Goal: Task Accomplishment & Management: Manage account settings

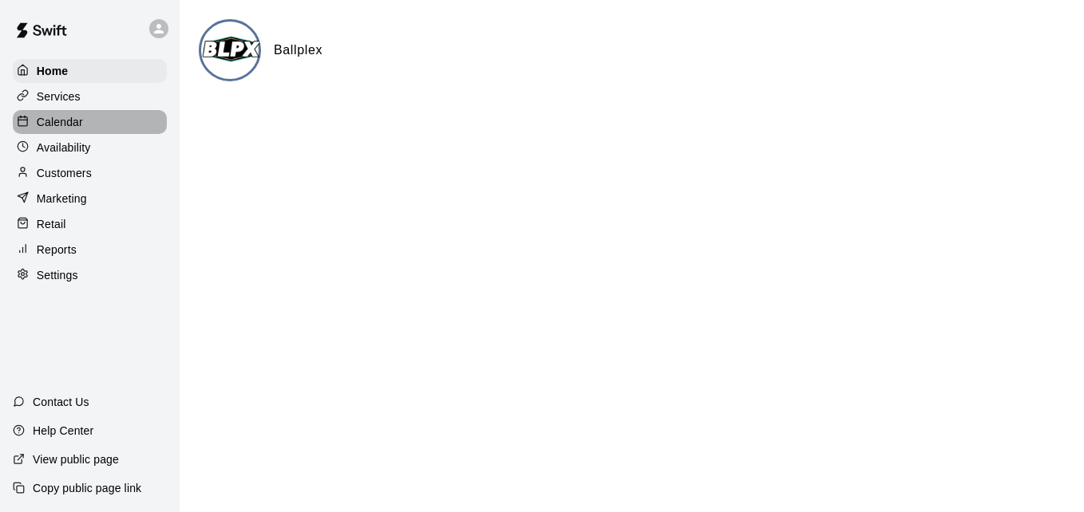
click at [102, 125] on div "Calendar" at bounding box center [90, 122] width 154 height 24
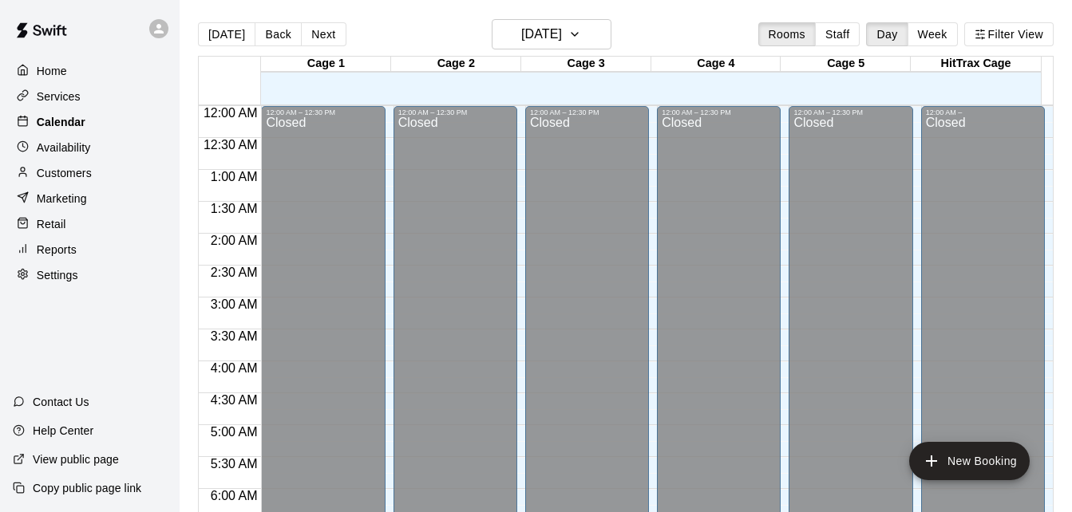
scroll to position [1060, 0]
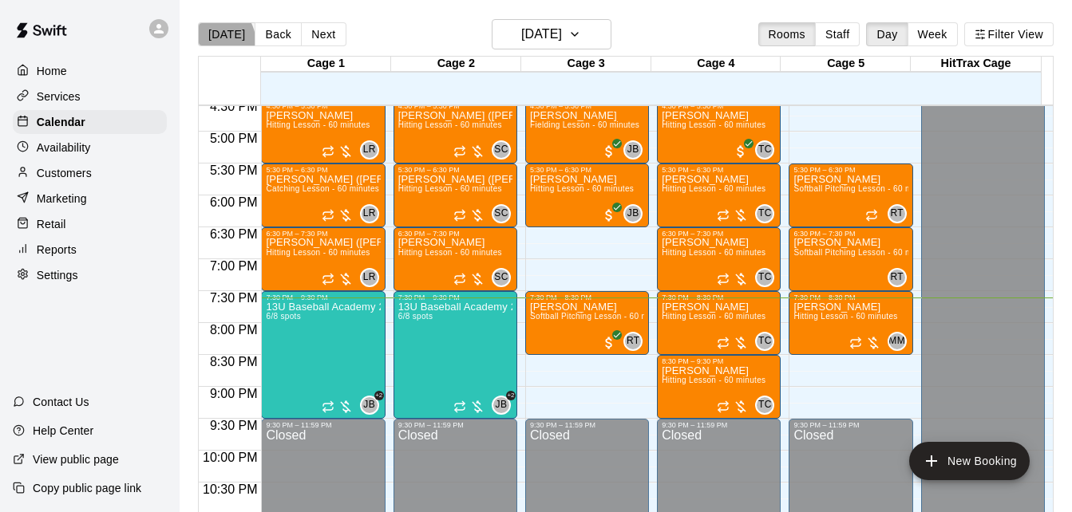
click at [220, 39] on button "[DATE]" at bounding box center [226, 34] width 57 height 24
click at [571, 45] on button "[DATE]" at bounding box center [552, 34] width 120 height 30
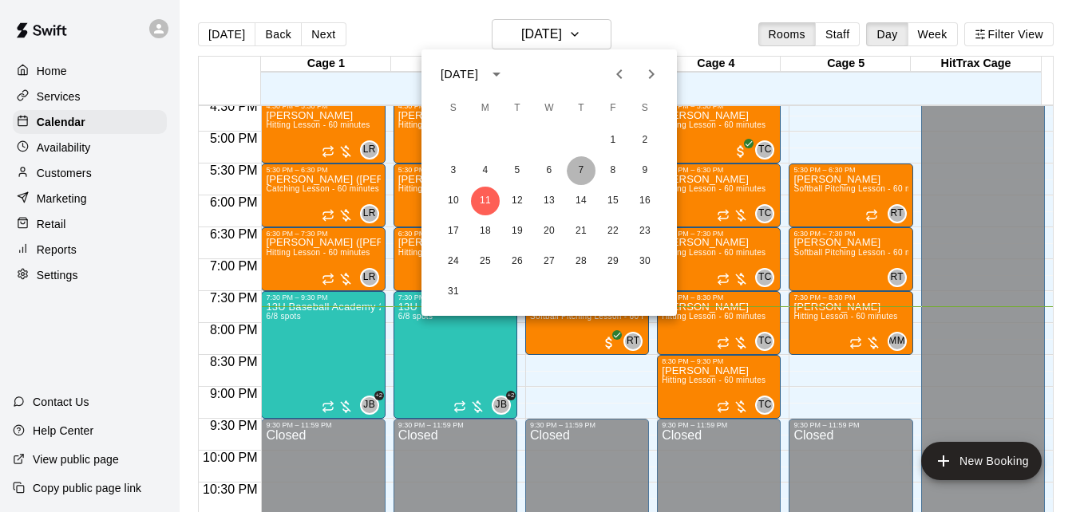
click at [584, 168] on button "7" at bounding box center [581, 170] width 29 height 29
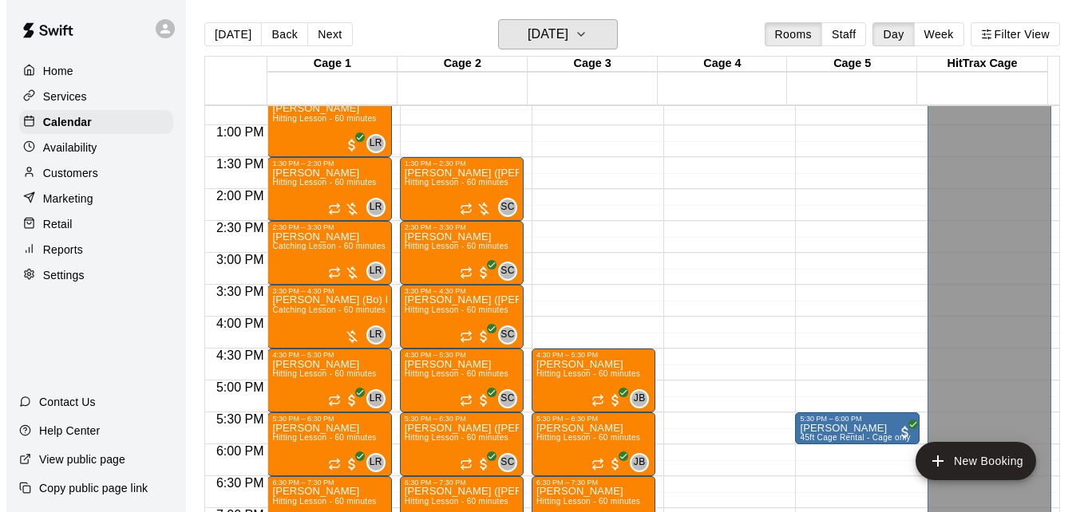
scroll to position [805, 0]
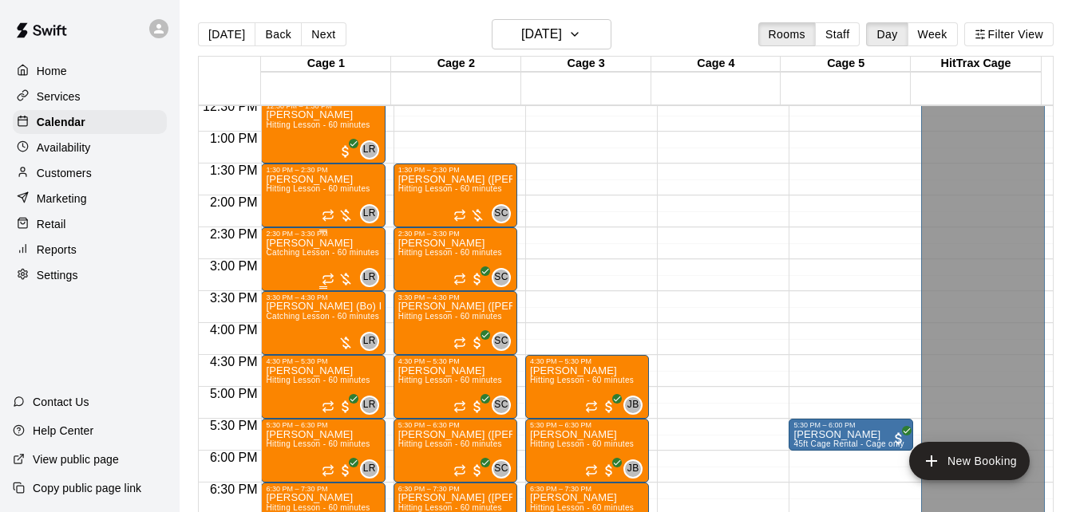
click at [325, 250] on div "[PERSON_NAME] Catching Lesson - 60 minutes" at bounding box center [322, 494] width 113 height 512
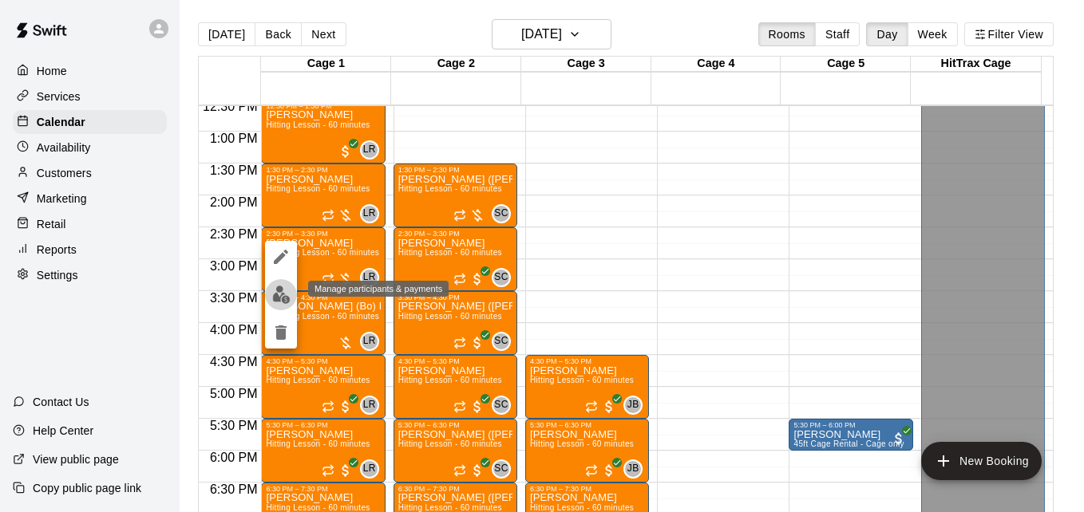
click at [283, 299] on img "edit" at bounding box center [281, 295] width 18 height 18
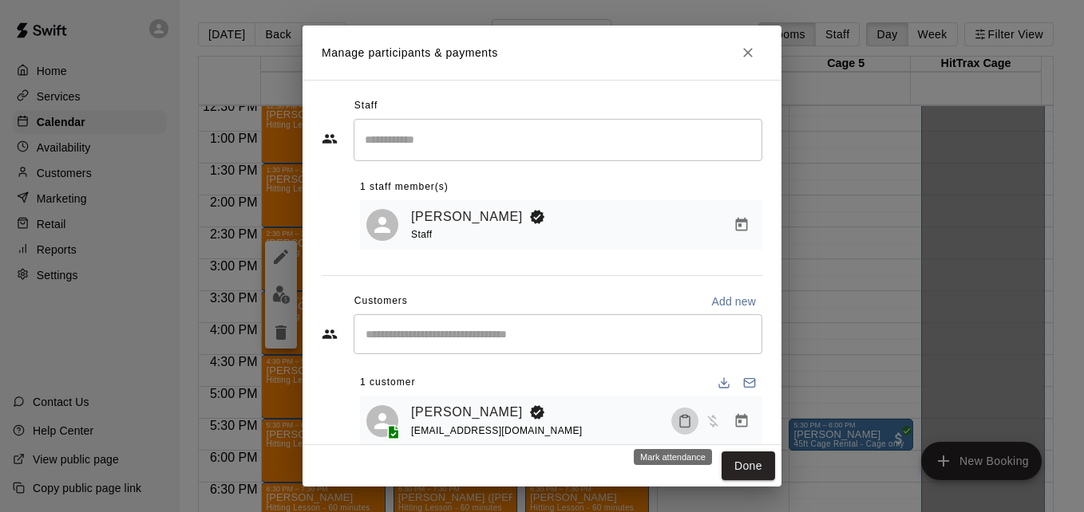
click at [678, 427] on icon "Mark attendance" at bounding box center [685, 421] width 14 height 14
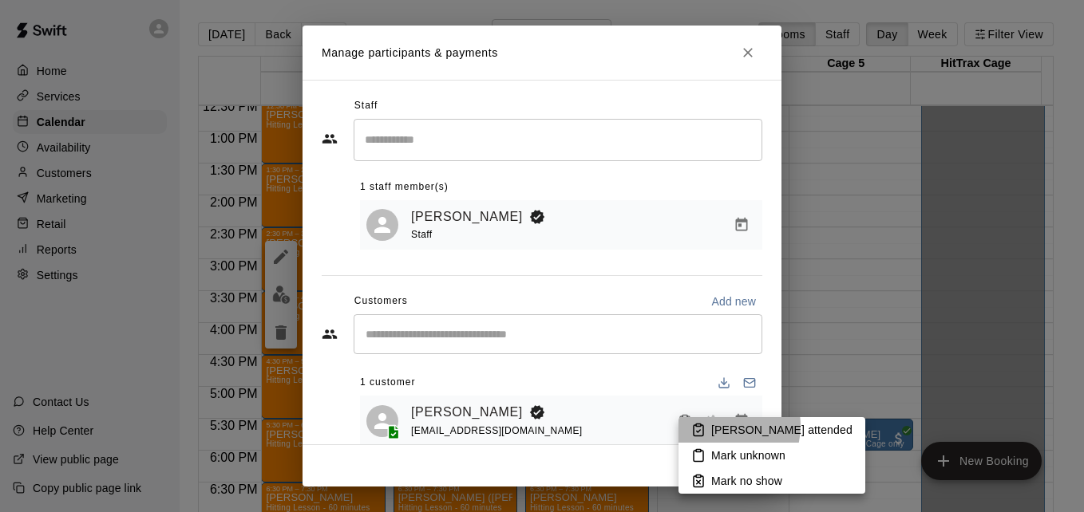
click at [722, 426] on p "[PERSON_NAME] attended" at bounding box center [781, 430] width 141 height 16
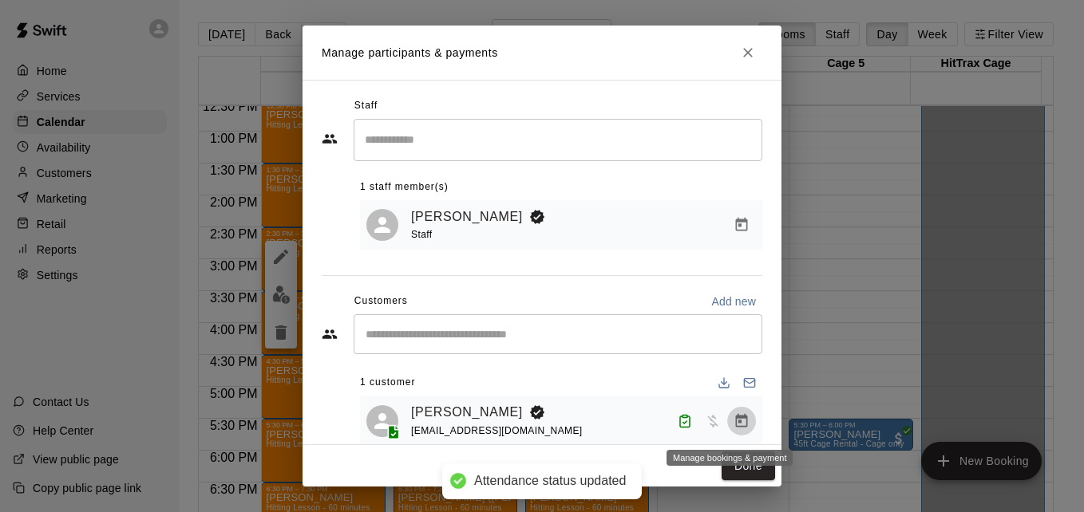
click at [734, 423] on icon "Manage bookings & payment" at bounding box center [742, 421] width 16 height 16
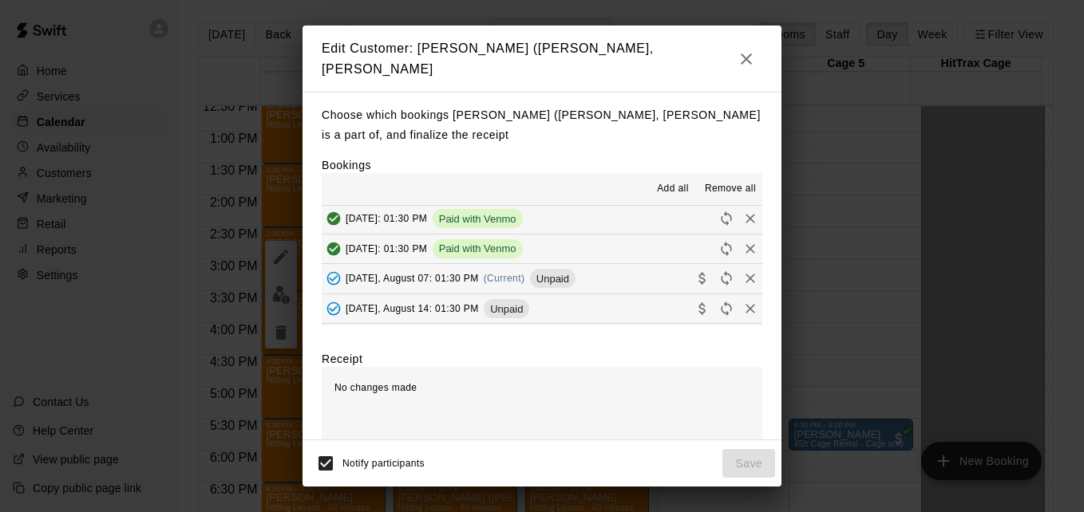
scroll to position [128, 0]
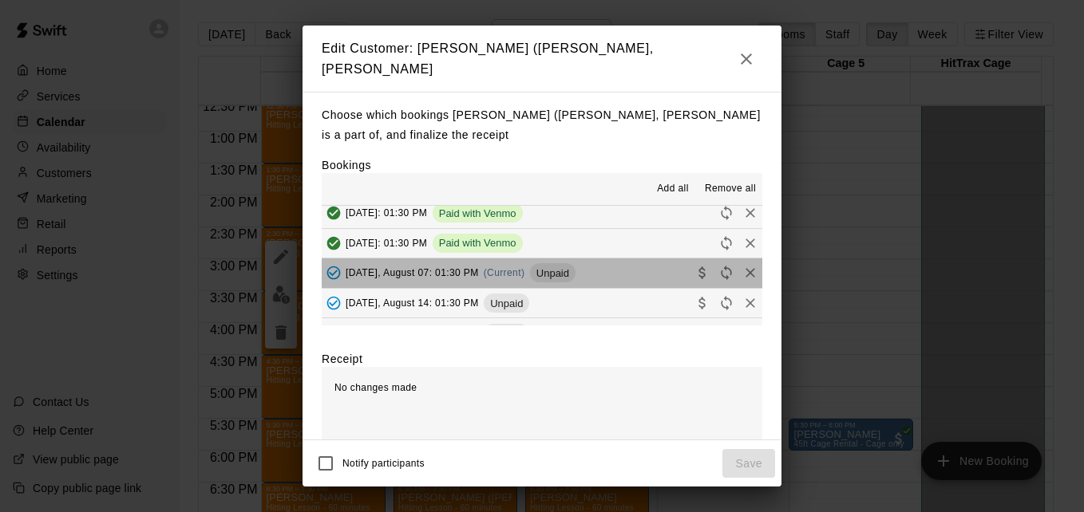
click at [612, 267] on button "[DATE], August 07: 01:30 PM (Current) Unpaid" at bounding box center [542, 274] width 441 height 30
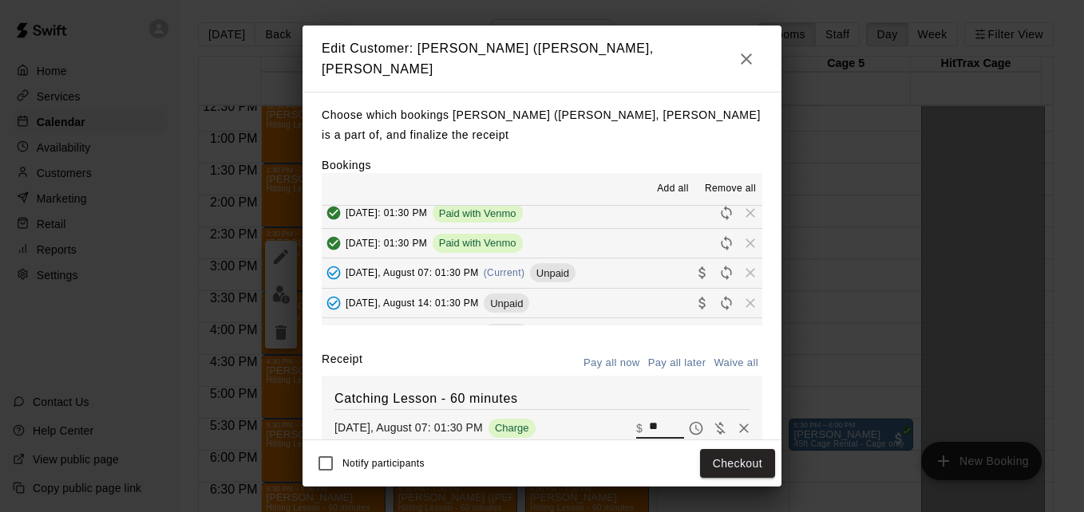
click at [649, 426] on input "**" at bounding box center [666, 428] width 35 height 21
type input "*"
type input "**"
click at [738, 457] on button "Checkout" at bounding box center [737, 464] width 75 height 30
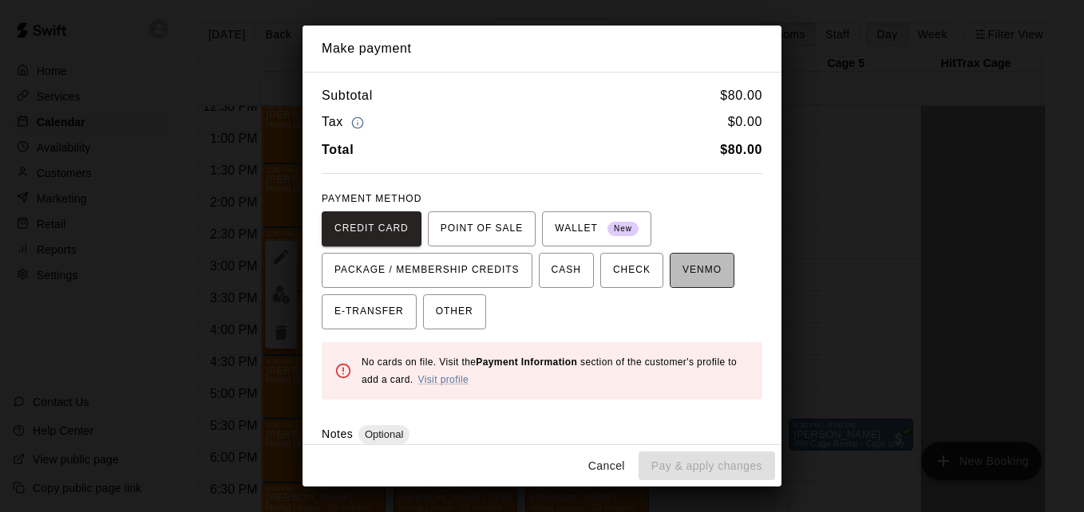
click at [682, 278] on span "VENMO" at bounding box center [701, 271] width 39 height 26
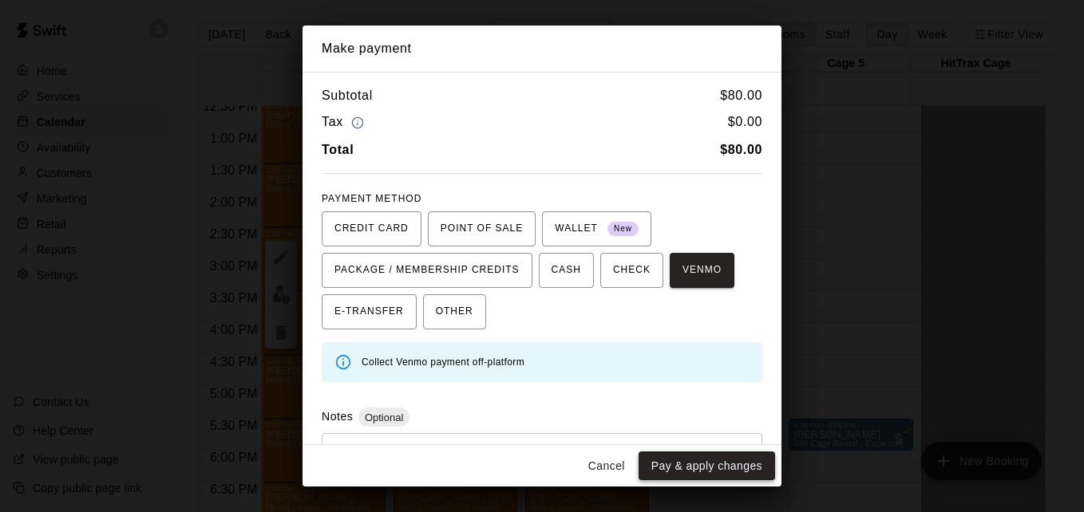
click at [693, 461] on button "Pay & apply changes" at bounding box center [707, 467] width 136 height 30
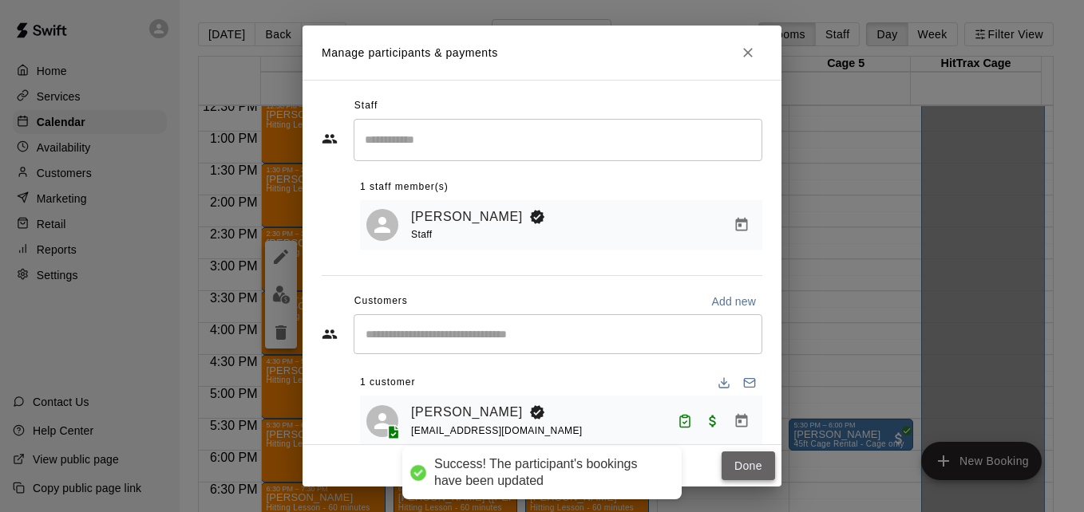
click at [736, 462] on button "Done" at bounding box center [748, 467] width 53 height 30
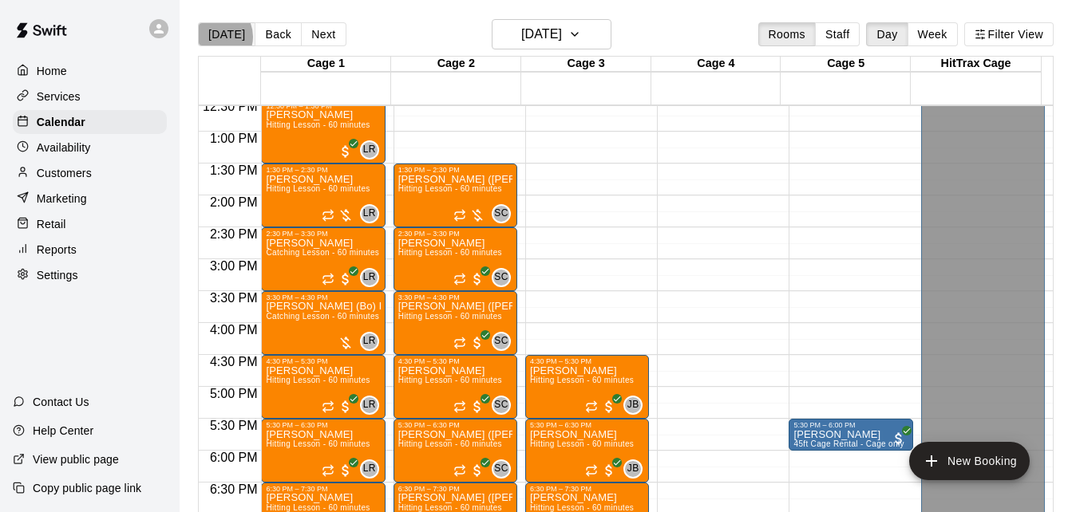
click at [215, 36] on button "[DATE]" at bounding box center [226, 34] width 57 height 24
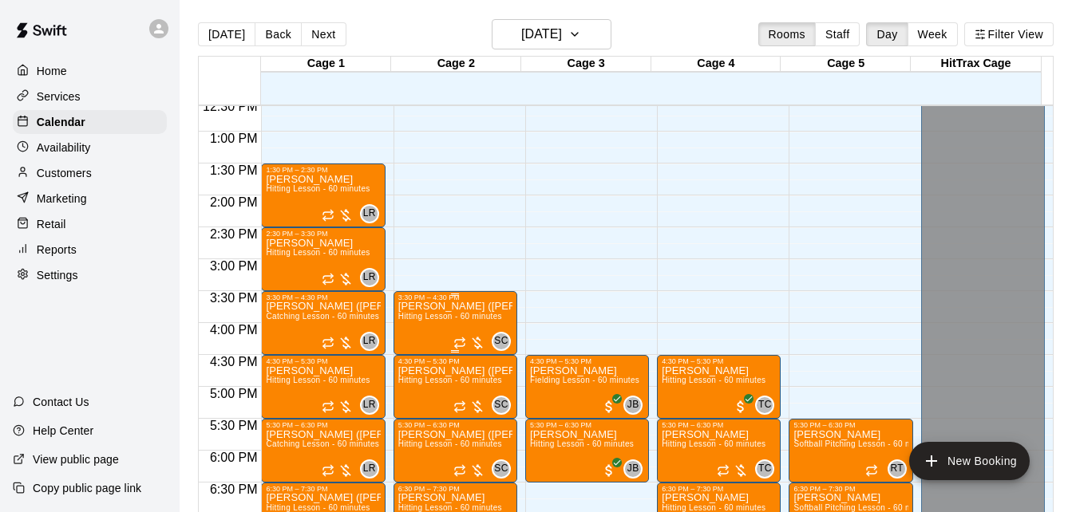
click at [433, 321] on span "Hitting Lesson - 60 minutes" at bounding box center [450, 316] width 104 height 9
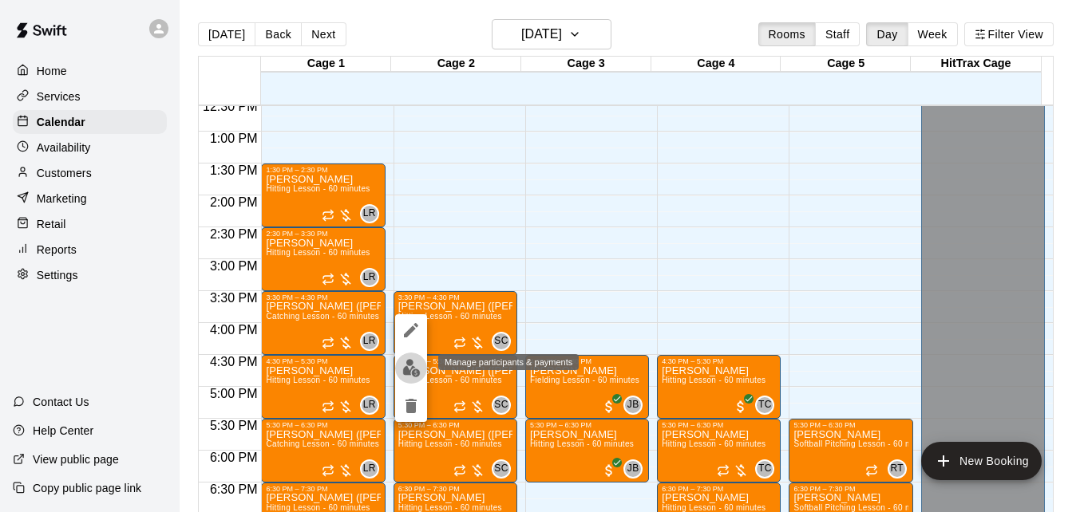
click at [411, 372] on img "edit" at bounding box center [411, 368] width 18 height 18
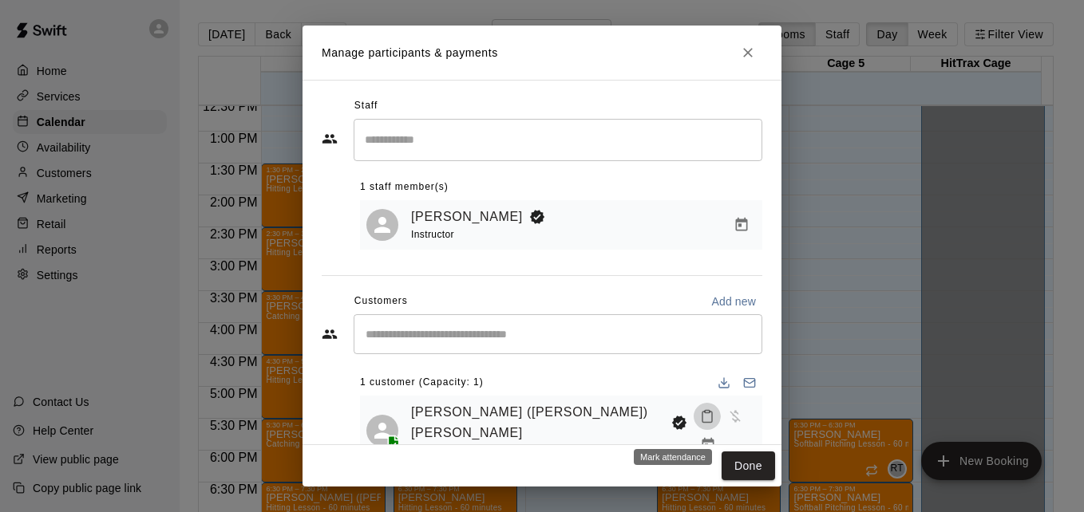
click at [700, 424] on icon "Mark attendance" at bounding box center [707, 416] width 14 height 14
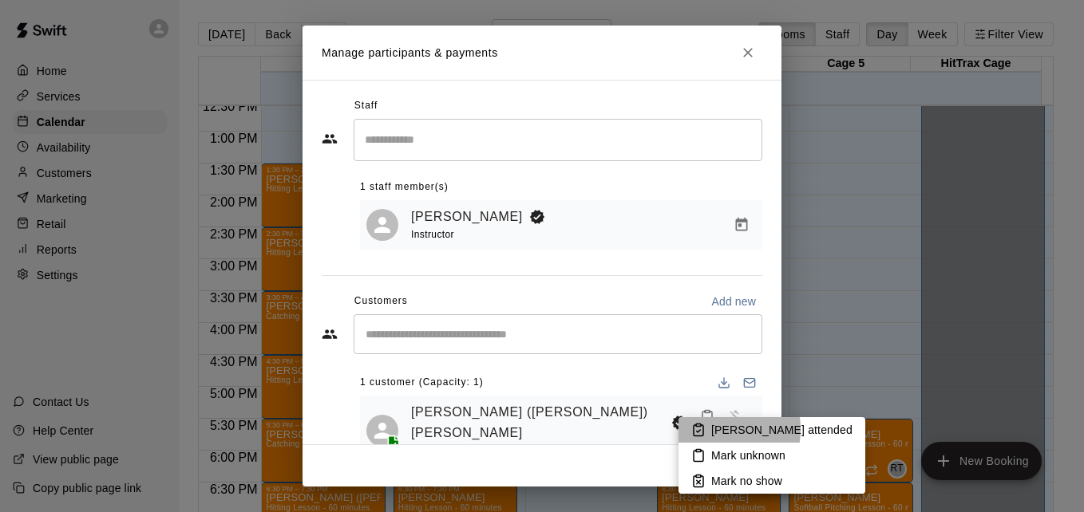
click at [716, 429] on p "[PERSON_NAME] attended" at bounding box center [781, 430] width 141 height 16
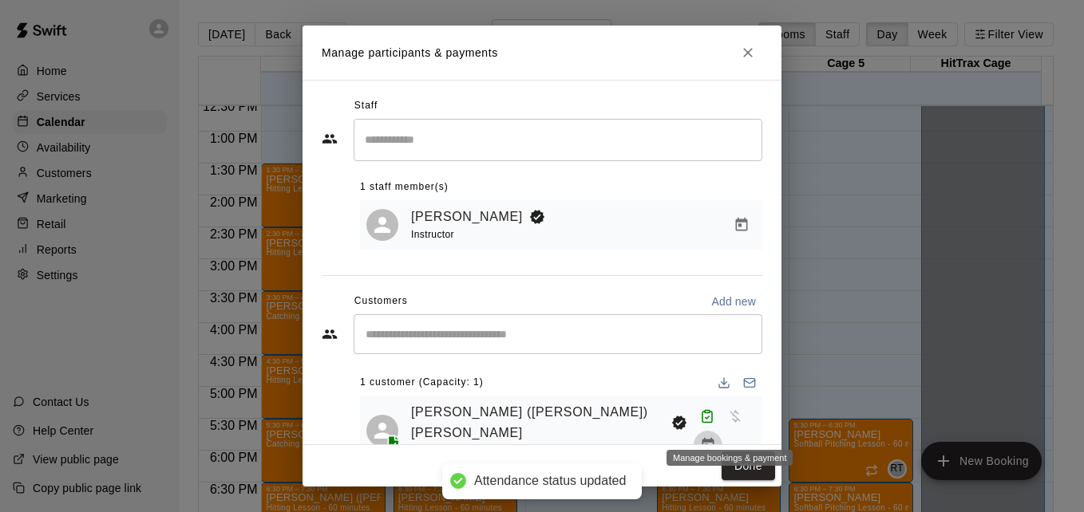
click at [714, 438] on icon "Manage bookings & payment" at bounding box center [708, 445] width 12 height 14
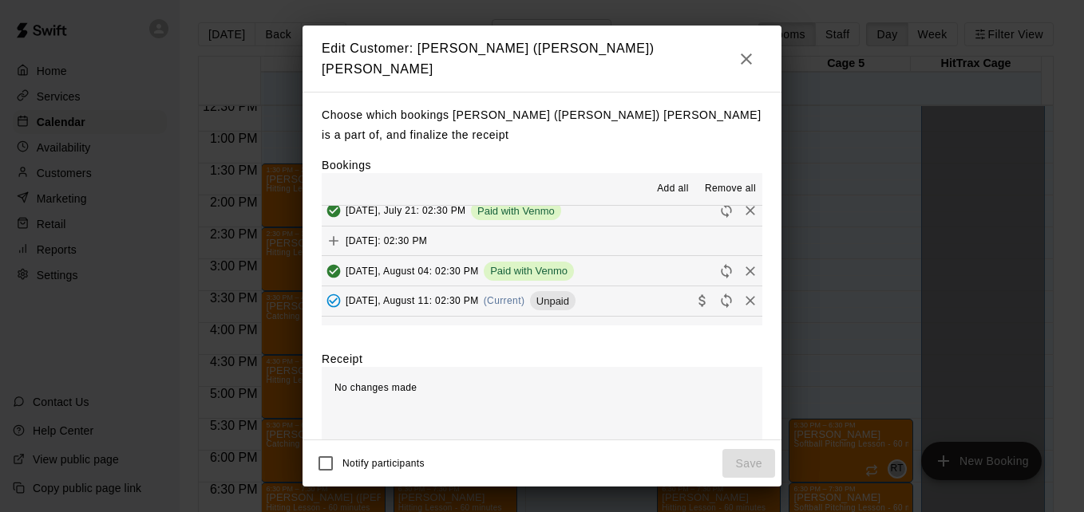
scroll to position [192, 0]
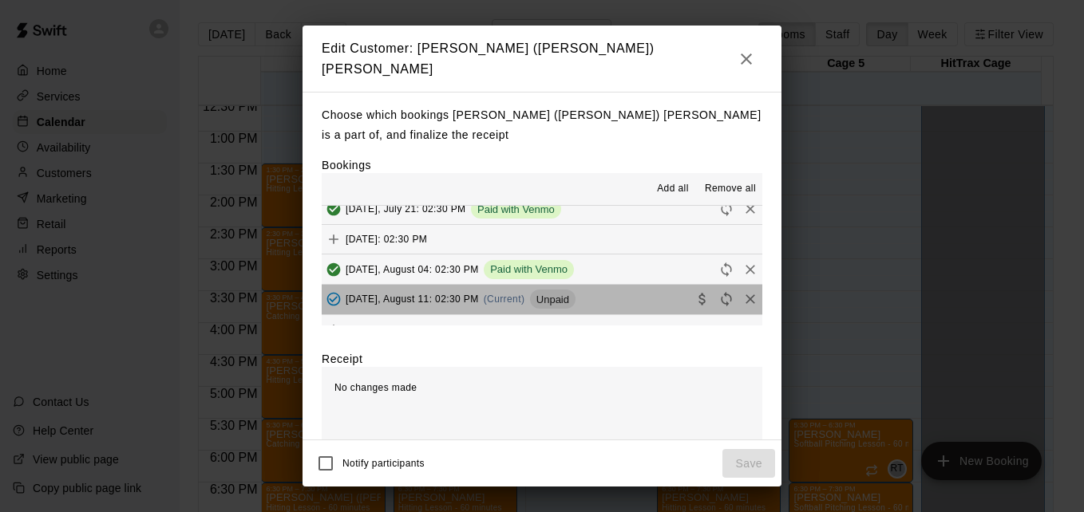
click at [632, 302] on button "[DATE], August 11: 02:30 PM (Current) Unpaid" at bounding box center [542, 300] width 441 height 30
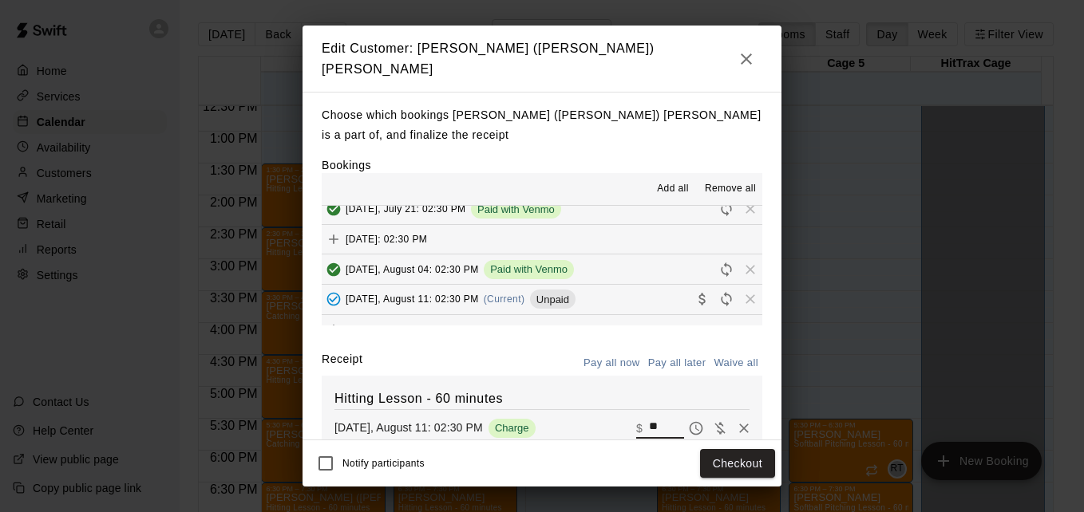
click at [649, 427] on input "**" at bounding box center [666, 428] width 35 height 21
type input "**"
click at [714, 463] on button "Checkout" at bounding box center [737, 464] width 75 height 30
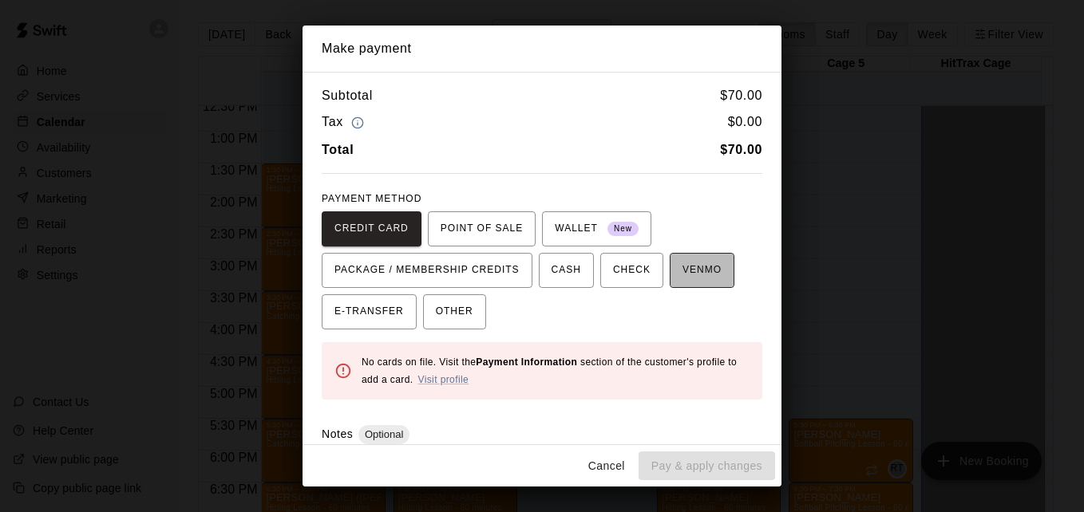
click at [690, 271] on span "VENMO" at bounding box center [701, 271] width 39 height 26
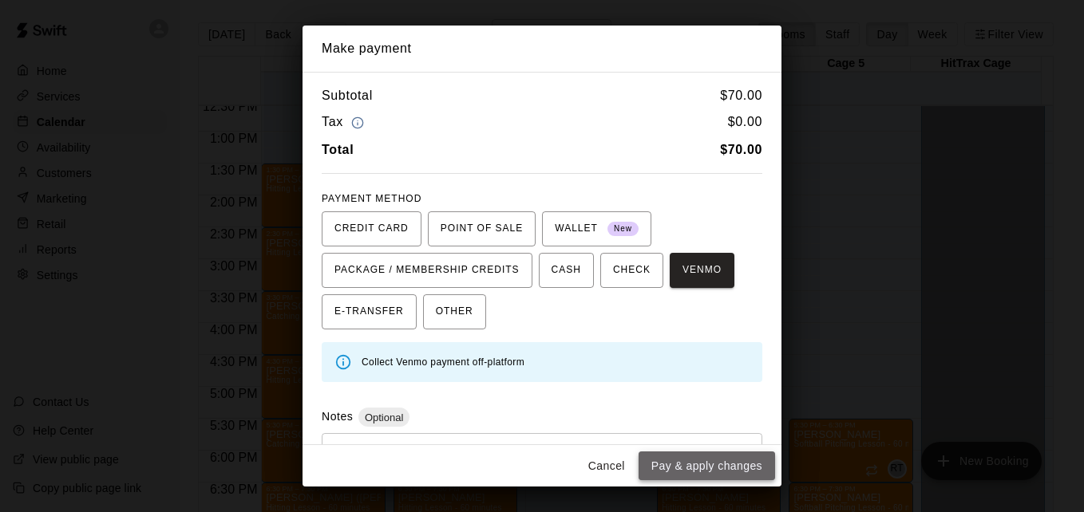
click at [716, 472] on button "Pay & apply changes" at bounding box center [707, 467] width 136 height 30
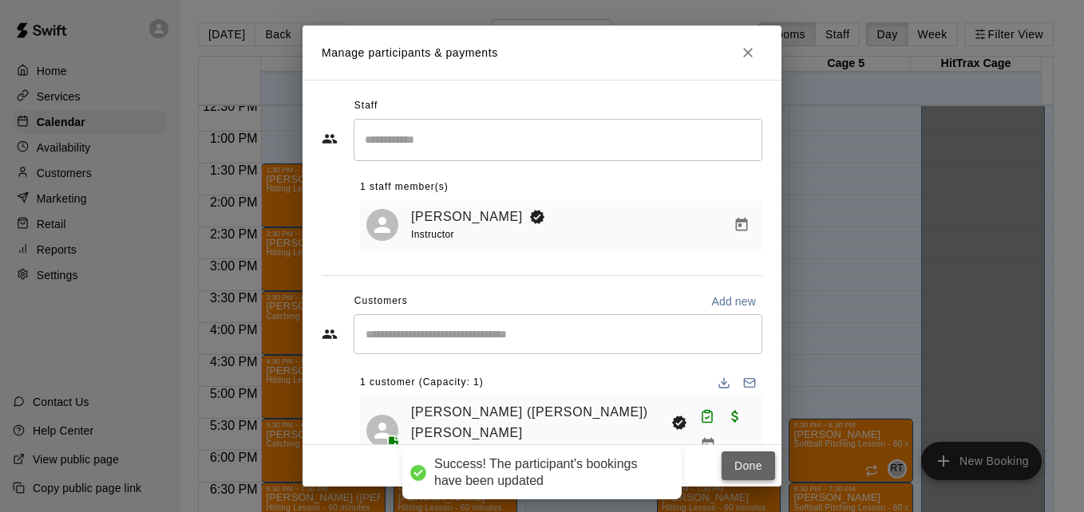
click at [734, 473] on button "Done" at bounding box center [748, 467] width 53 height 30
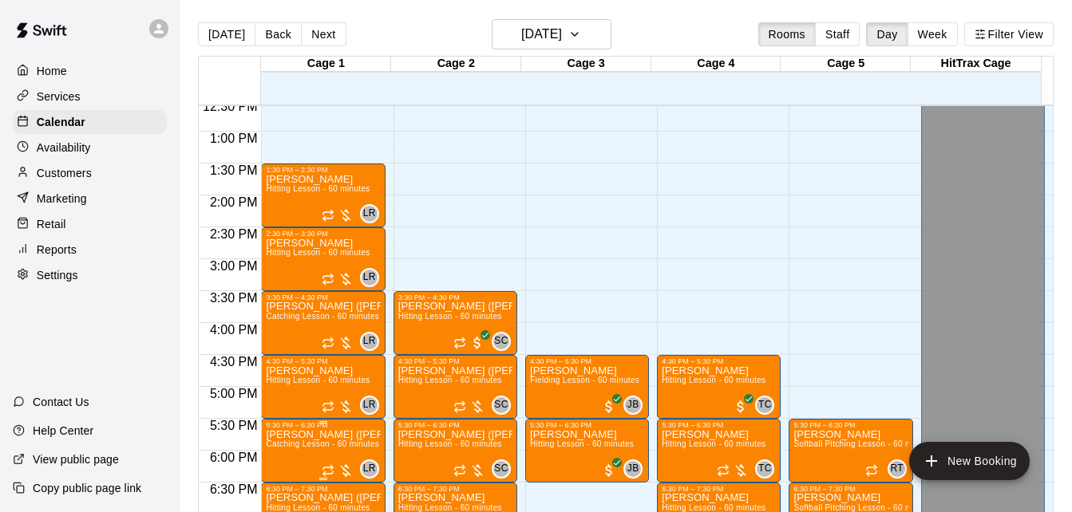
click at [295, 449] on span "Catching Lesson - 60 minutes" at bounding box center [322, 444] width 113 height 9
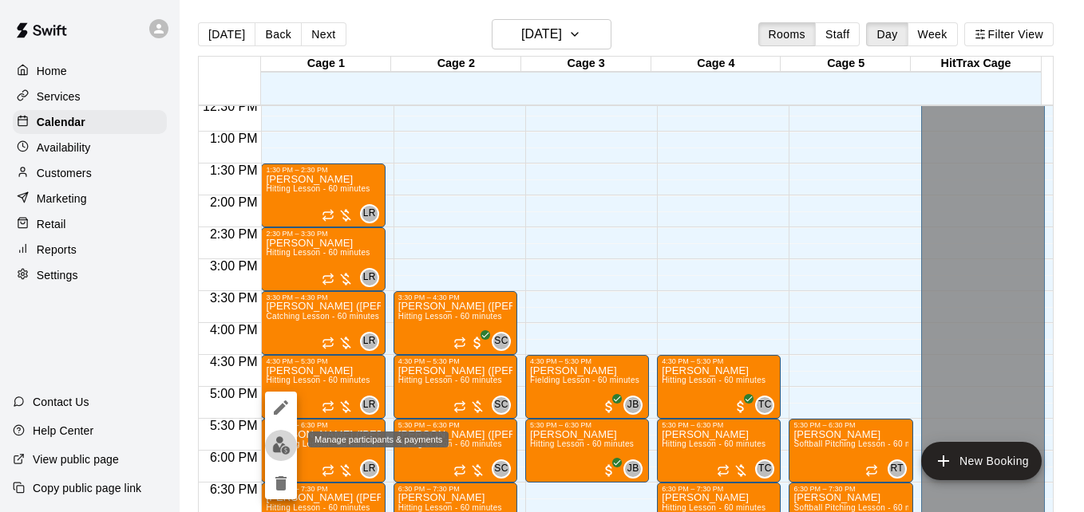
click at [283, 448] on img "edit" at bounding box center [281, 446] width 18 height 18
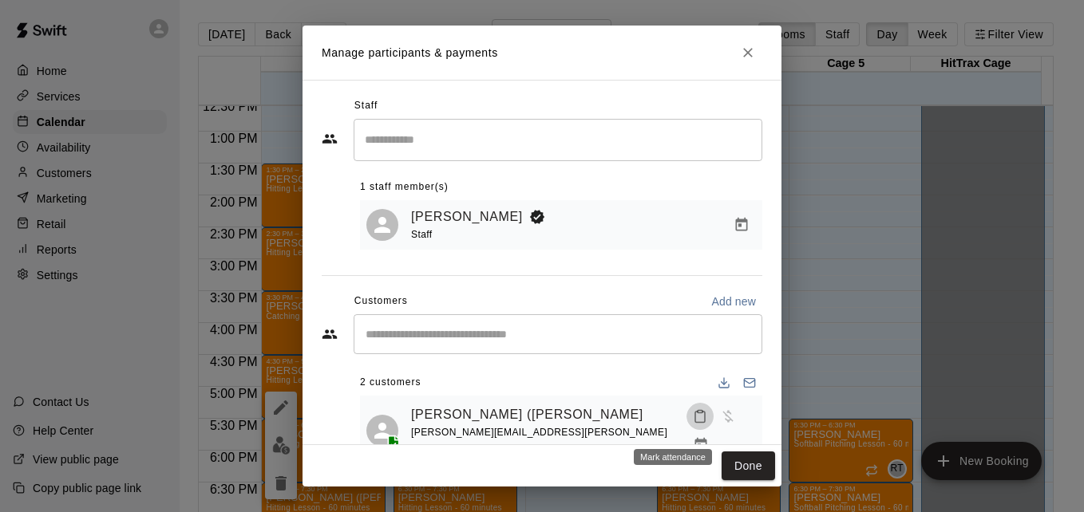
click at [693, 424] on icon "Mark attendance" at bounding box center [700, 416] width 14 height 14
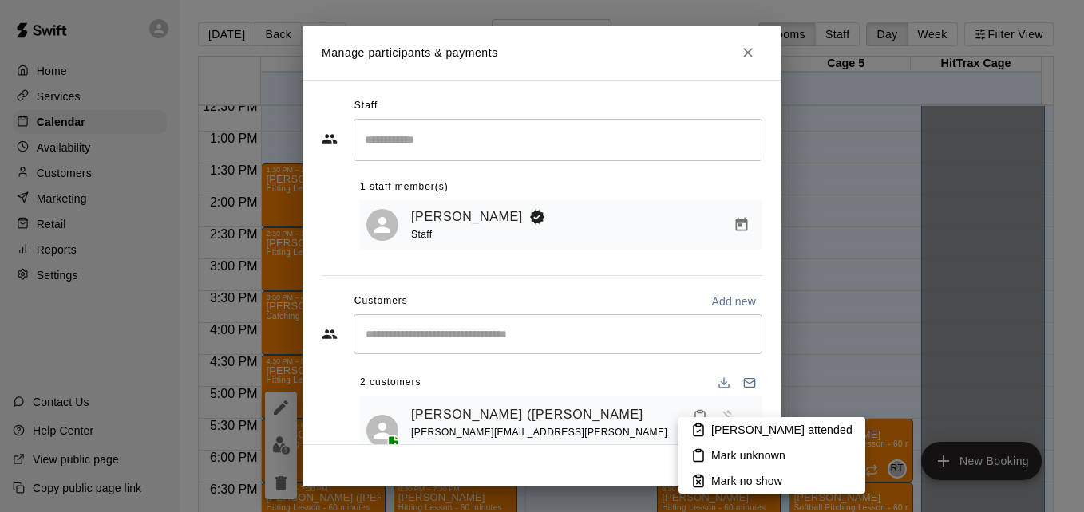
click at [709, 428] on li "[PERSON_NAME] attended" at bounding box center [771, 430] width 187 height 26
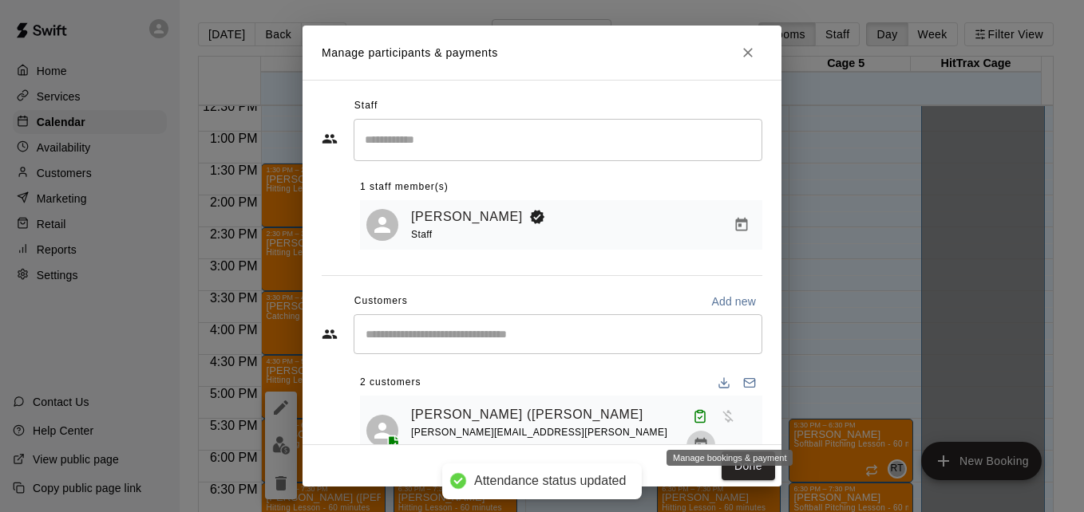
click at [709, 437] on icon "Manage bookings & payment" at bounding box center [701, 445] width 16 height 16
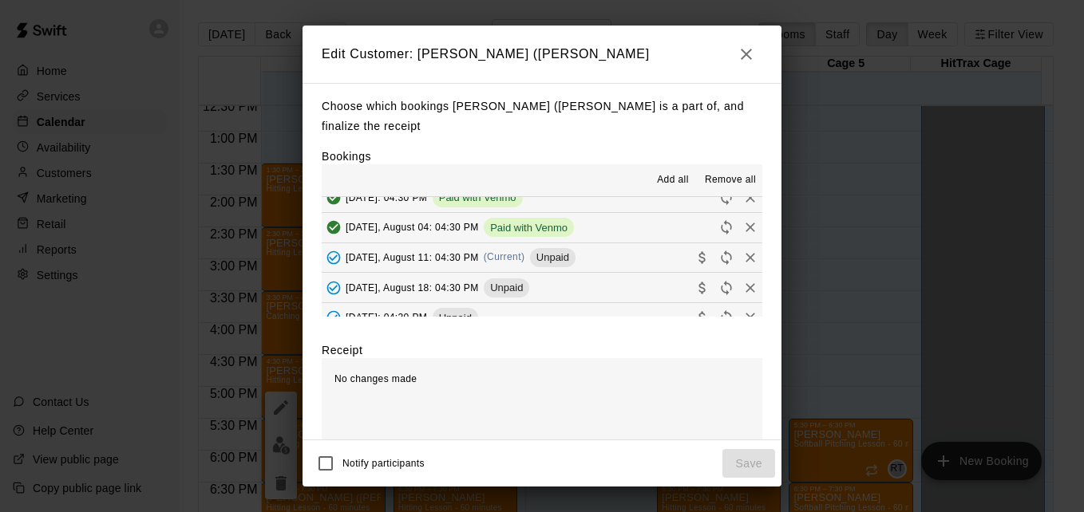
scroll to position [255, 0]
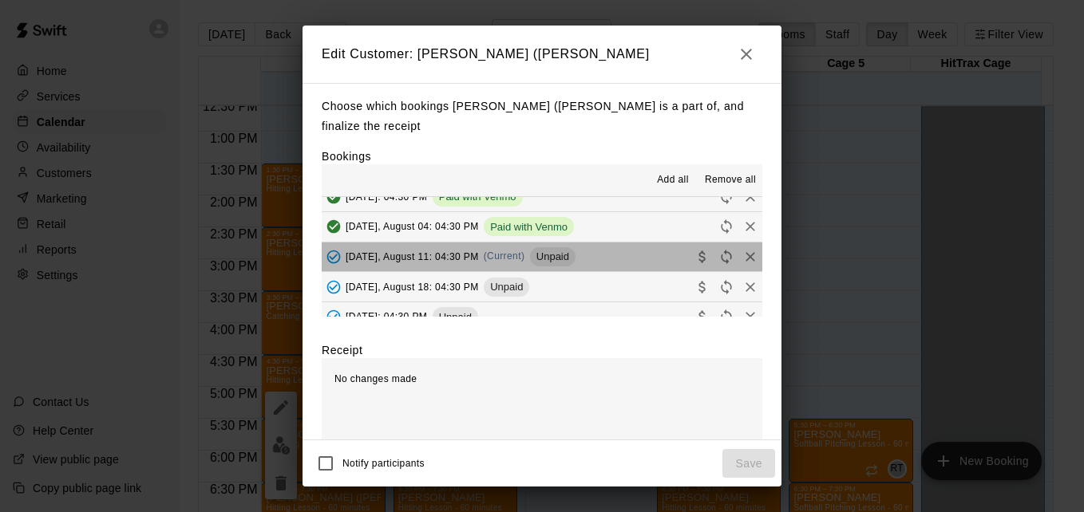
click at [627, 243] on button "[DATE], August 11: 04:30 PM (Current) Unpaid" at bounding box center [542, 258] width 441 height 30
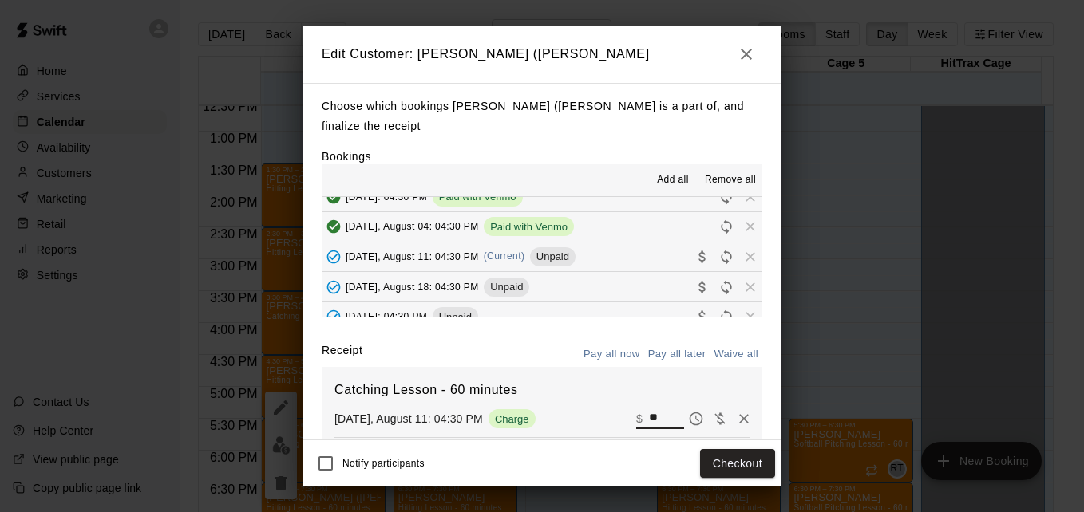
click at [649, 409] on input "**" at bounding box center [666, 419] width 35 height 21
type input "*"
type input "**"
click at [726, 460] on button "Checkout" at bounding box center [737, 464] width 75 height 30
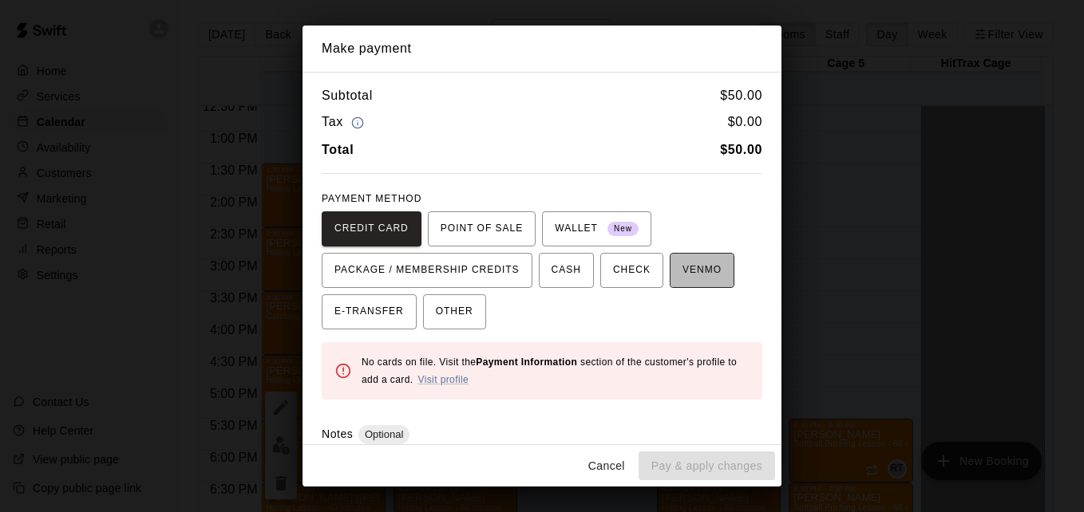
click at [694, 274] on span "VENMO" at bounding box center [701, 271] width 39 height 26
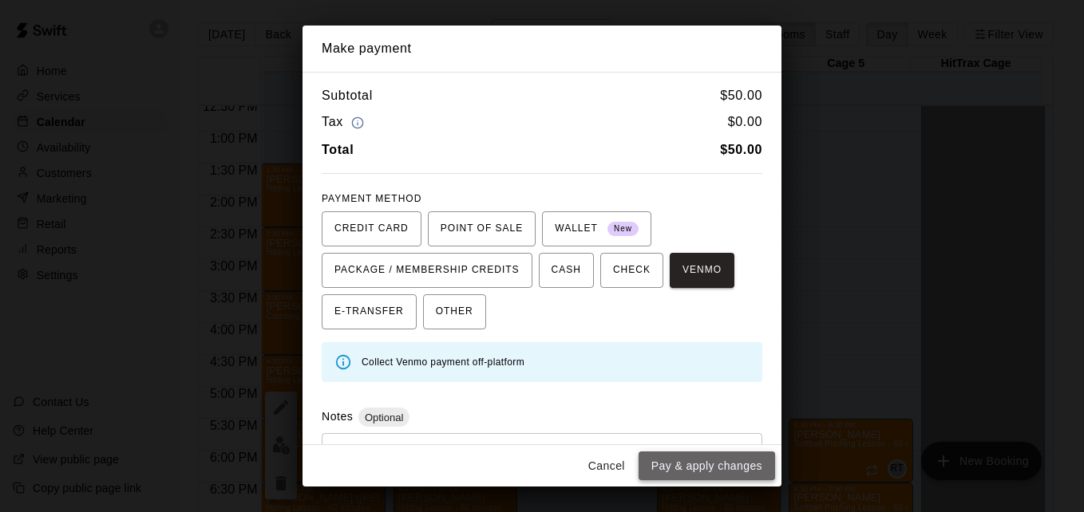
click at [710, 469] on button "Pay & apply changes" at bounding box center [707, 467] width 136 height 30
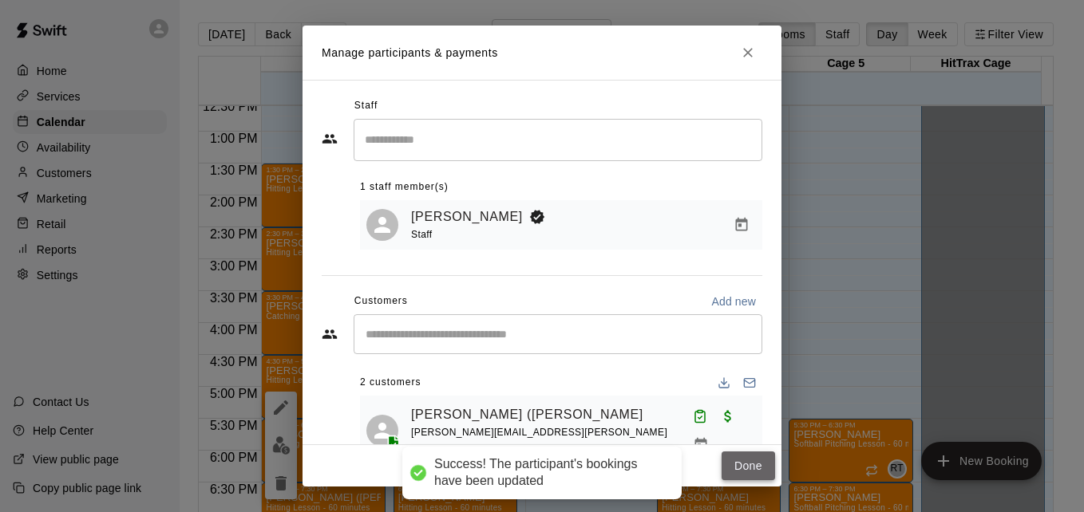
click at [738, 464] on button "Done" at bounding box center [748, 467] width 53 height 30
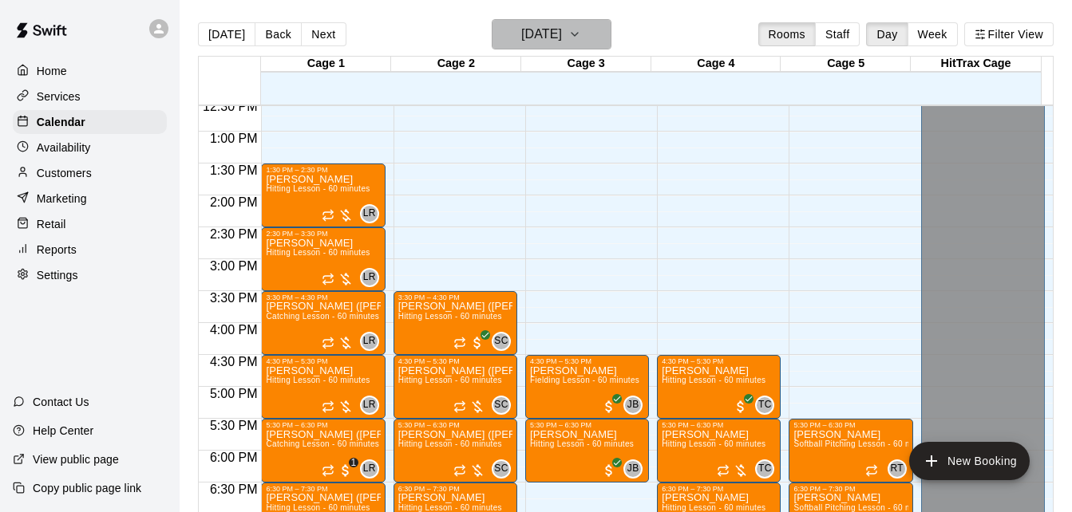
click at [562, 39] on h6 "[DATE]" at bounding box center [541, 34] width 41 height 22
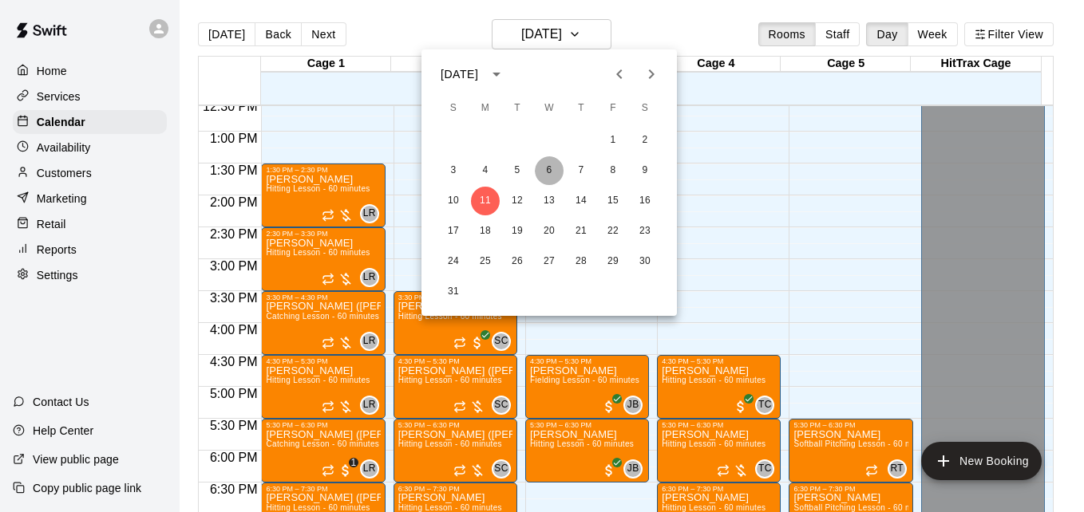
click at [544, 175] on button "6" at bounding box center [549, 170] width 29 height 29
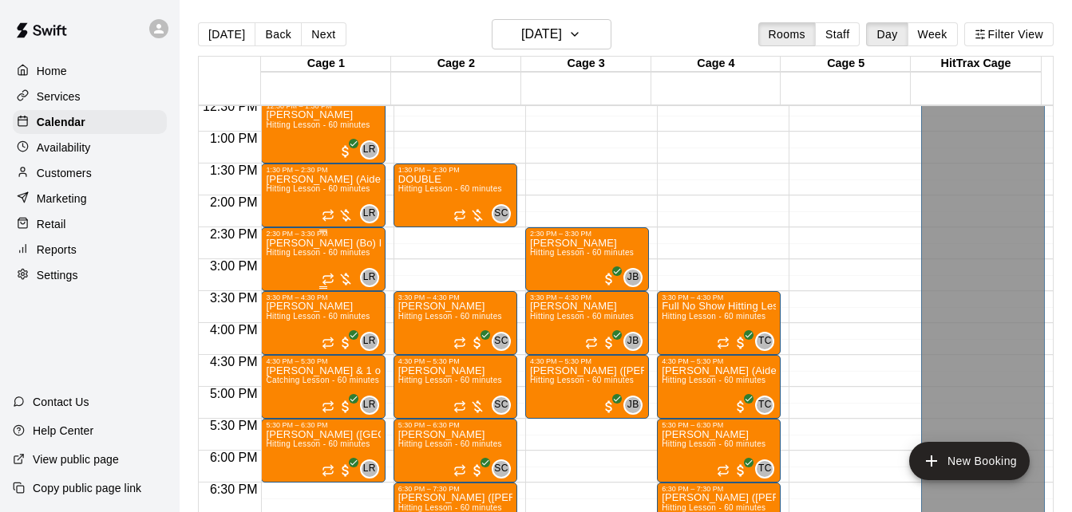
click at [310, 253] on span "Hitting Lesson - 60 minutes" at bounding box center [318, 252] width 104 height 9
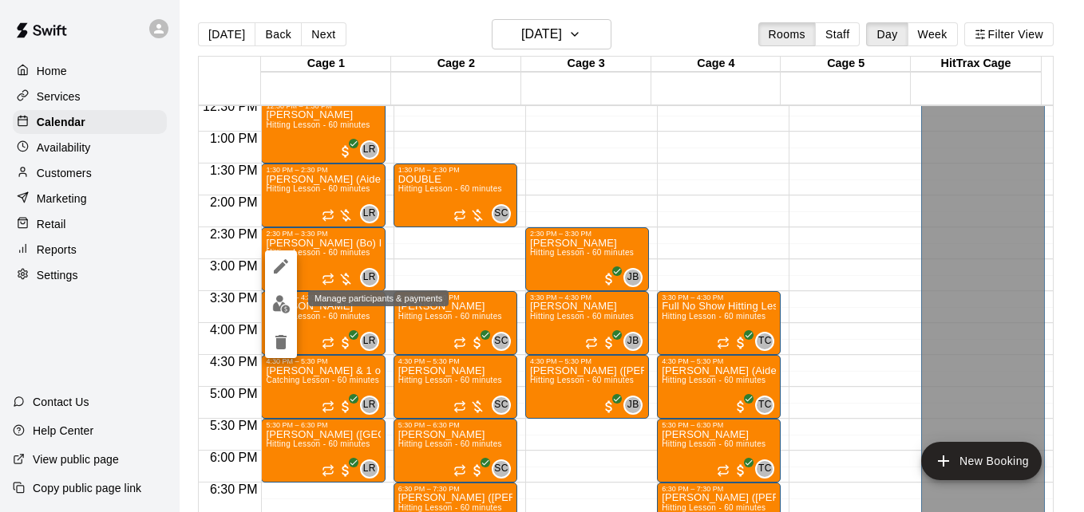
click at [278, 302] on img "edit" at bounding box center [281, 304] width 18 height 18
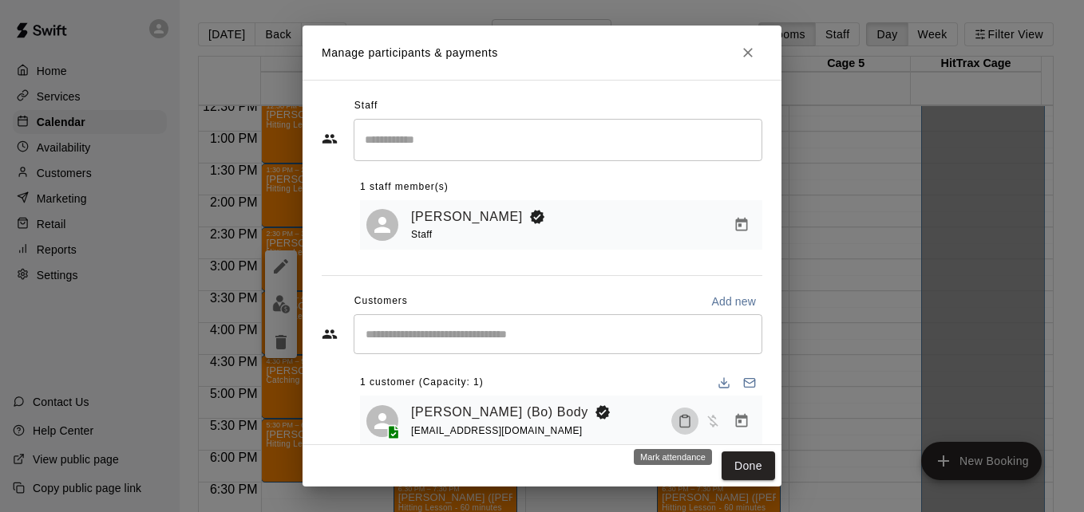
click at [680, 427] on icon "Mark attendance" at bounding box center [685, 422] width 10 height 11
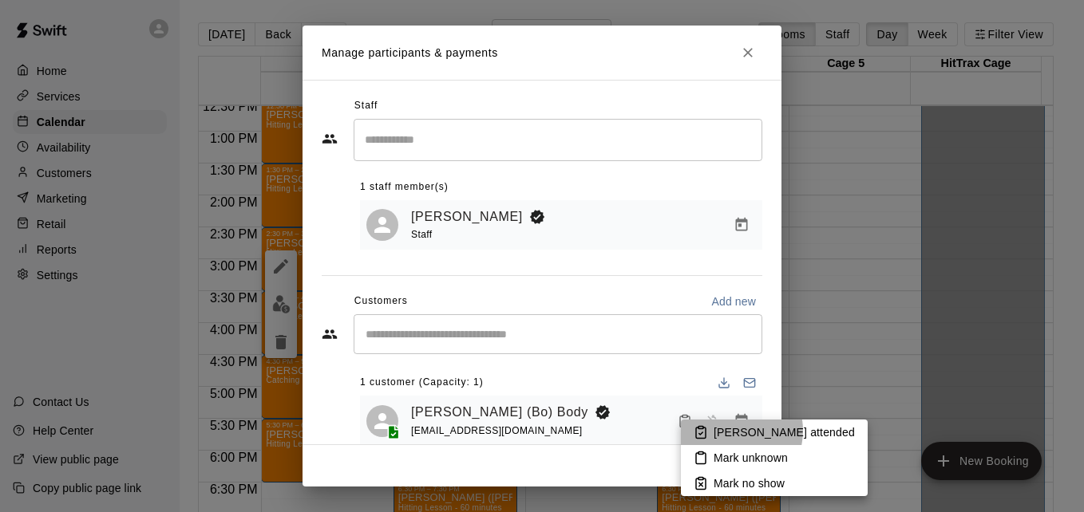
click at [729, 431] on p "[PERSON_NAME] attended" at bounding box center [784, 433] width 141 height 16
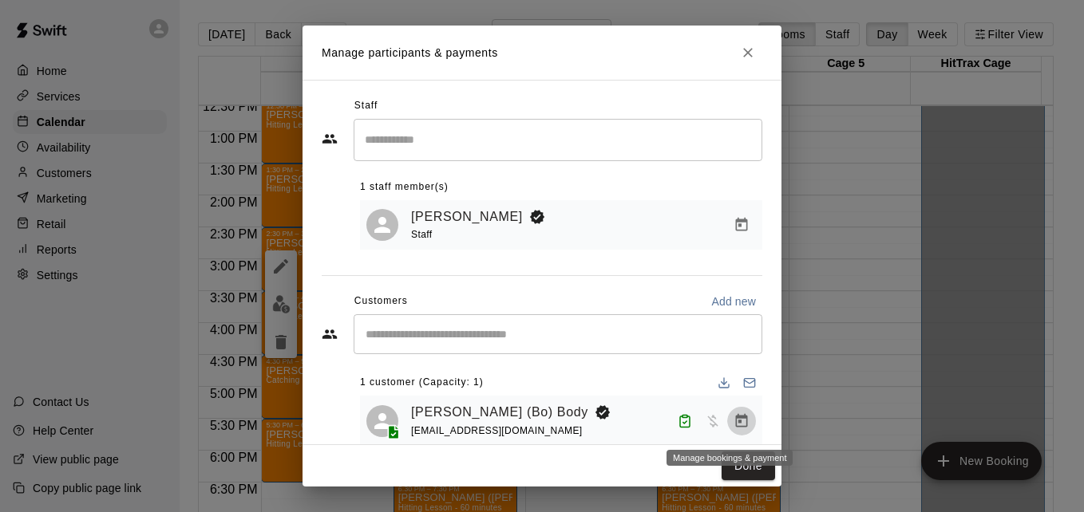
click at [734, 427] on icon "Manage bookings & payment" at bounding box center [742, 421] width 16 height 16
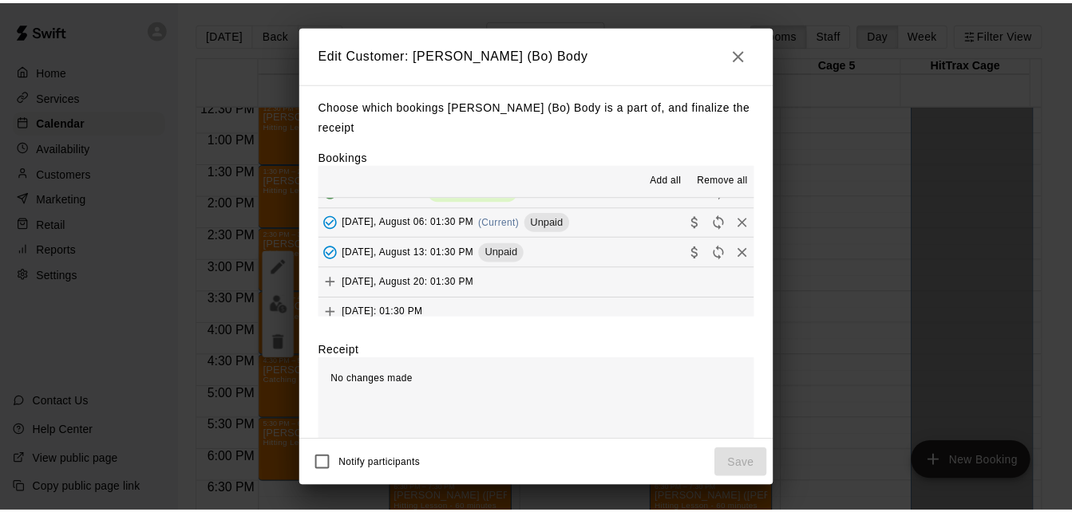
scroll to position [121, 0]
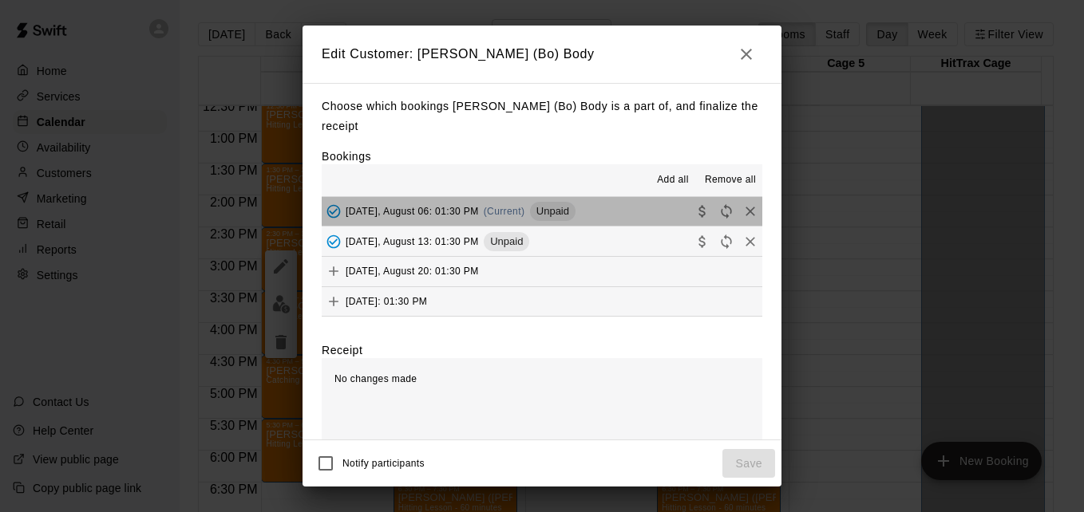
click at [626, 204] on button "[DATE], August 06: 01:30 PM (Current) Unpaid" at bounding box center [542, 212] width 441 height 30
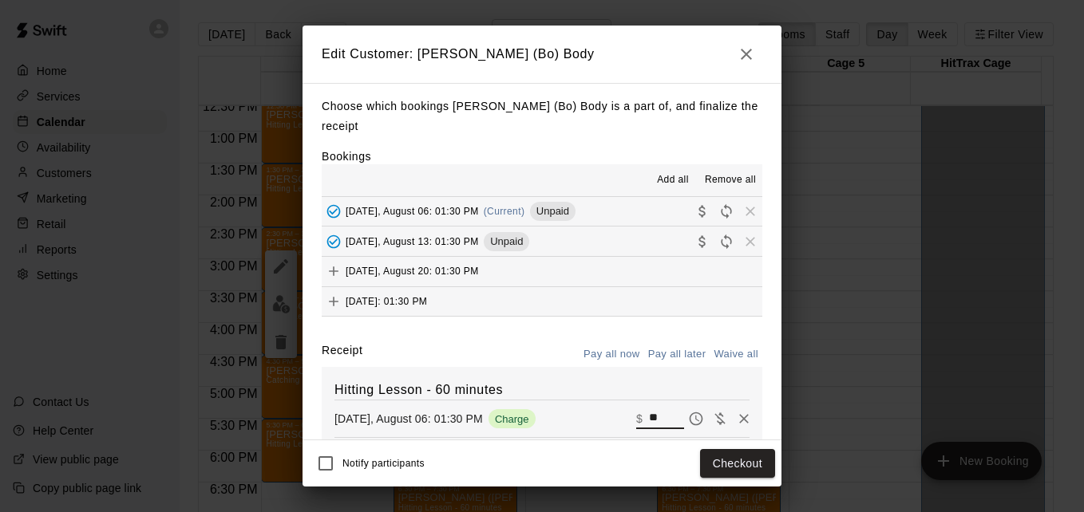
click at [649, 409] on input "**" at bounding box center [666, 419] width 35 height 21
type input "*"
type input "**"
click at [726, 469] on button "Checkout" at bounding box center [737, 464] width 75 height 30
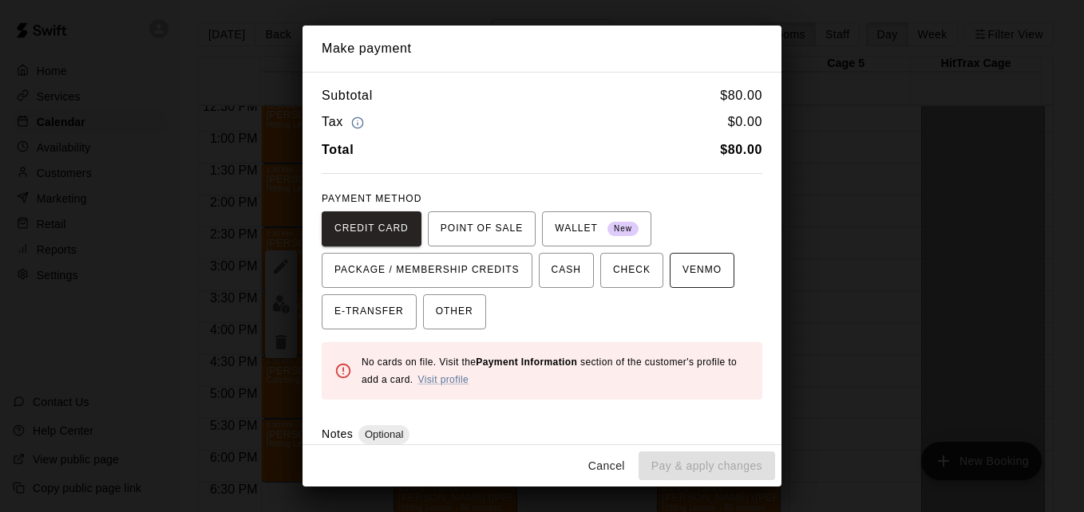
click at [692, 279] on span "VENMO" at bounding box center [701, 271] width 39 height 26
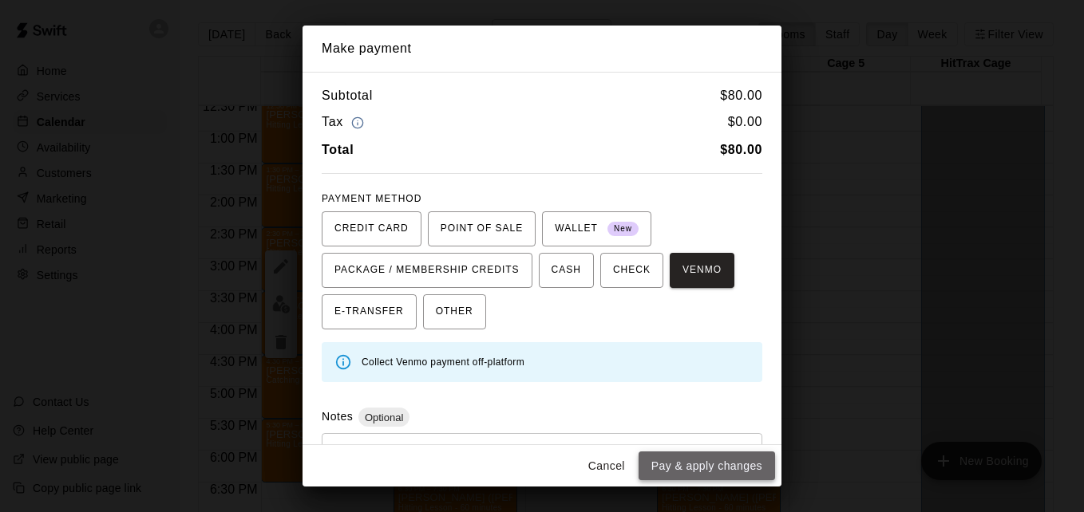
click at [714, 465] on button "Pay & apply changes" at bounding box center [707, 467] width 136 height 30
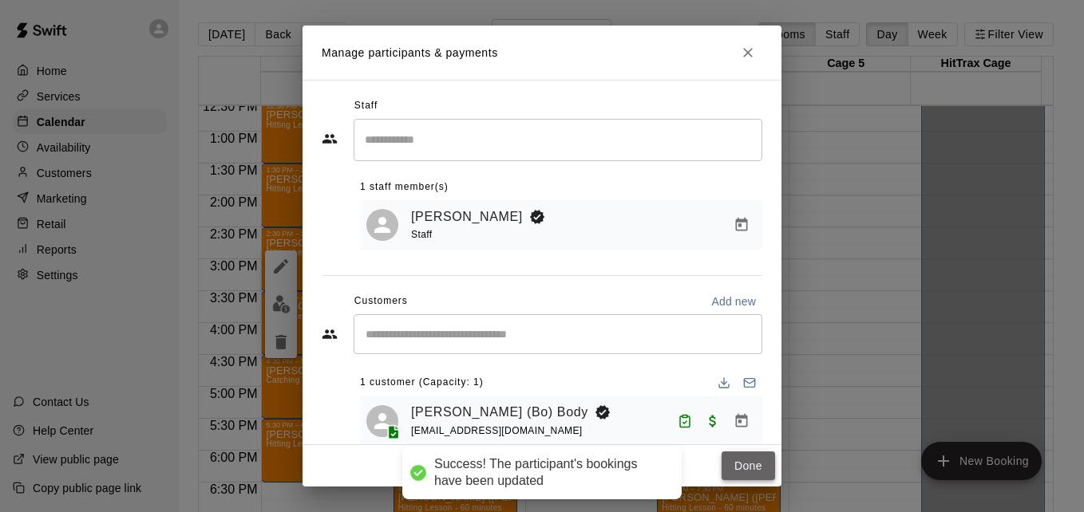
click at [736, 465] on button "Done" at bounding box center [748, 467] width 53 height 30
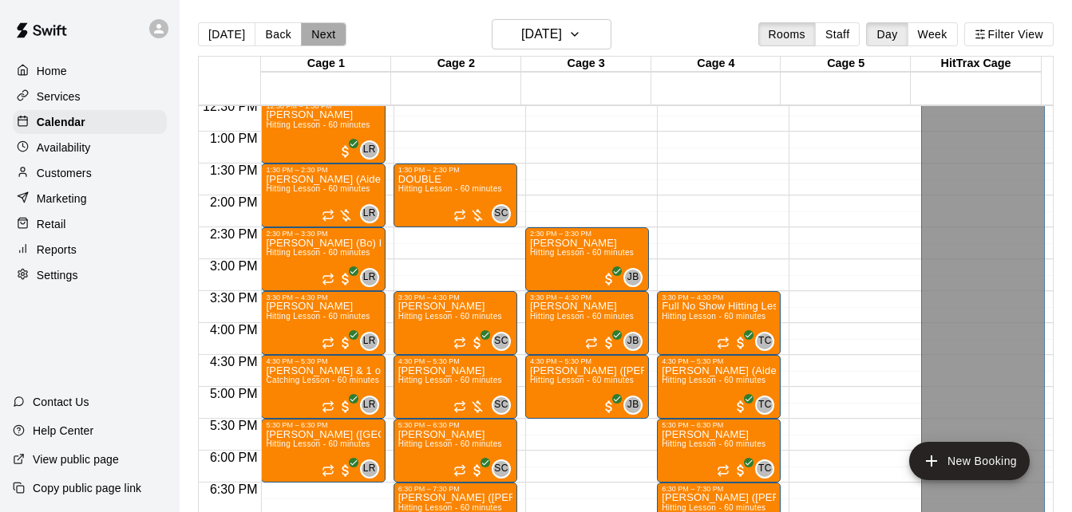
click at [322, 30] on button "Next" at bounding box center [323, 34] width 45 height 24
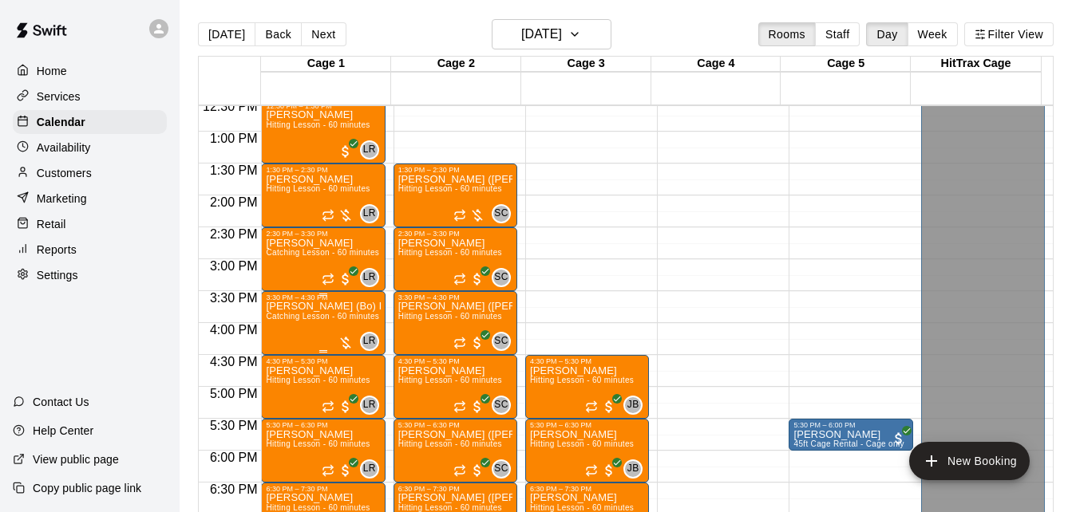
click at [305, 317] on span "Catching Lesson - 60 minutes" at bounding box center [322, 316] width 113 height 9
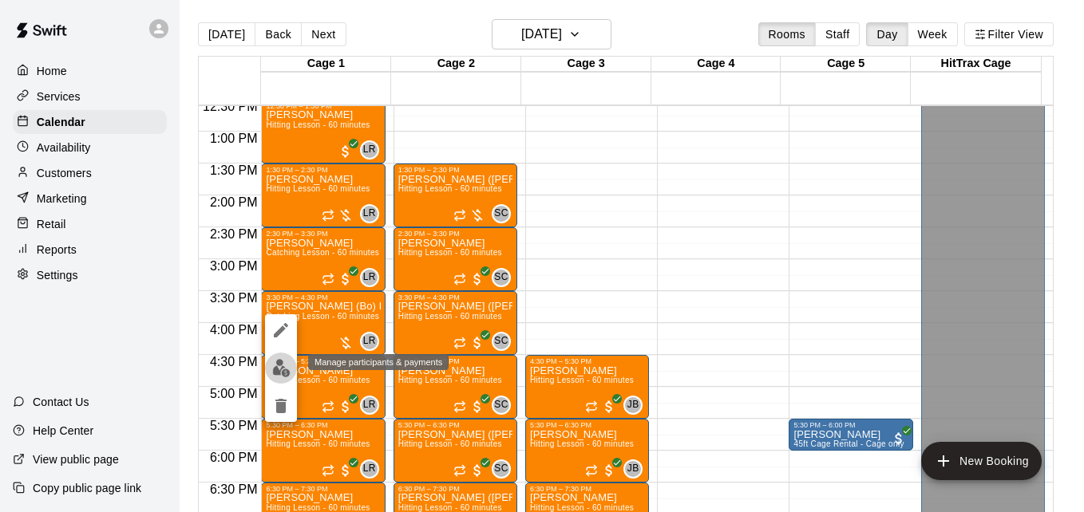
click at [277, 370] on img "edit" at bounding box center [281, 368] width 18 height 18
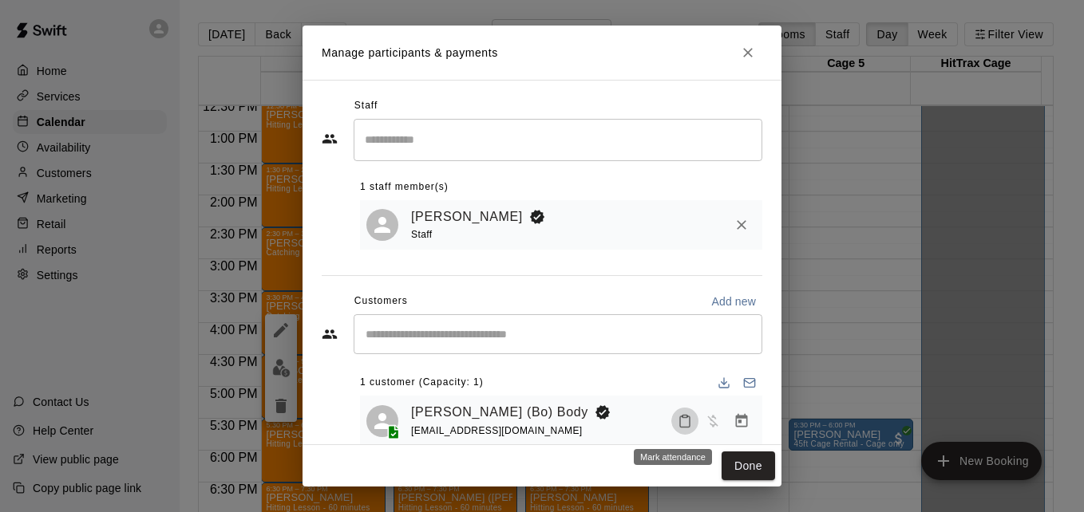
click at [680, 428] on icon "Mark attendance" at bounding box center [685, 422] width 10 height 11
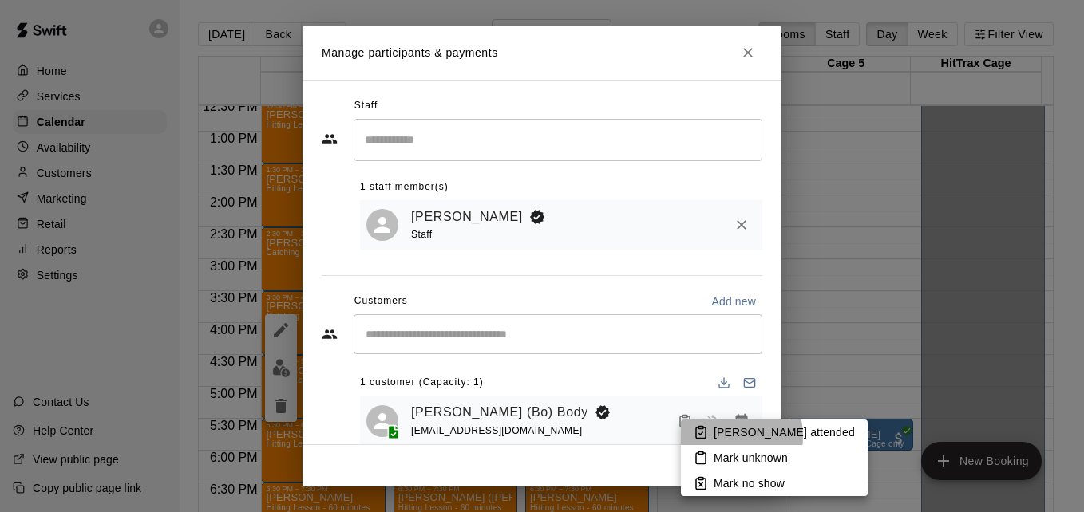
click at [718, 437] on p "[PERSON_NAME] attended" at bounding box center [784, 433] width 141 height 16
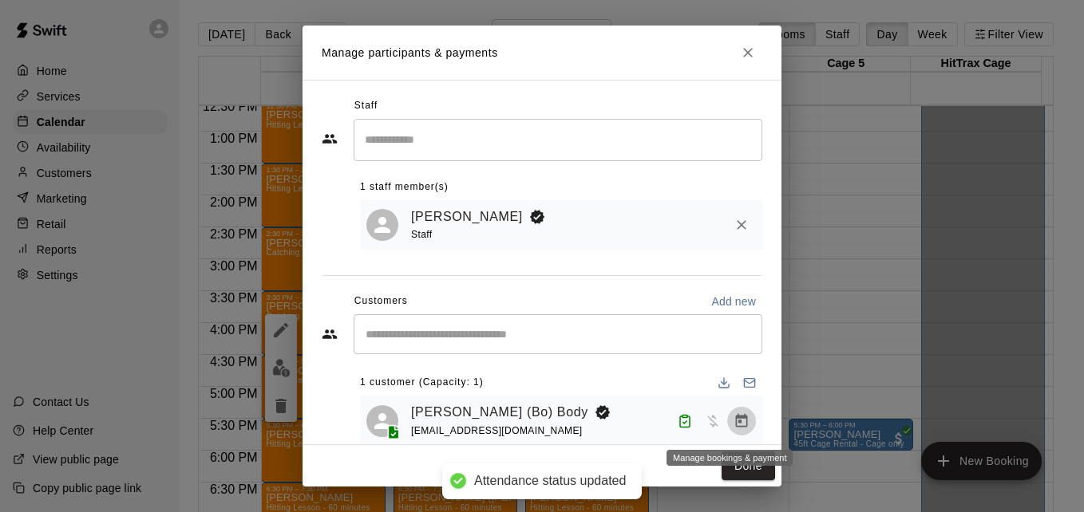
click at [734, 425] on icon "Manage bookings & payment" at bounding box center [742, 421] width 16 height 16
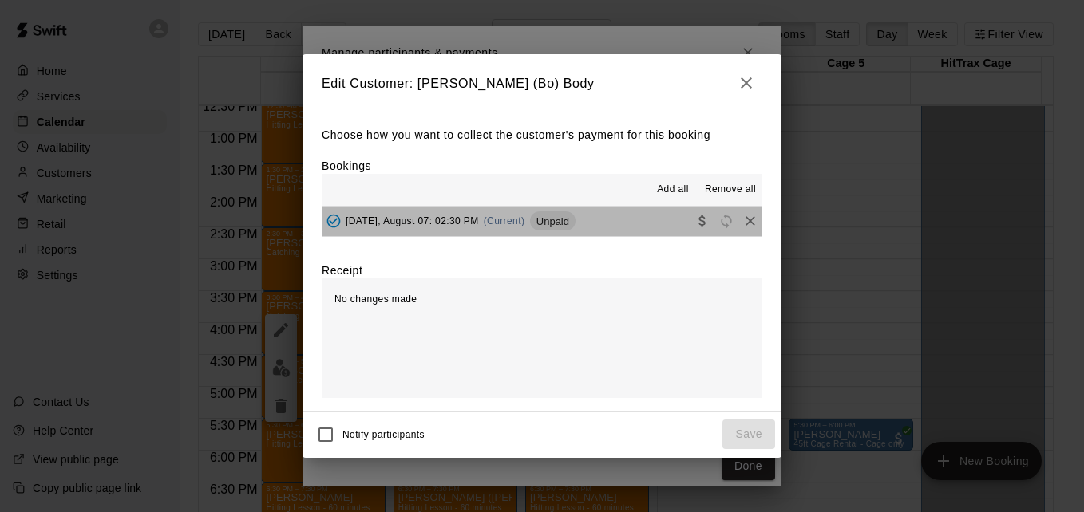
click at [601, 234] on button "[DATE], August 07: 02:30 PM (Current) Unpaid" at bounding box center [542, 222] width 441 height 30
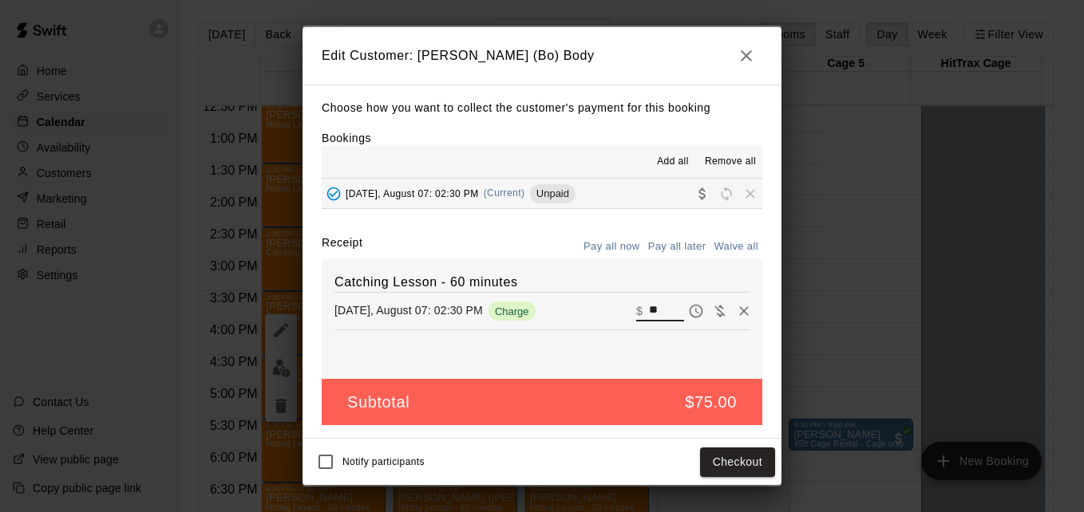
click at [657, 312] on input "**" at bounding box center [666, 311] width 35 height 21
type input "*"
type input "**"
click at [738, 461] on button "Checkout" at bounding box center [737, 463] width 75 height 30
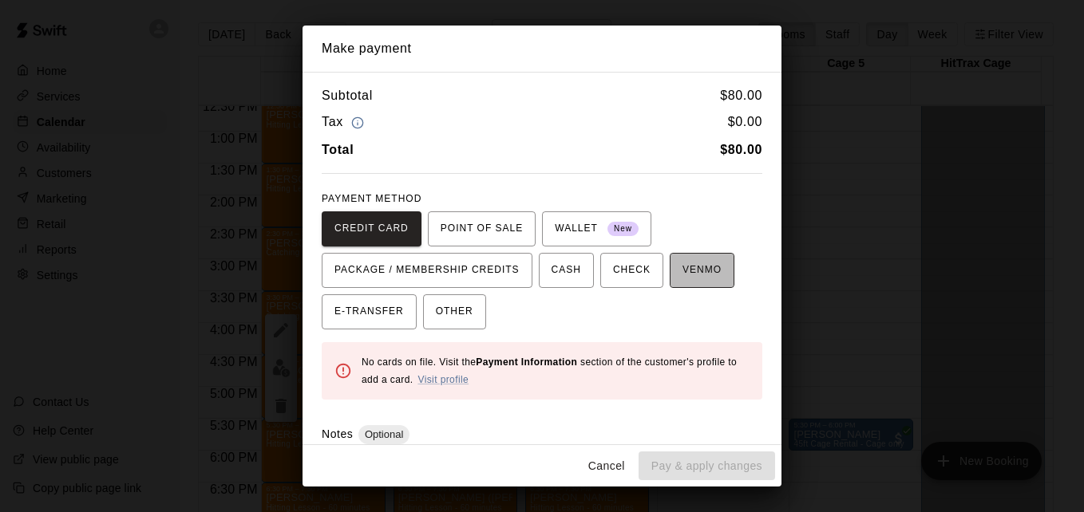
click at [691, 275] on span "VENMO" at bounding box center [701, 271] width 39 height 26
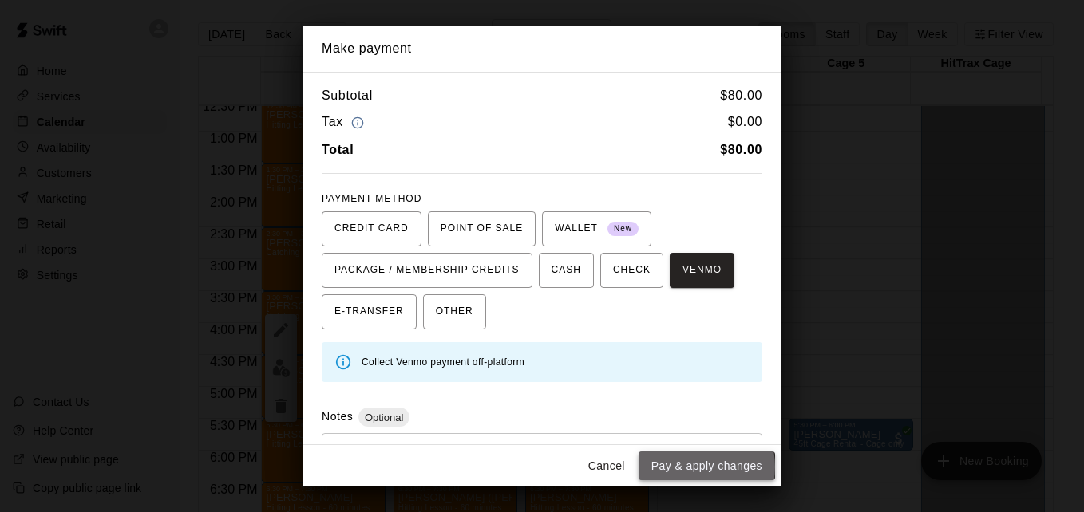
click at [686, 467] on button "Pay & apply changes" at bounding box center [707, 467] width 136 height 30
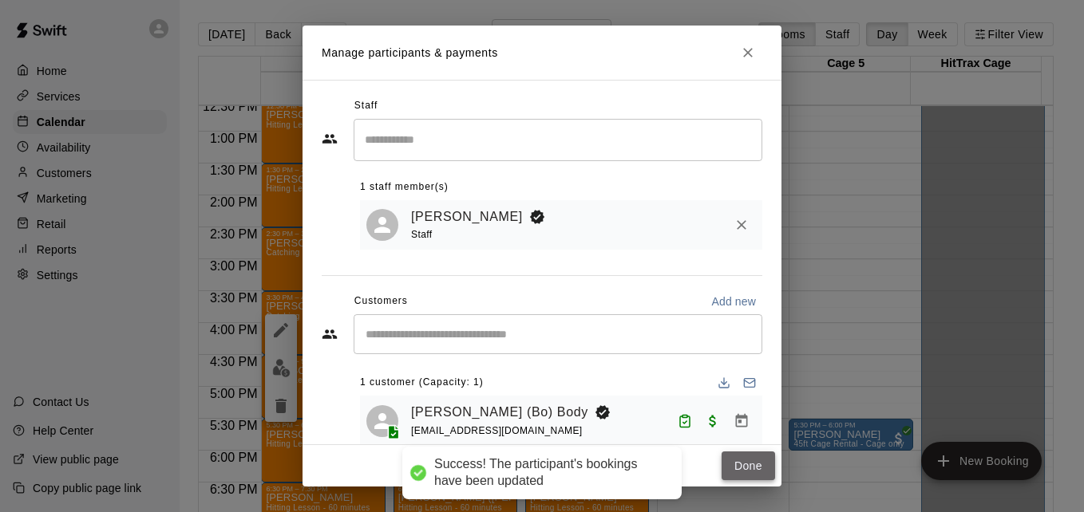
click at [750, 465] on button "Done" at bounding box center [748, 467] width 53 height 30
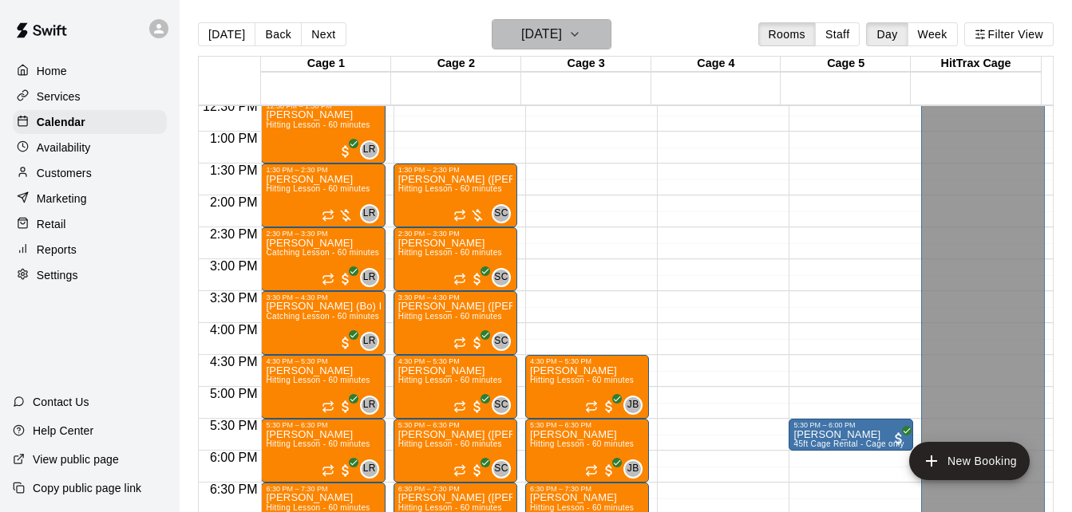
click at [581, 38] on icon "button" at bounding box center [574, 34] width 13 height 19
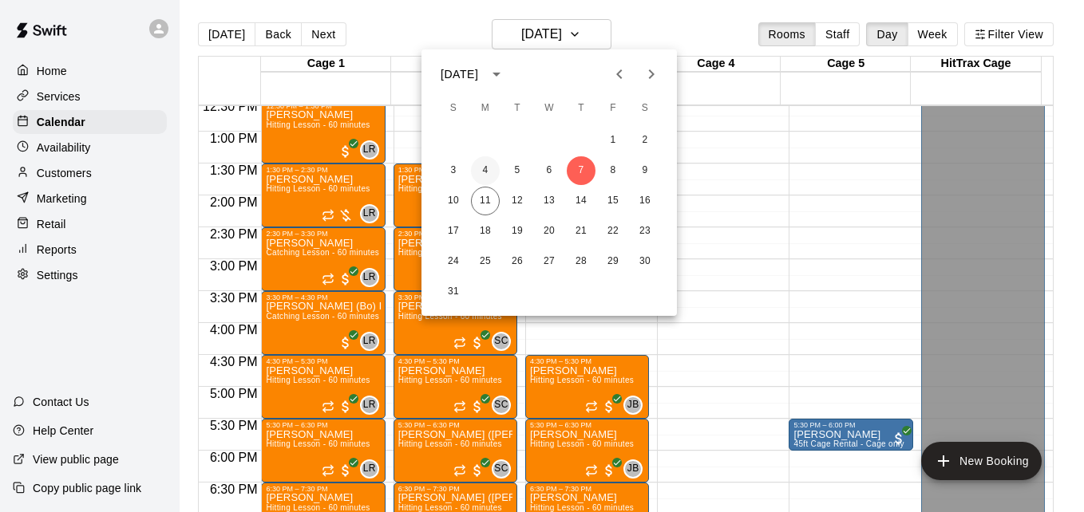
click at [485, 173] on button "4" at bounding box center [485, 170] width 29 height 29
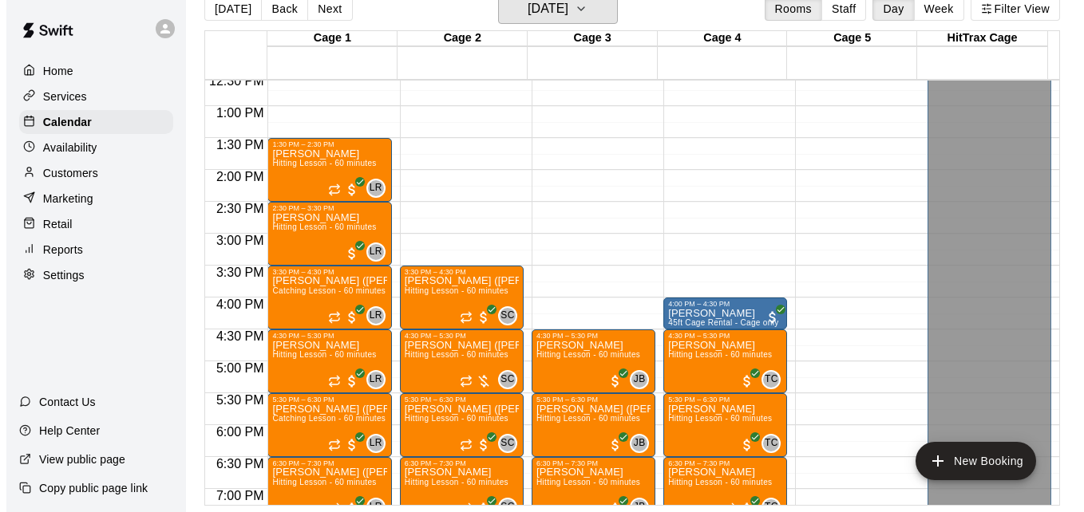
scroll to position [1110, 0]
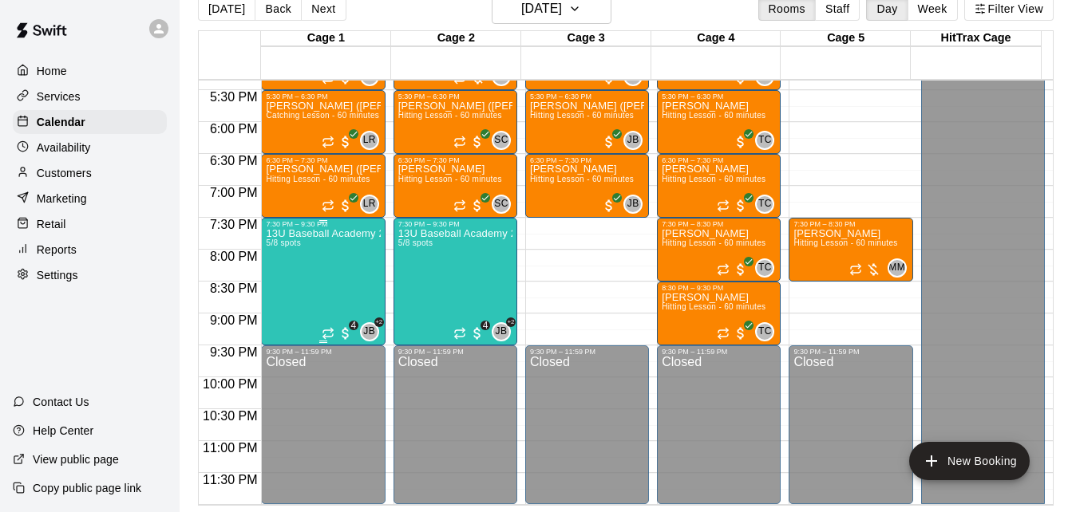
click at [314, 272] on div "13U Baseball Academy 2025 5/8 spots" at bounding box center [323, 484] width 114 height 512
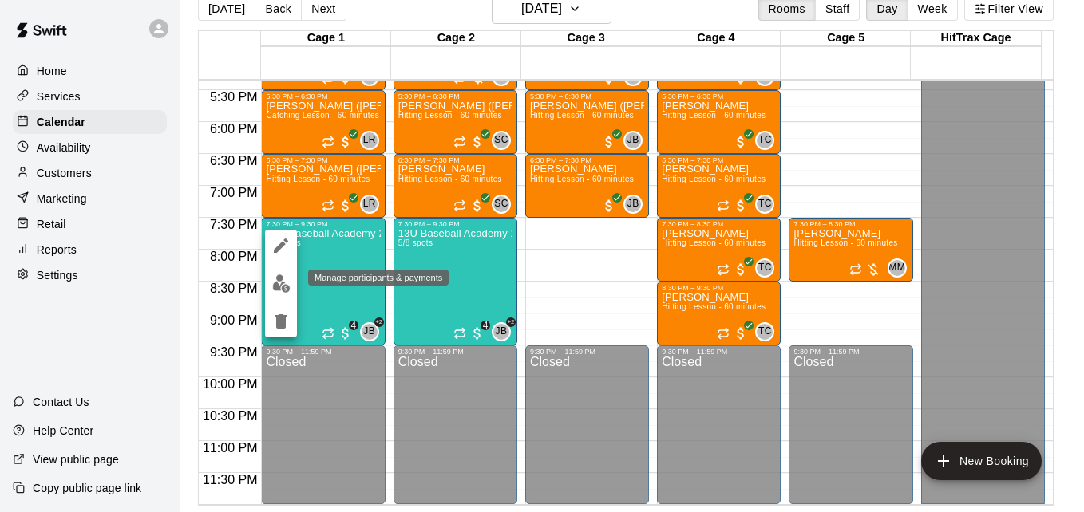
click at [282, 283] on img "edit" at bounding box center [281, 284] width 18 height 18
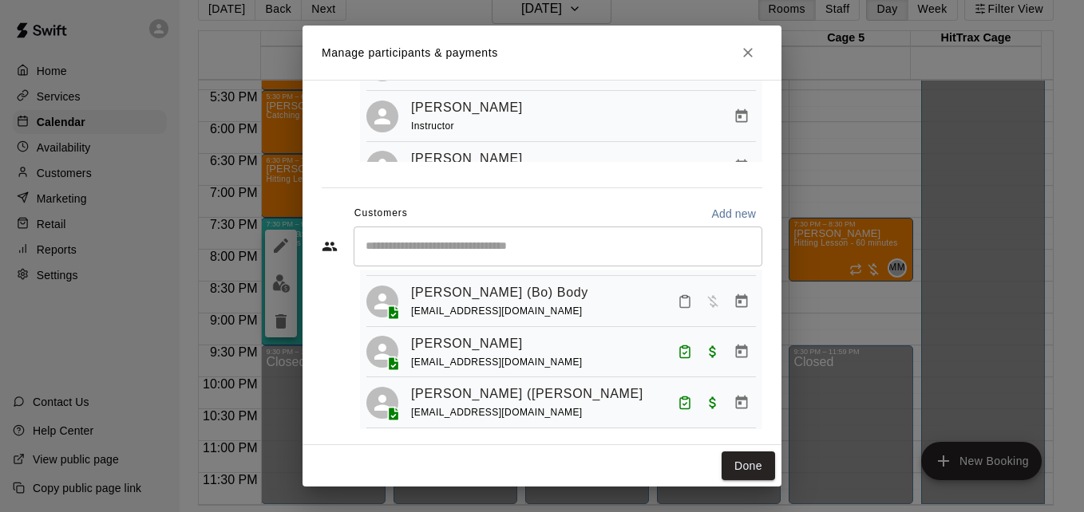
scroll to position [76, 0]
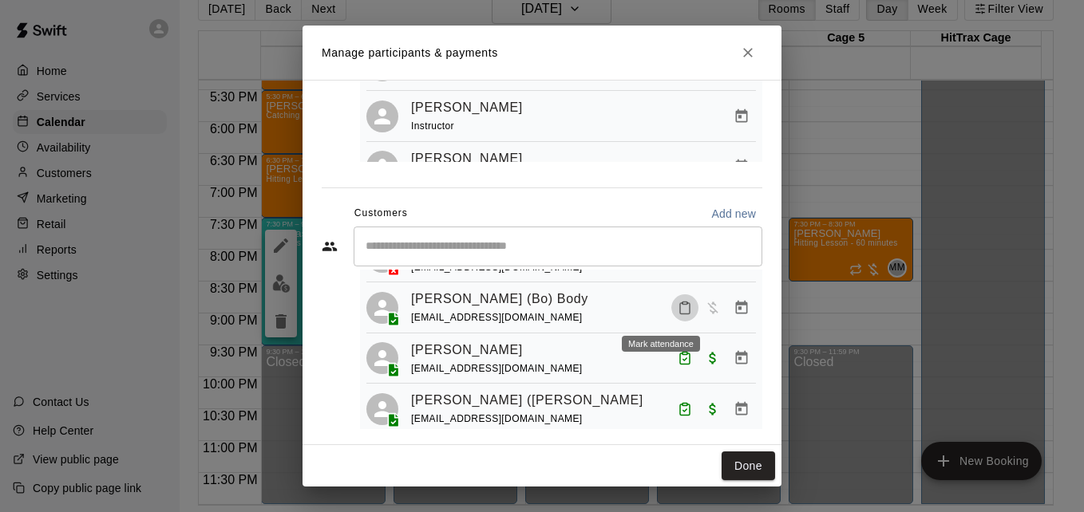
click at [678, 314] on icon "Mark attendance" at bounding box center [685, 308] width 14 height 14
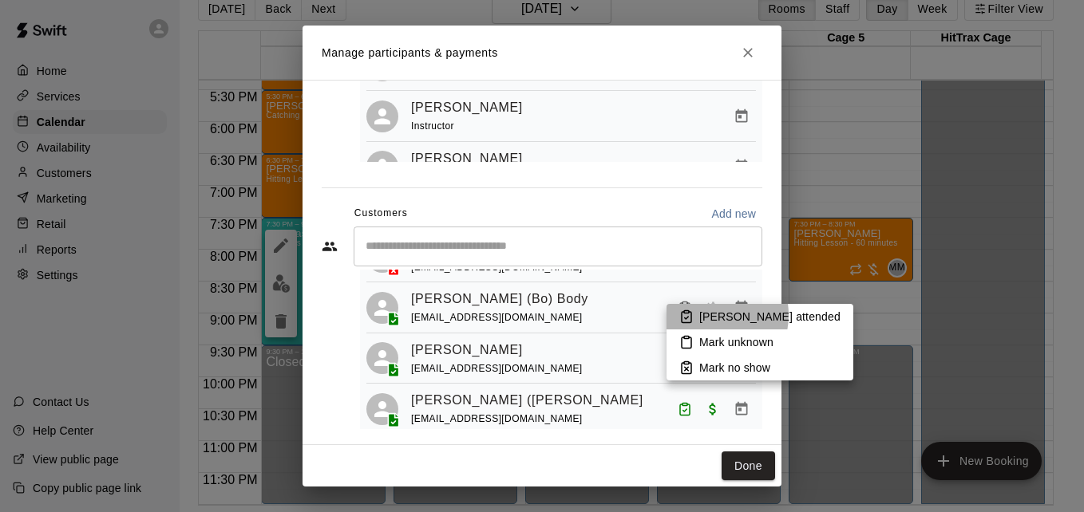
click at [706, 315] on p "[PERSON_NAME] attended" at bounding box center [769, 317] width 141 height 16
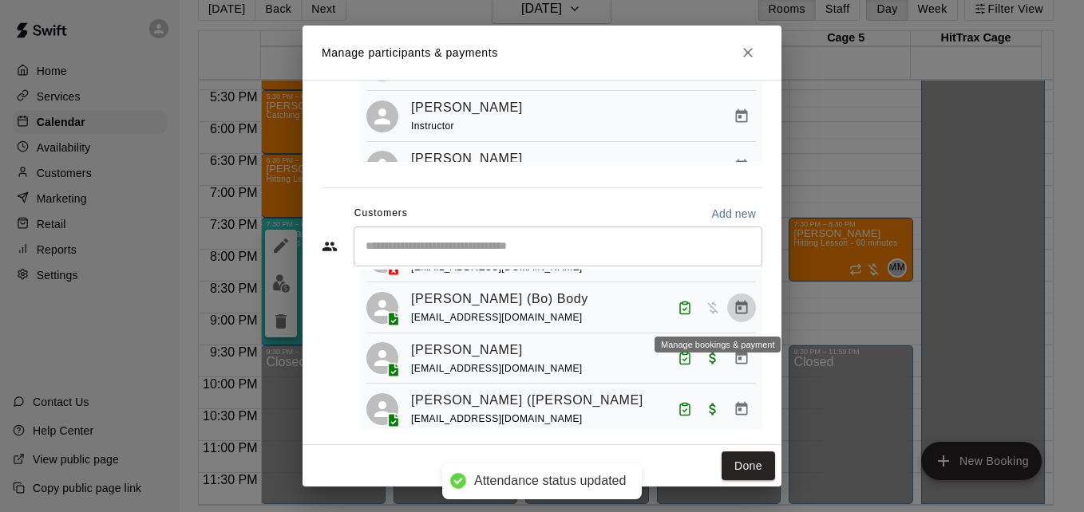
click at [736, 314] on icon "Manage bookings & payment" at bounding box center [742, 308] width 12 height 14
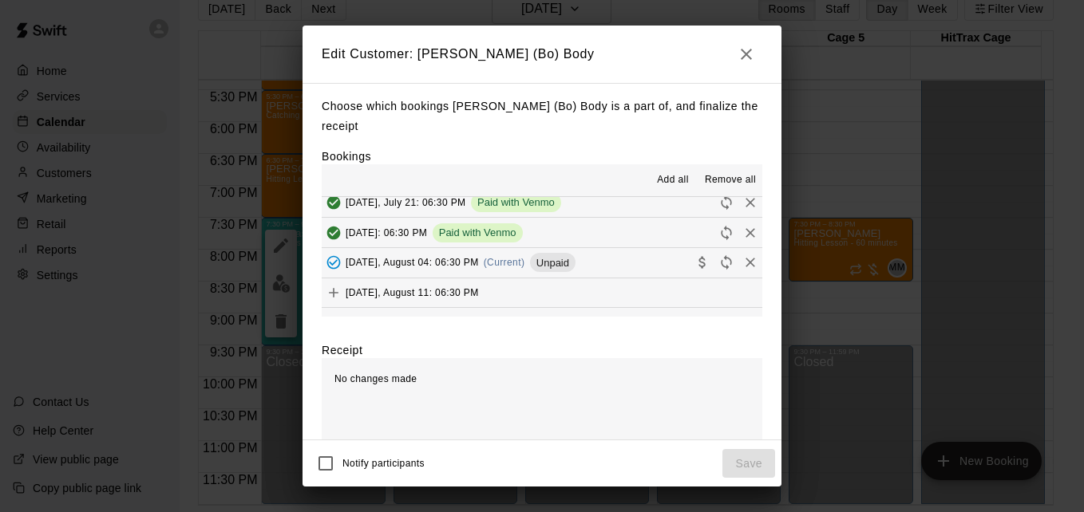
scroll to position [223, 0]
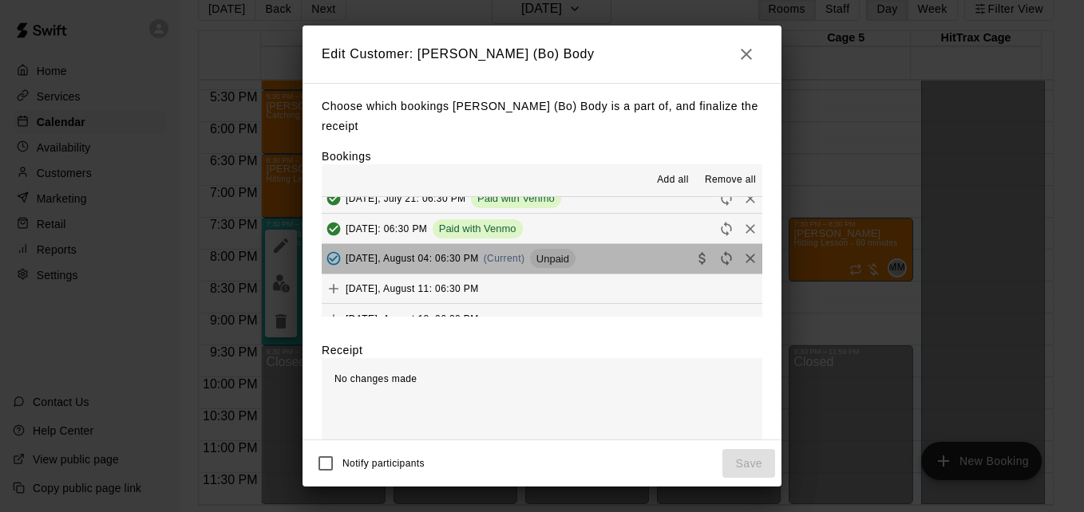
click at [631, 244] on button "[DATE], August 04: 06:30 PM (Current) Unpaid" at bounding box center [542, 259] width 441 height 30
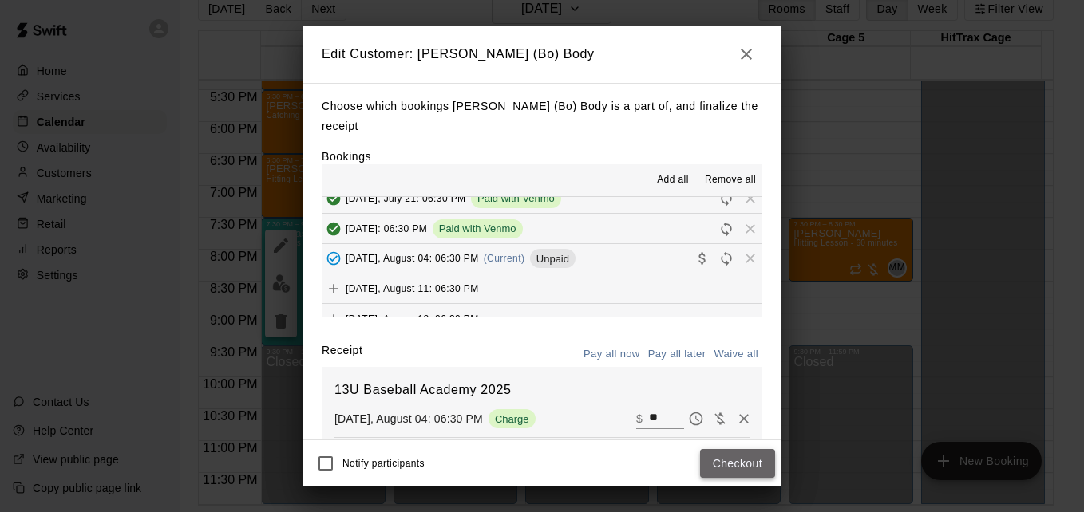
click at [736, 454] on button "Checkout" at bounding box center [737, 464] width 75 height 30
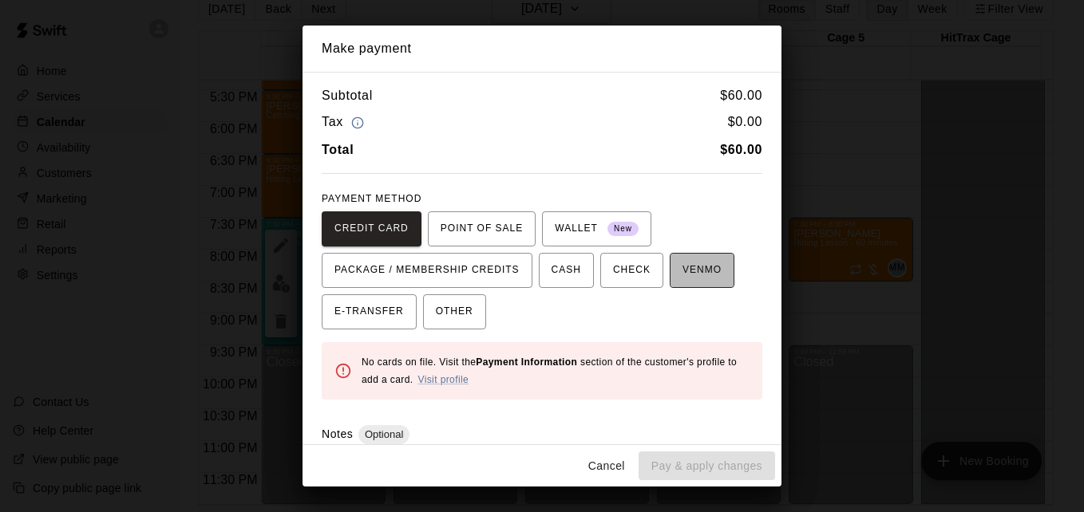
click at [682, 272] on span "VENMO" at bounding box center [701, 271] width 39 height 26
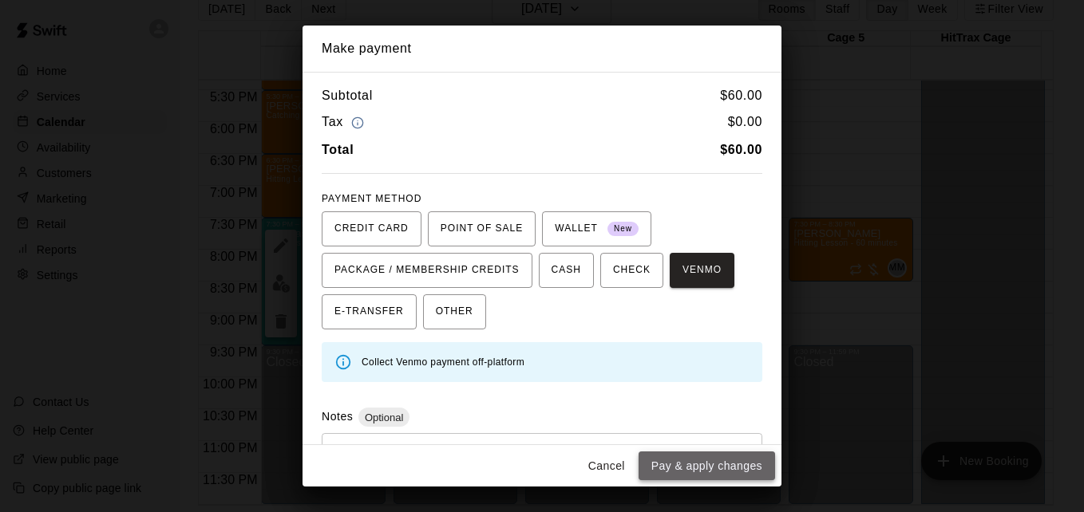
click at [720, 473] on button "Pay & apply changes" at bounding box center [707, 467] width 136 height 30
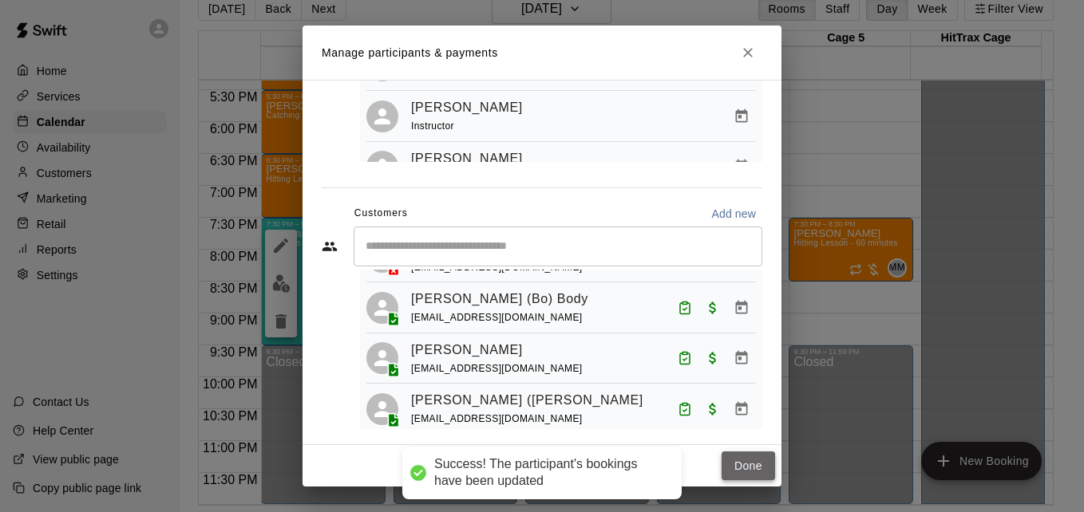
click at [737, 470] on button "Done" at bounding box center [748, 467] width 53 height 30
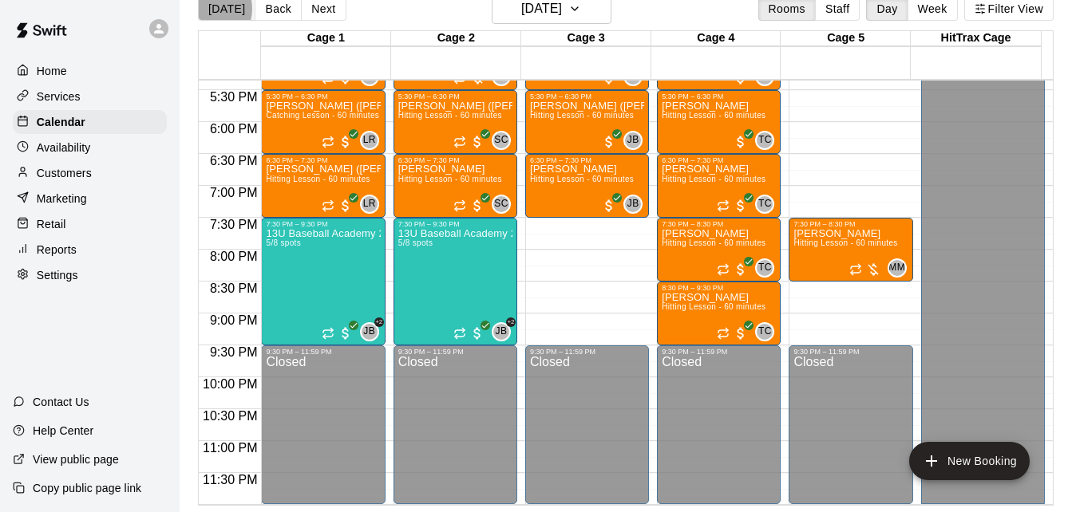
click at [205, 8] on button "[DATE]" at bounding box center [226, 9] width 57 height 24
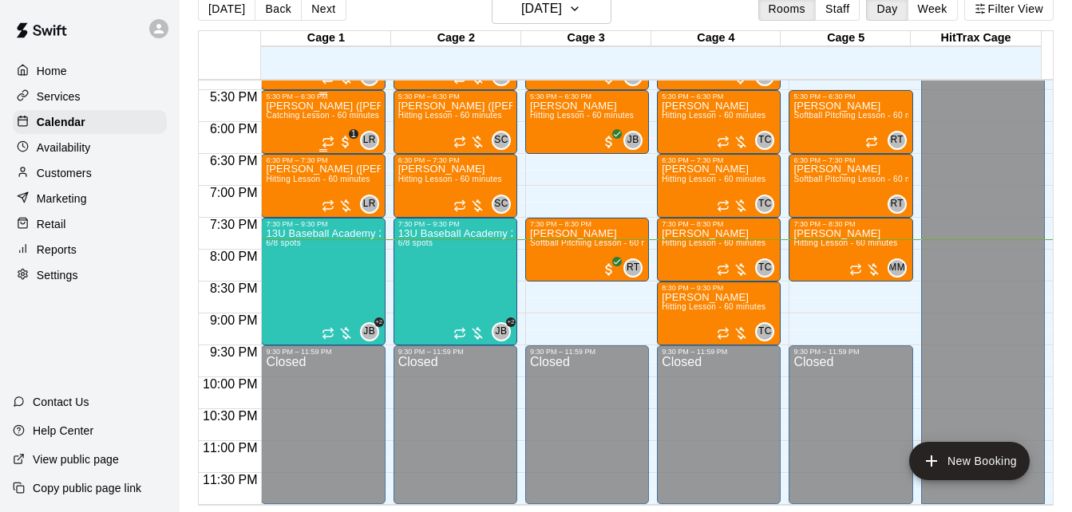
click at [305, 117] on span "Catching Lesson - 60 minutes" at bounding box center [322, 115] width 113 height 9
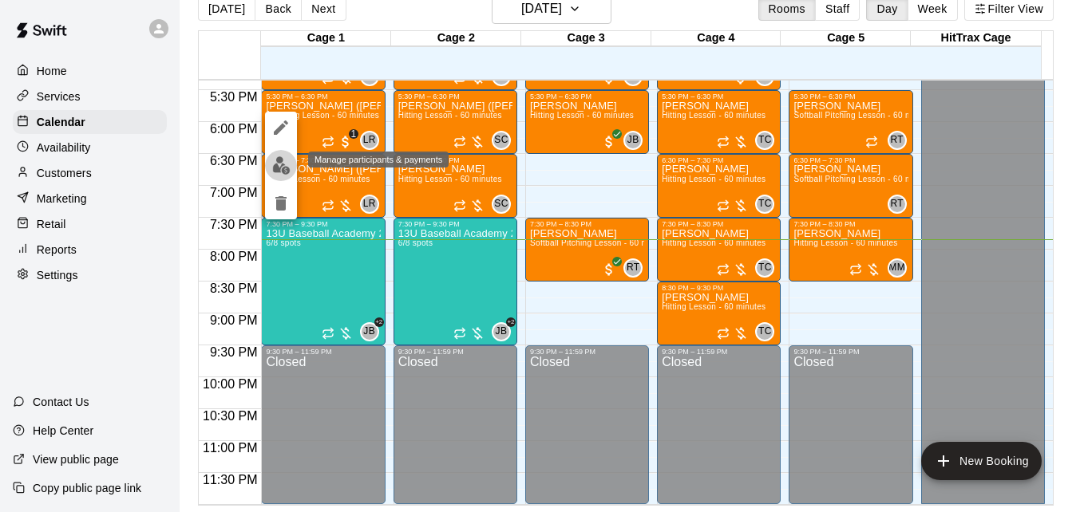
click at [272, 174] on img "edit" at bounding box center [281, 165] width 18 height 18
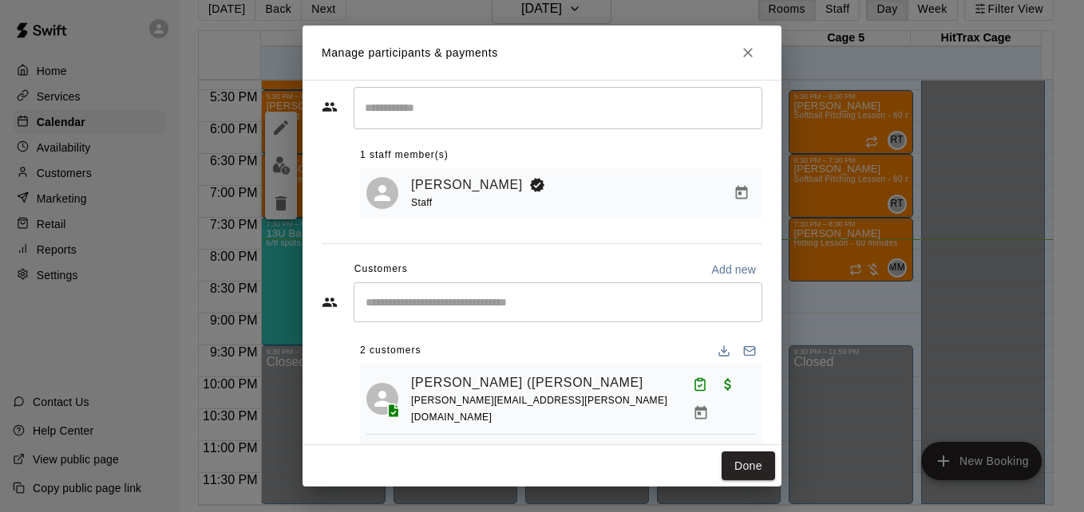
scroll to position [64, 0]
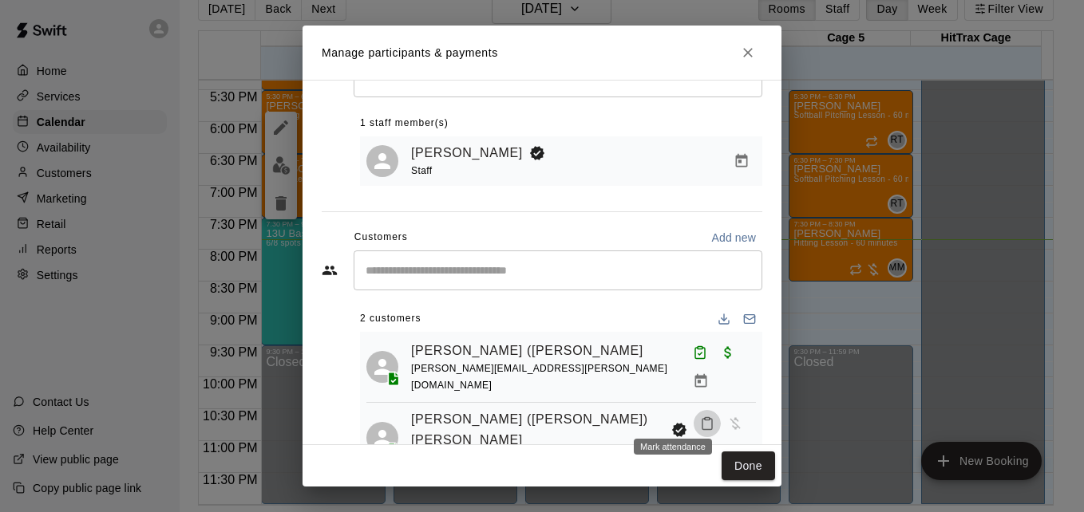
click at [694, 415] on button "Mark attendance" at bounding box center [707, 423] width 27 height 27
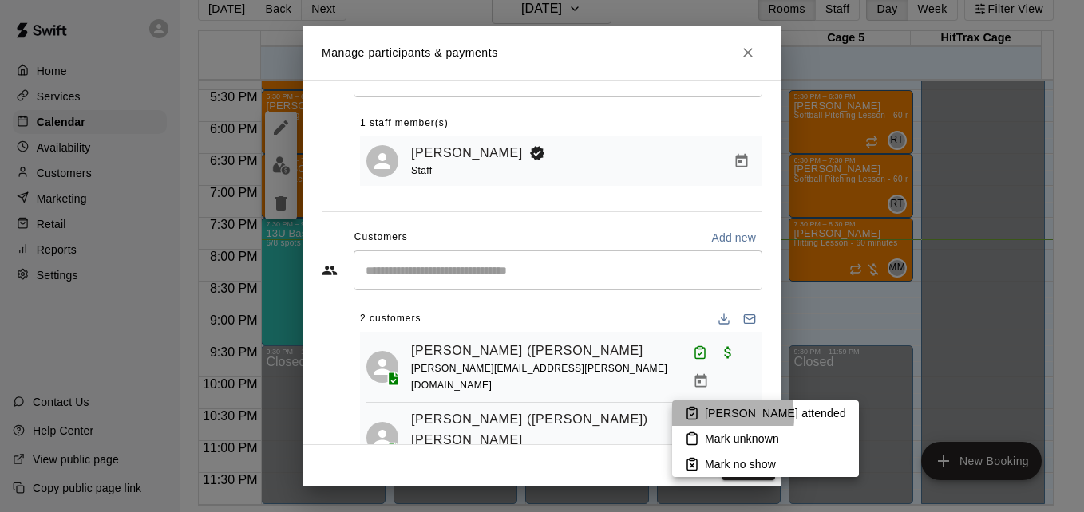
click at [707, 417] on p "[PERSON_NAME] attended" at bounding box center [775, 413] width 141 height 16
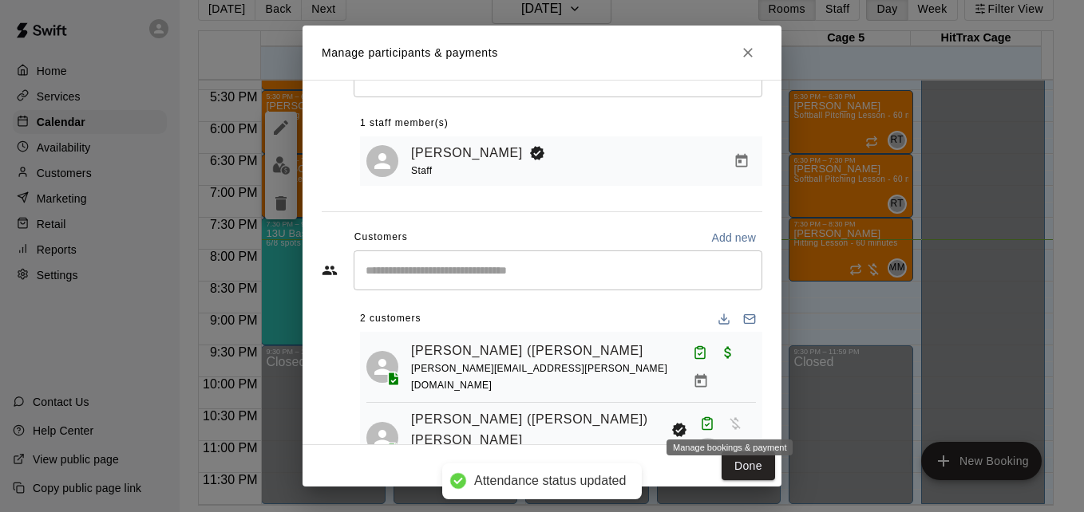
click at [716, 445] on icon "Manage bookings & payment" at bounding box center [708, 453] width 16 height 16
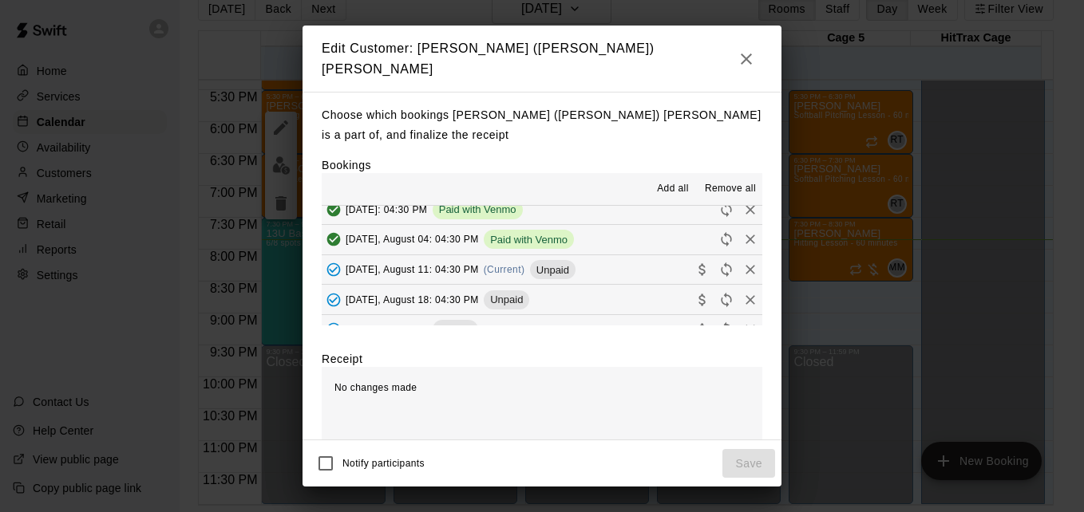
scroll to position [255, 0]
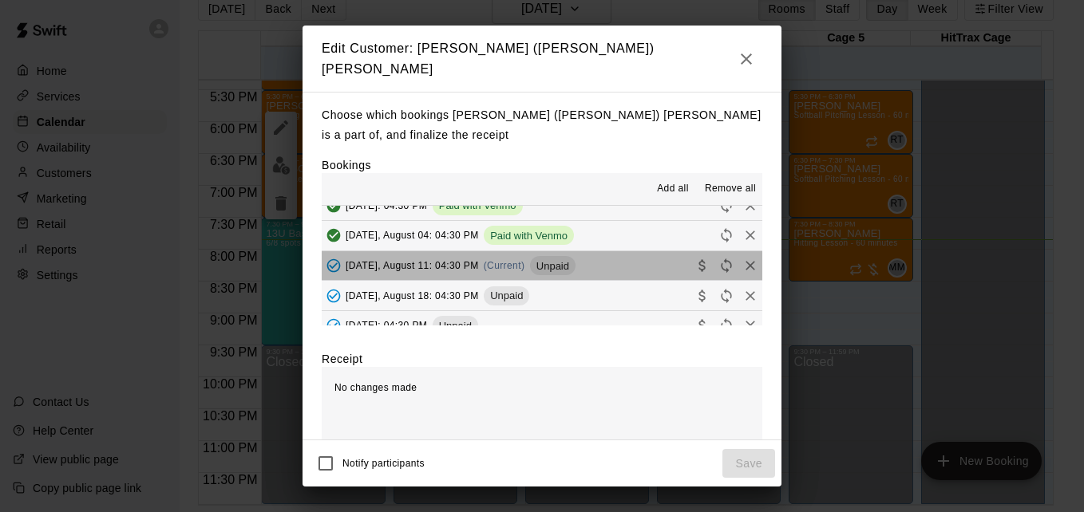
click at [619, 264] on button "[DATE], August 11: 04:30 PM (Current) Unpaid" at bounding box center [542, 266] width 441 height 30
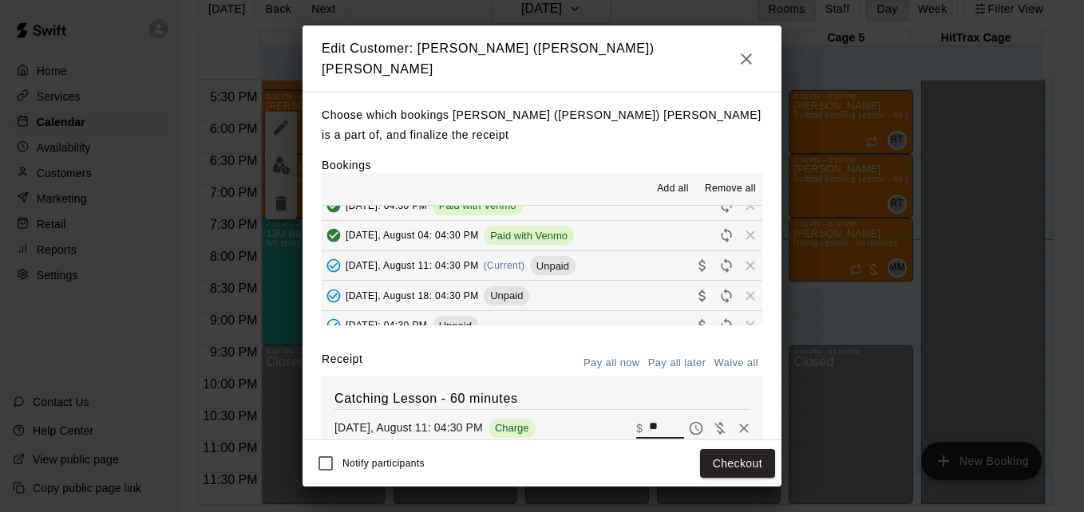
click at [649, 426] on input "**" at bounding box center [666, 428] width 35 height 21
type input "*"
type input "**"
click at [707, 464] on button "Checkout" at bounding box center [737, 464] width 75 height 30
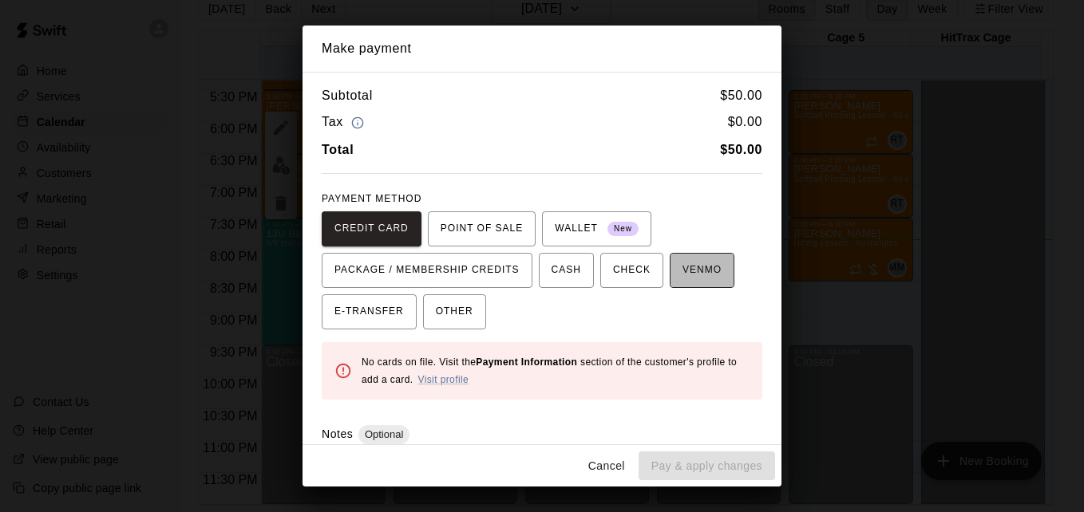
click at [694, 269] on span "VENMO" at bounding box center [701, 271] width 39 height 26
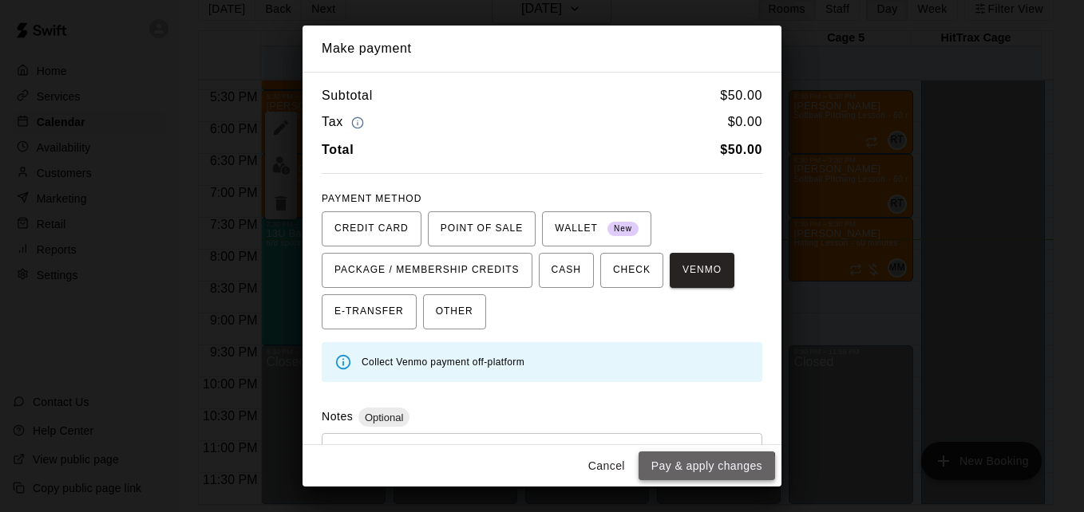
click at [699, 469] on button "Pay & apply changes" at bounding box center [707, 467] width 136 height 30
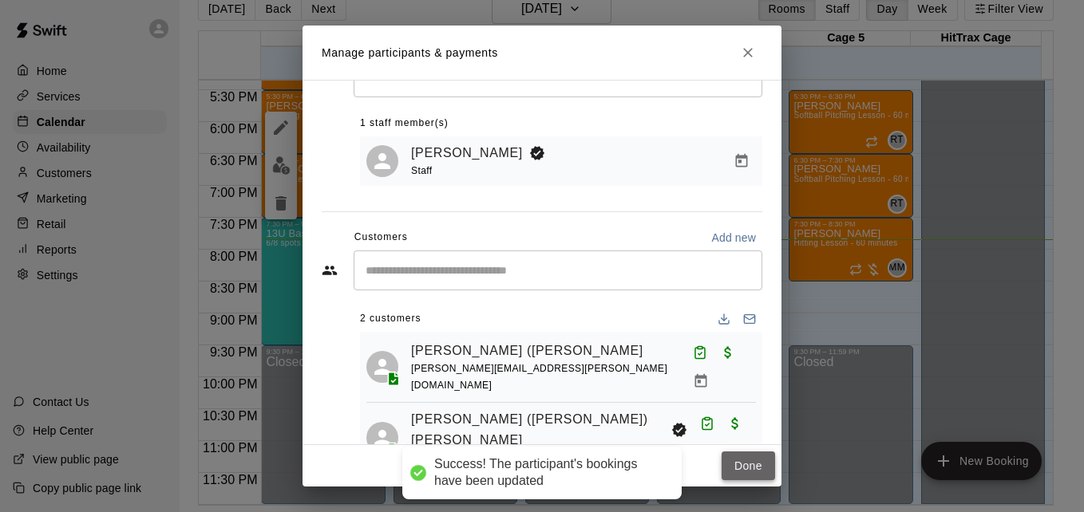
click at [737, 469] on button "Done" at bounding box center [748, 467] width 53 height 30
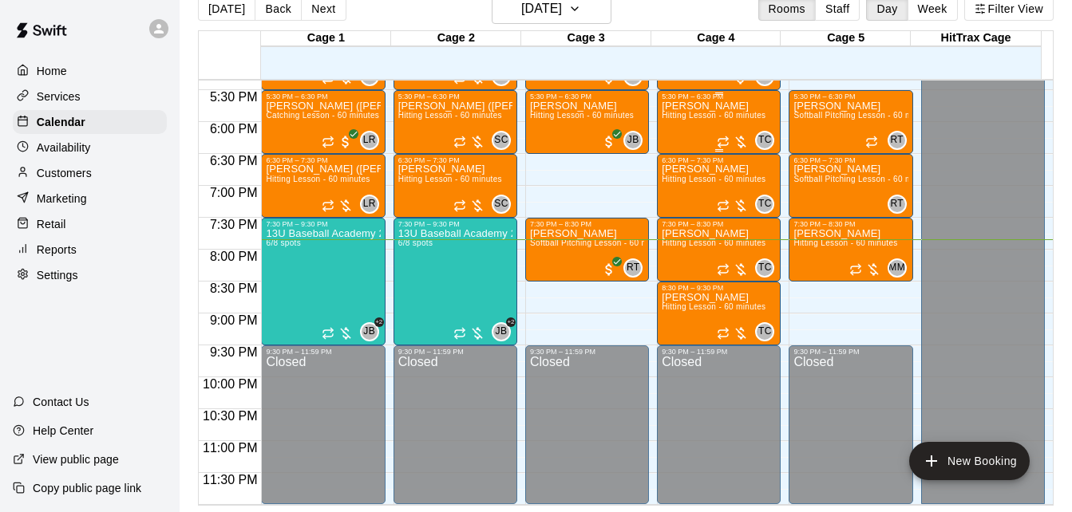
click at [691, 120] on span "Hitting Lesson - 60 minutes" at bounding box center [714, 115] width 104 height 9
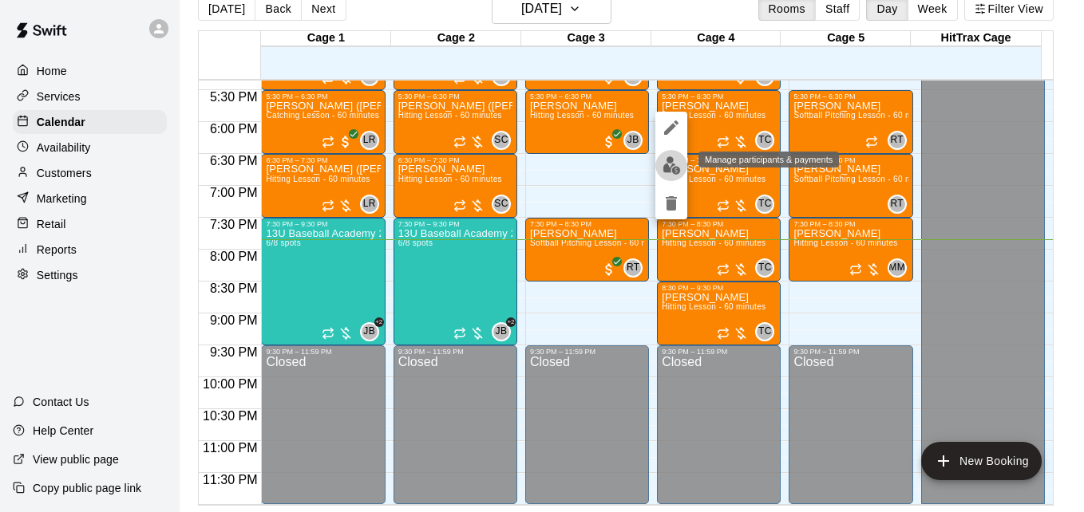
click at [668, 168] on img "edit" at bounding box center [672, 165] width 18 height 18
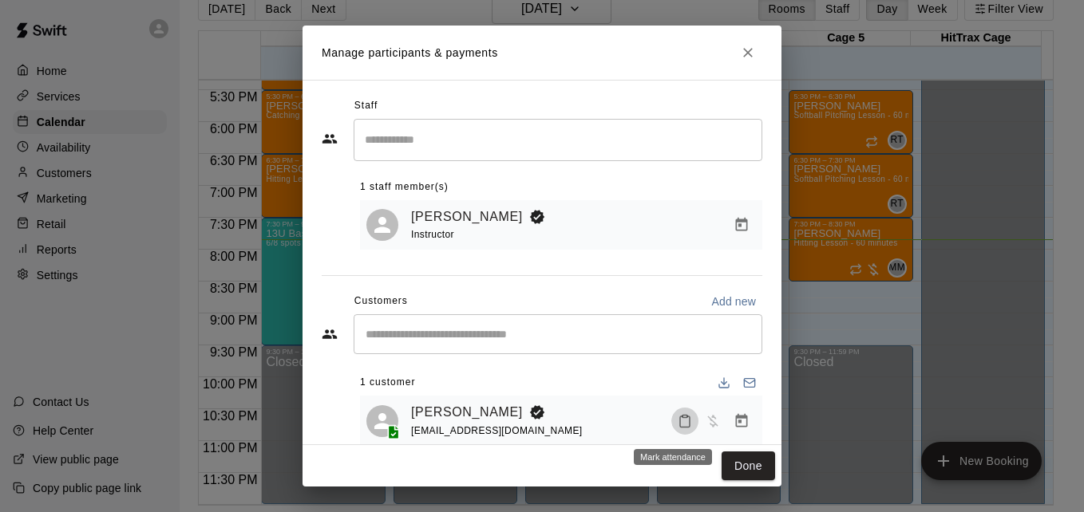
click at [678, 422] on icon "Mark attendance" at bounding box center [685, 421] width 14 height 14
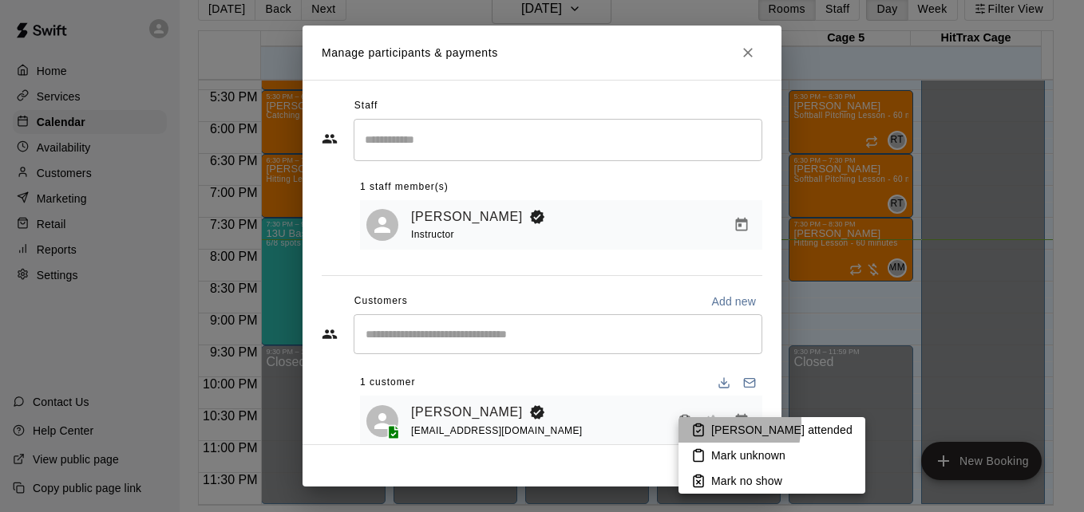
click at [699, 423] on icon at bounding box center [698, 430] width 14 height 14
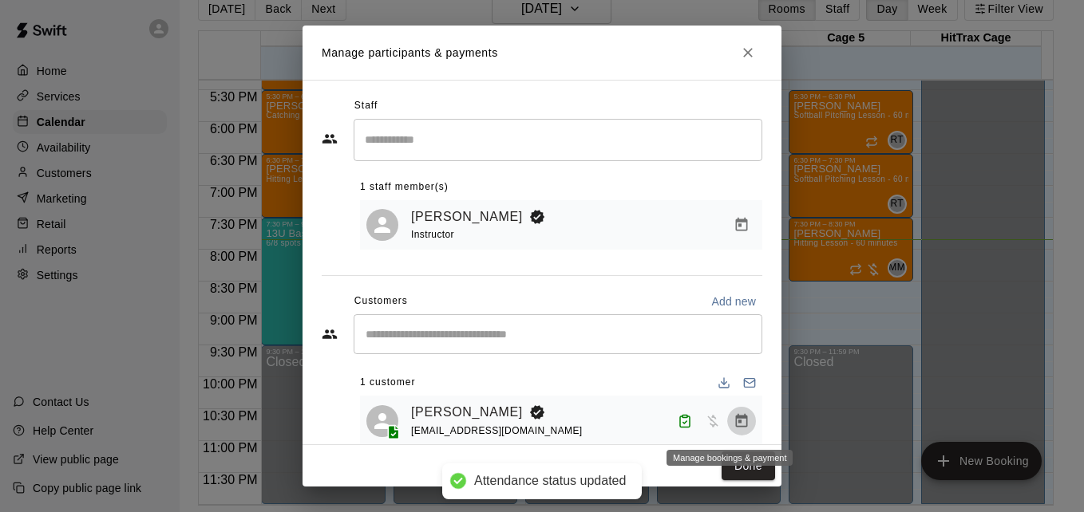
click at [734, 424] on icon "Manage bookings & payment" at bounding box center [742, 421] width 16 height 16
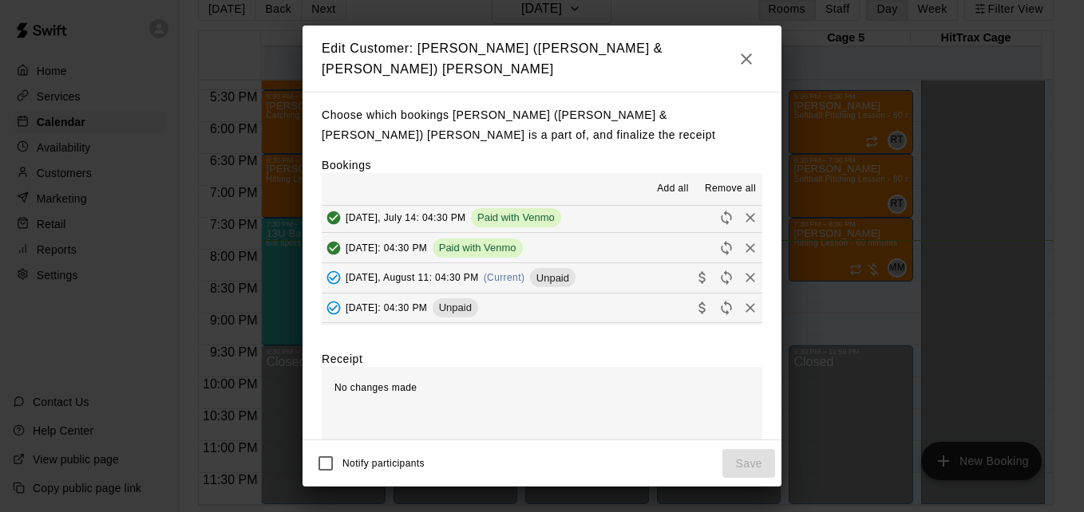
scroll to position [64, 0]
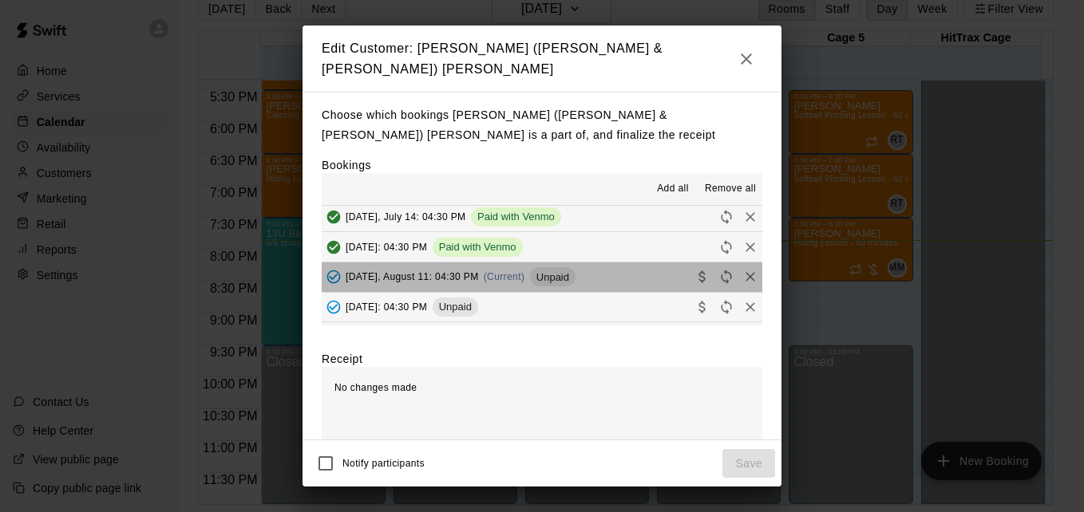
click at [635, 271] on button "[DATE], August 11: 04:30 PM (Current) Unpaid" at bounding box center [542, 278] width 441 height 30
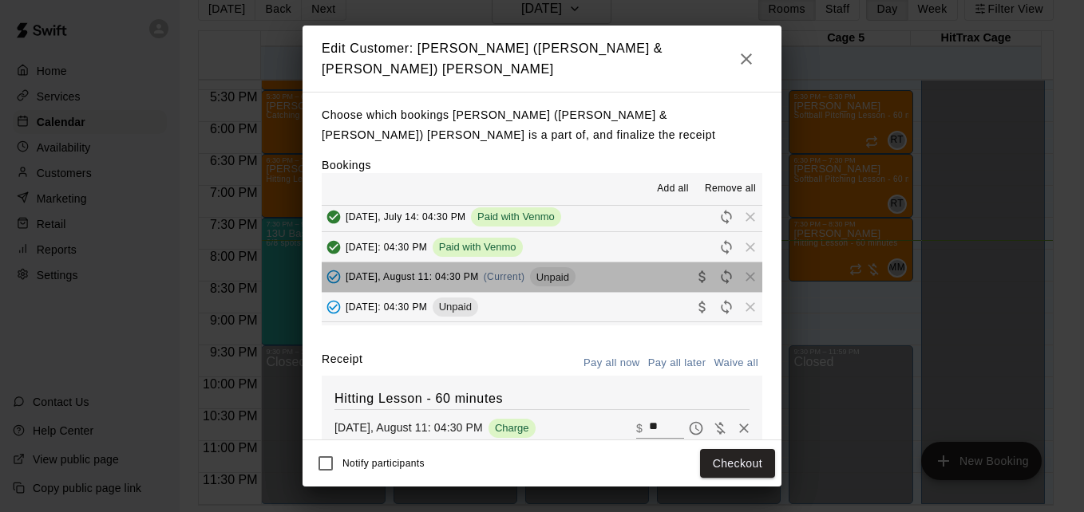
click at [616, 271] on button "[DATE], August 11: 04:30 PM (Current) Unpaid" at bounding box center [542, 278] width 441 height 30
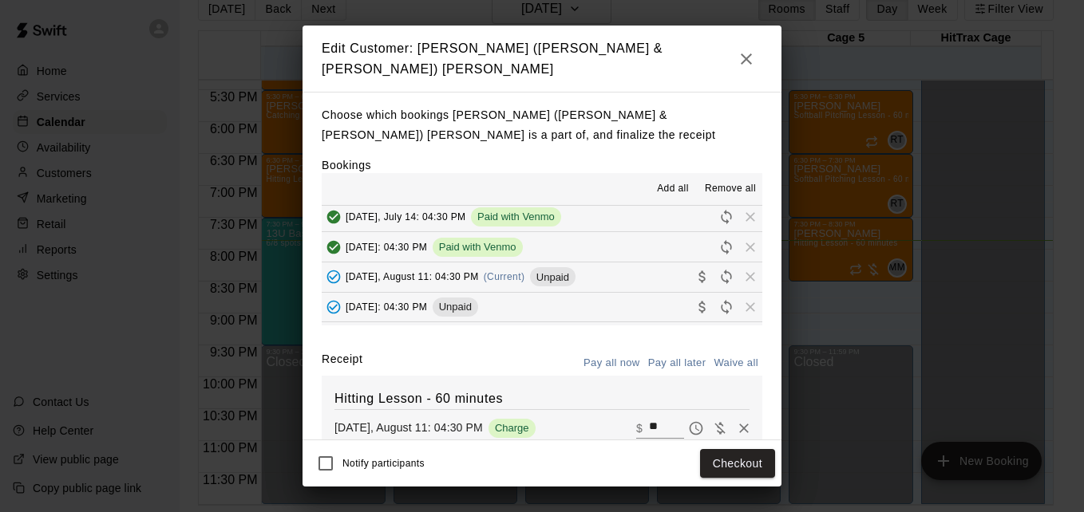
click at [649, 419] on input "**" at bounding box center [666, 428] width 35 height 21
type input "**"
click at [726, 461] on button "Checkout" at bounding box center [737, 464] width 75 height 30
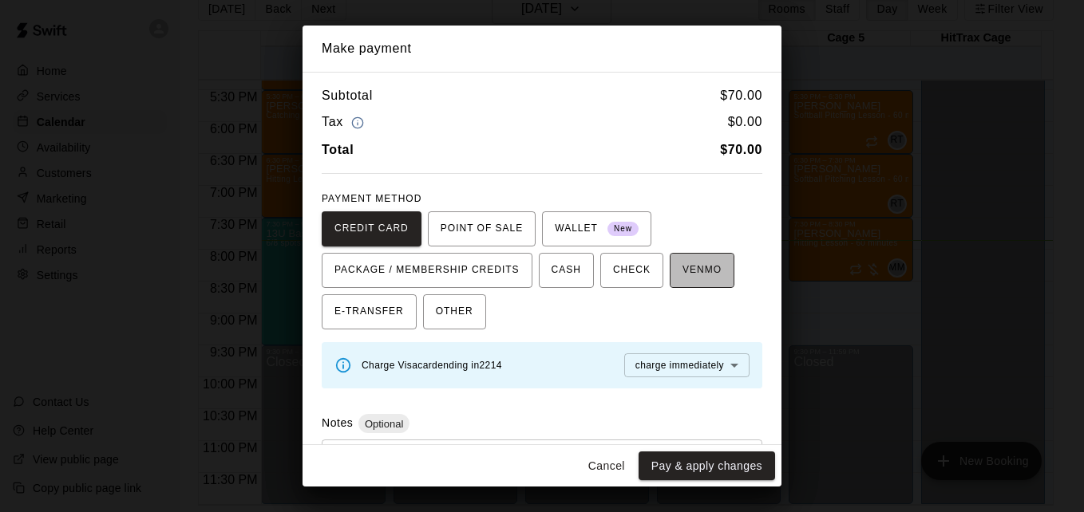
click at [682, 275] on span "VENMO" at bounding box center [701, 271] width 39 height 26
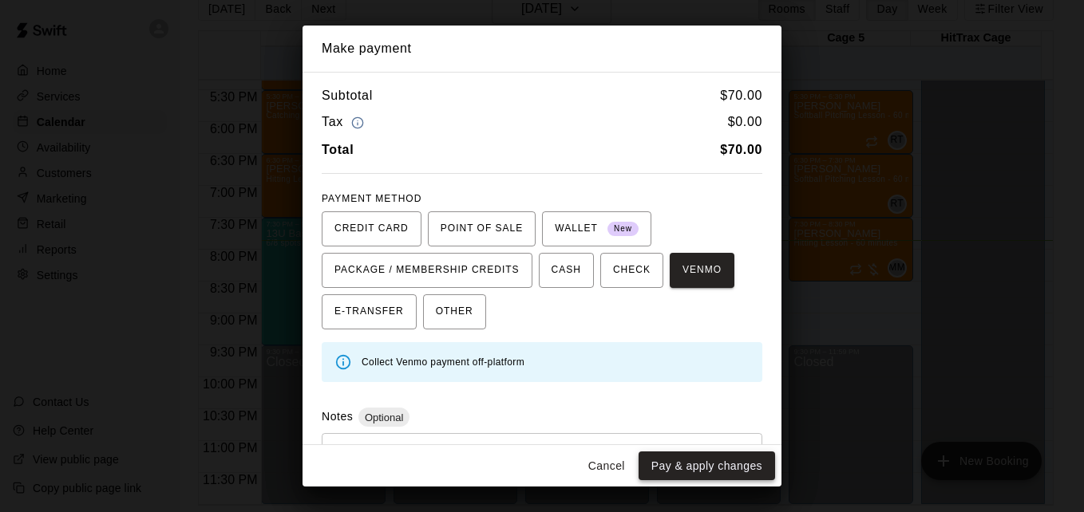
click at [713, 461] on button "Pay & apply changes" at bounding box center [707, 467] width 136 height 30
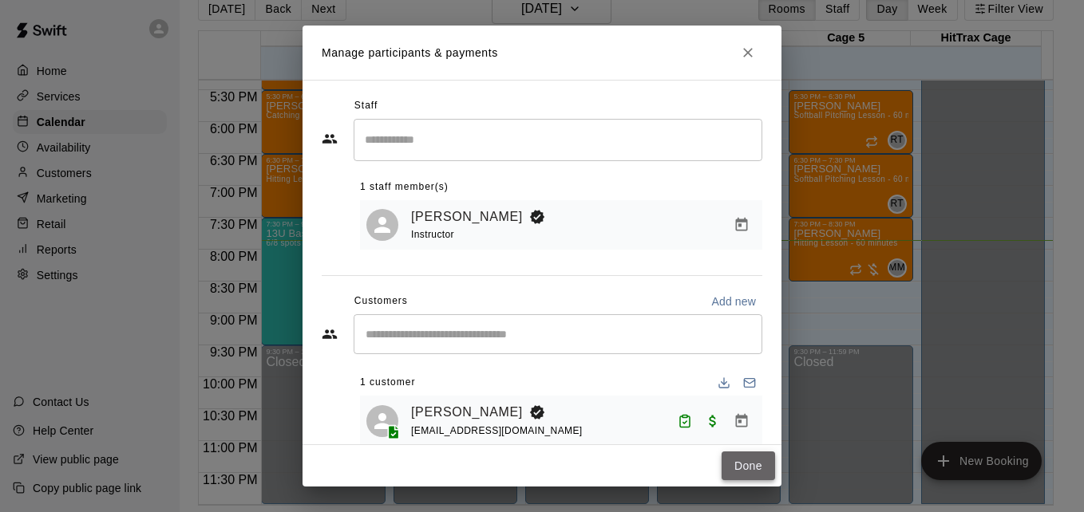
click at [737, 468] on button "Done" at bounding box center [748, 467] width 53 height 30
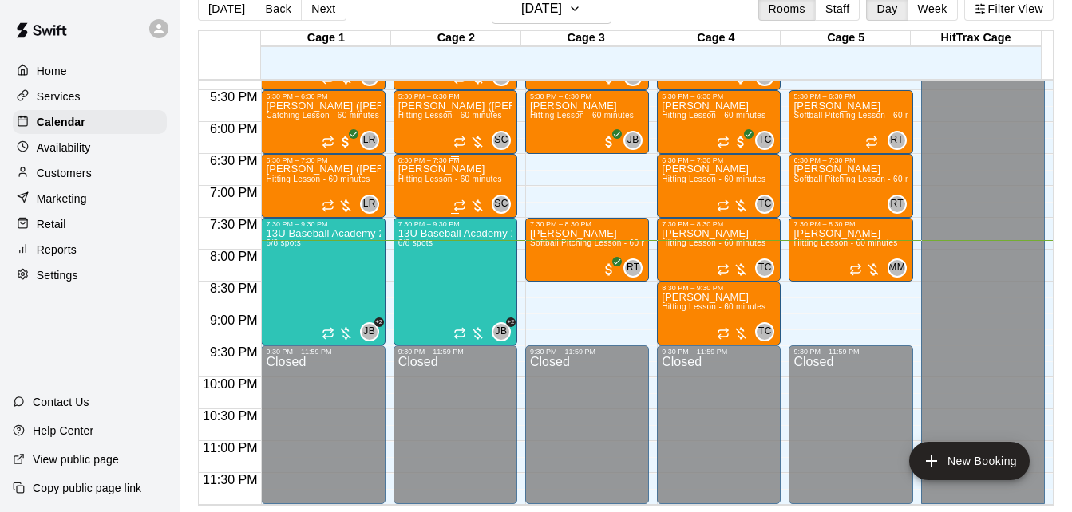
click at [444, 177] on span "Hitting Lesson - 60 minutes" at bounding box center [450, 179] width 104 height 9
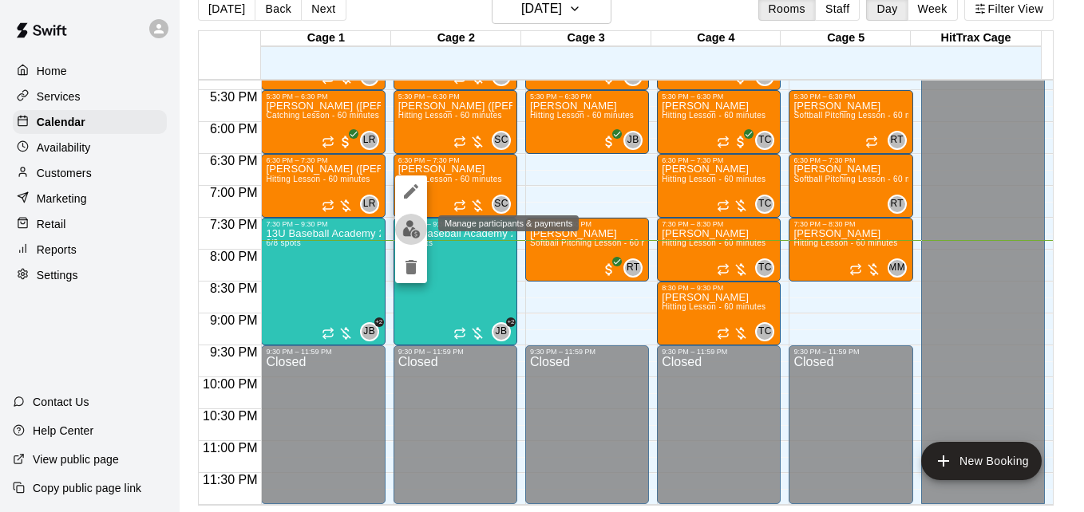
click at [405, 227] on img "edit" at bounding box center [411, 229] width 18 height 18
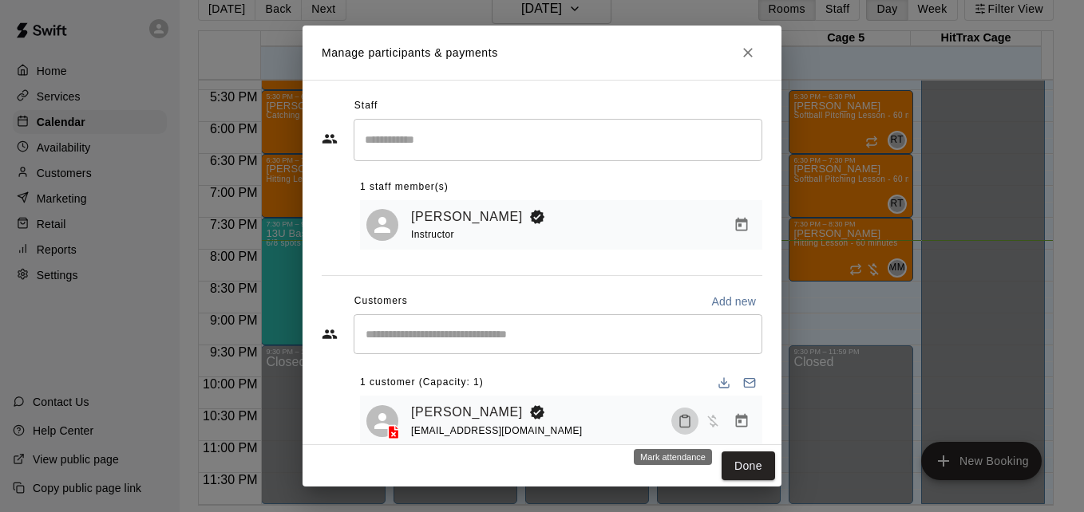
click at [678, 427] on icon "Mark attendance" at bounding box center [685, 421] width 14 height 14
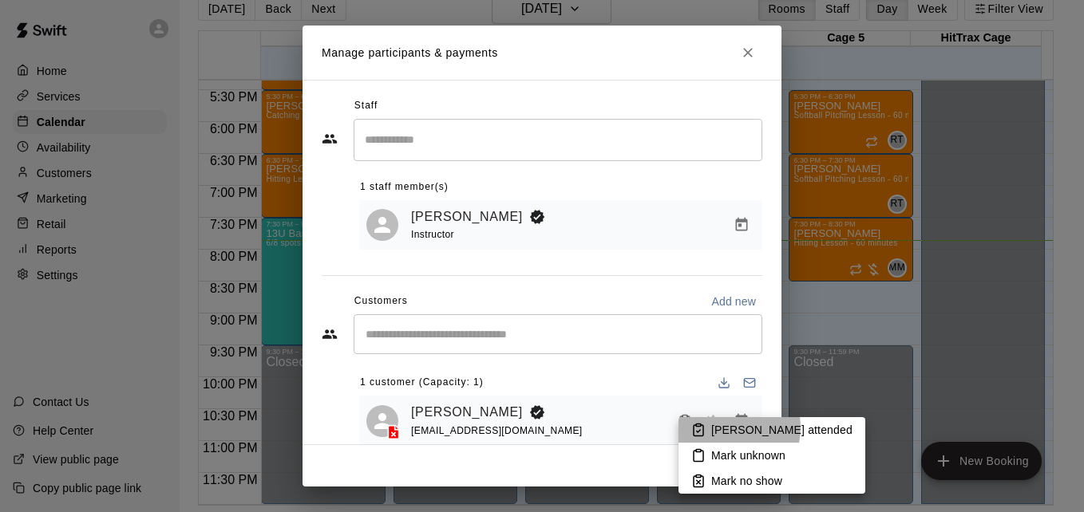
click at [726, 428] on p "[PERSON_NAME] attended" at bounding box center [781, 430] width 141 height 16
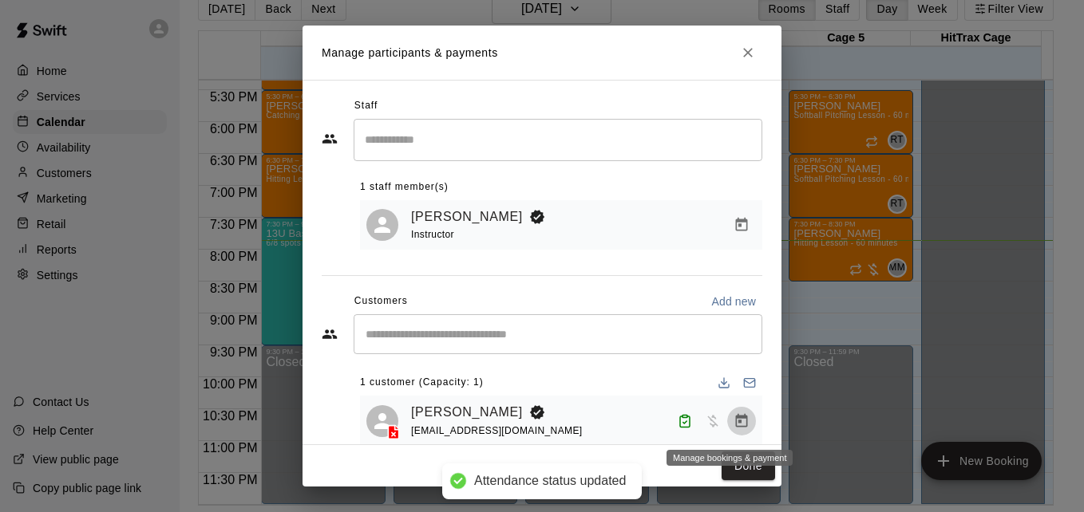
click at [734, 423] on icon "Manage bookings & payment" at bounding box center [742, 421] width 16 height 16
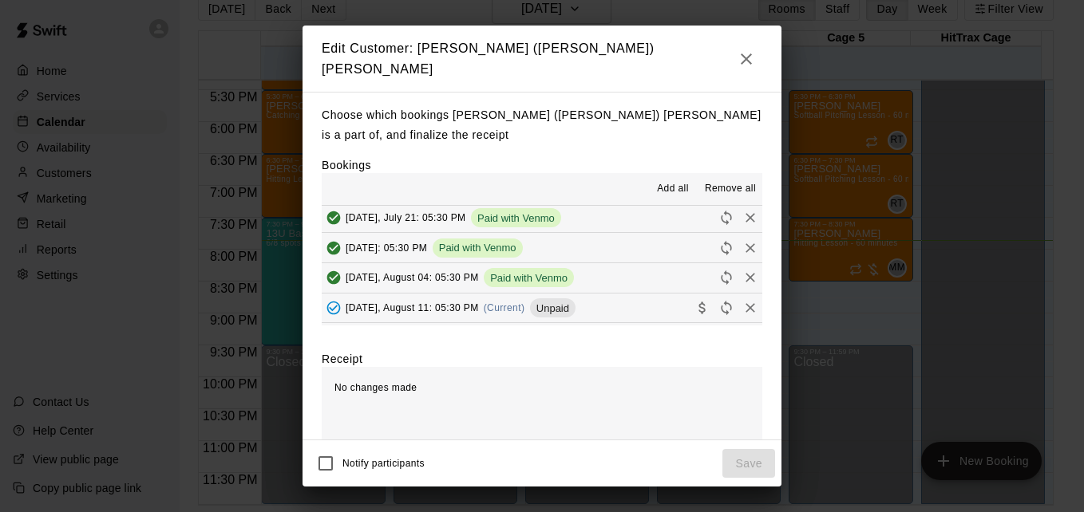
scroll to position [245, 0]
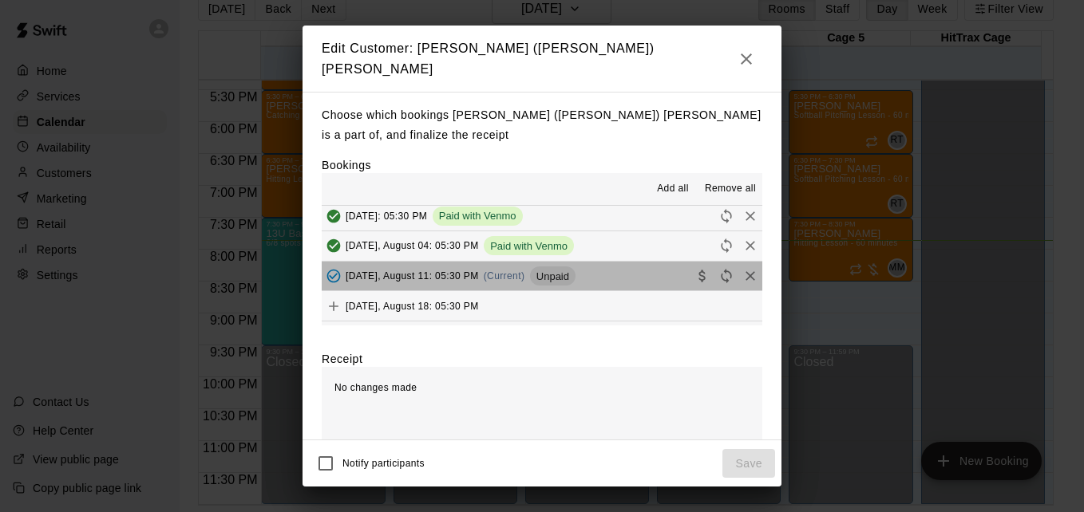
click at [636, 267] on button "[DATE], August 11: 05:30 PM (Current) Unpaid" at bounding box center [542, 277] width 441 height 30
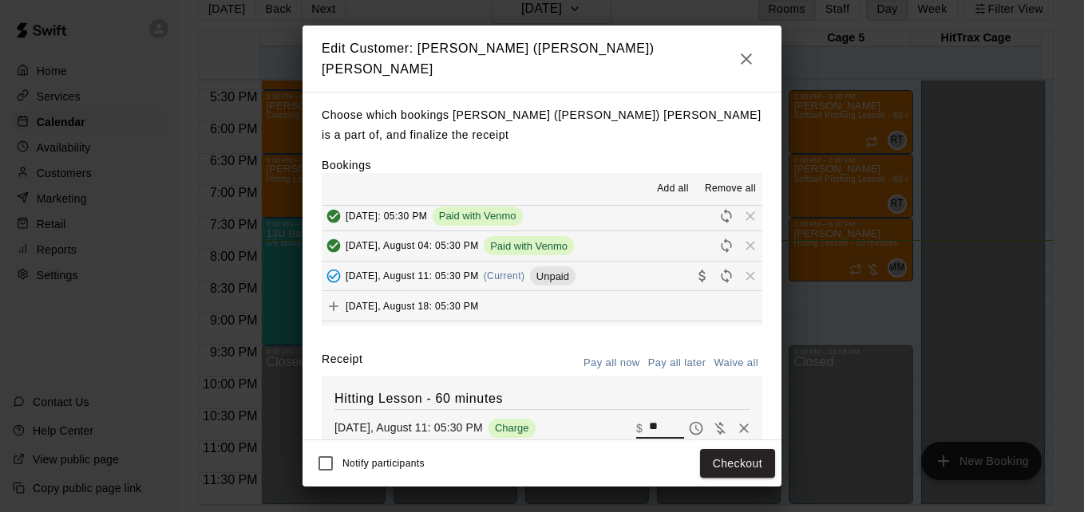
click at [649, 420] on input "**" at bounding box center [666, 428] width 35 height 21
type input "**"
click at [722, 453] on button "Checkout" at bounding box center [737, 464] width 75 height 30
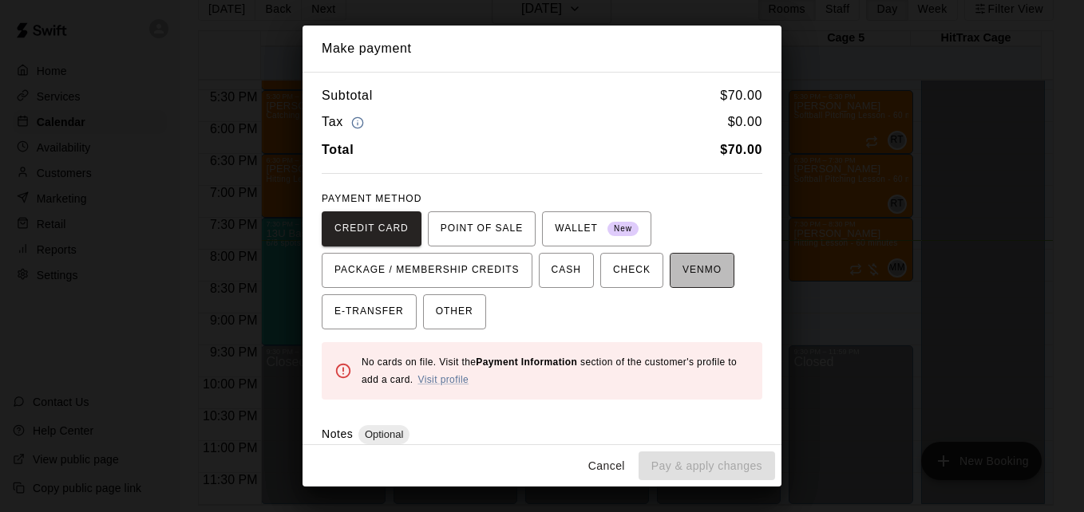
click at [689, 278] on span "VENMO" at bounding box center [701, 271] width 39 height 26
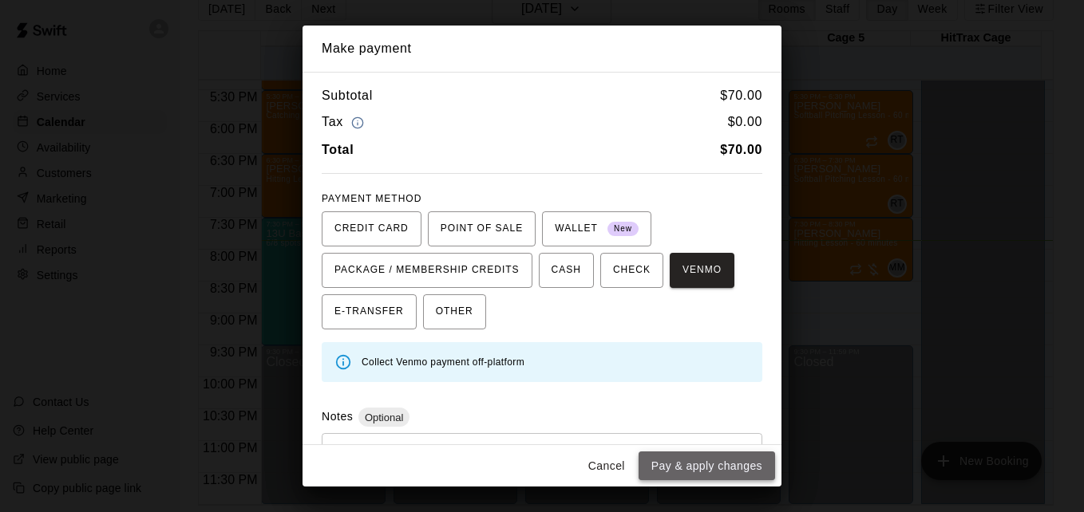
click at [710, 470] on button "Pay & apply changes" at bounding box center [707, 467] width 136 height 30
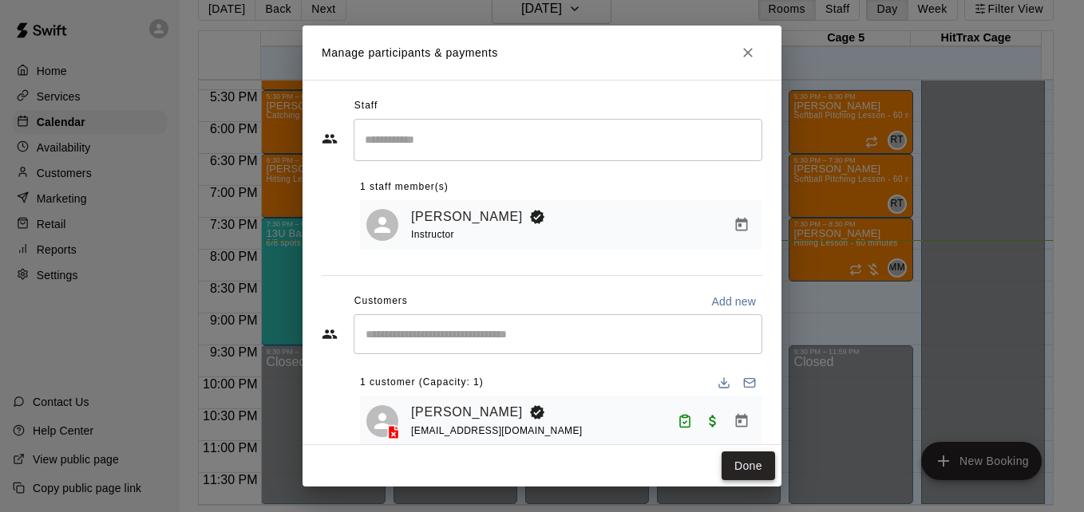
click at [727, 470] on button "Done" at bounding box center [748, 467] width 53 height 30
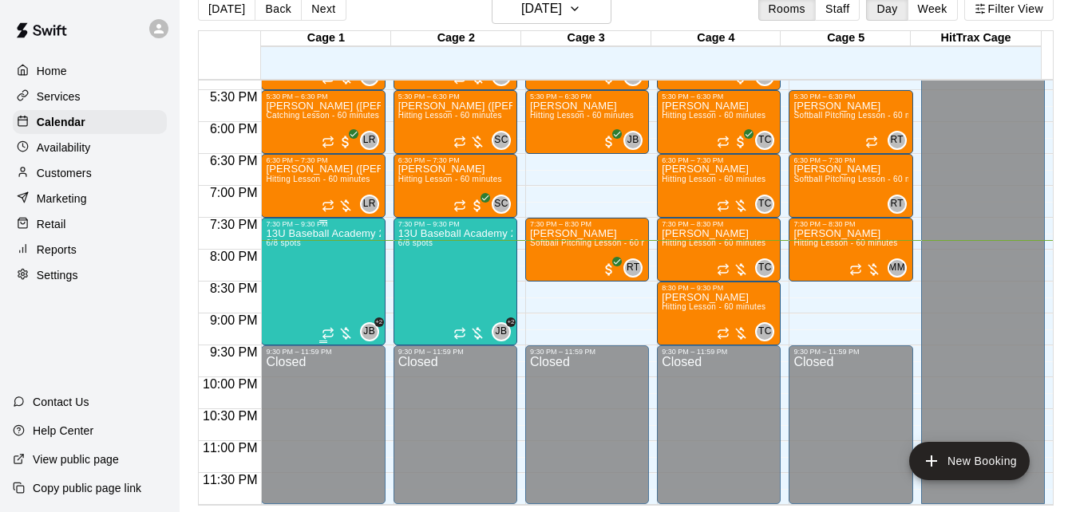
click at [318, 299] on div "13U Baseball Academy 2025 6/8 spots" at bounding box center [323, 484] width 114 height 512
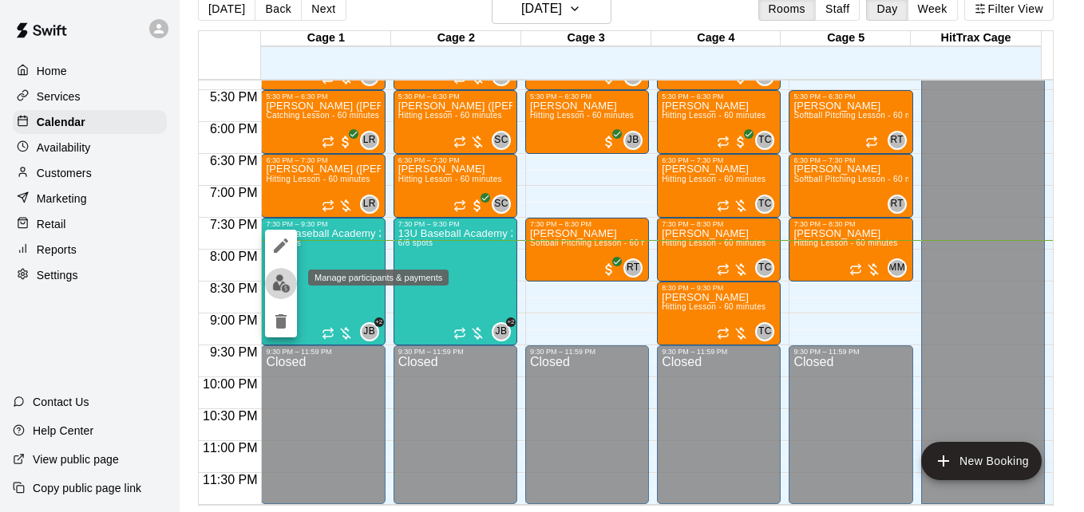
click at [279, 287] on img "edit" at bounding box center [281, 284] width 18 height 18
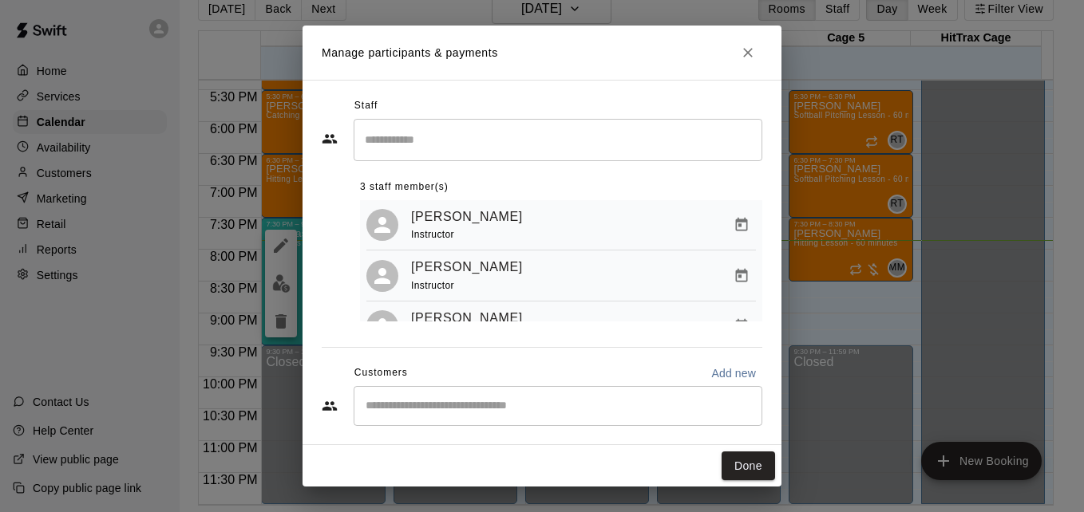
scroll to position [170, 0]
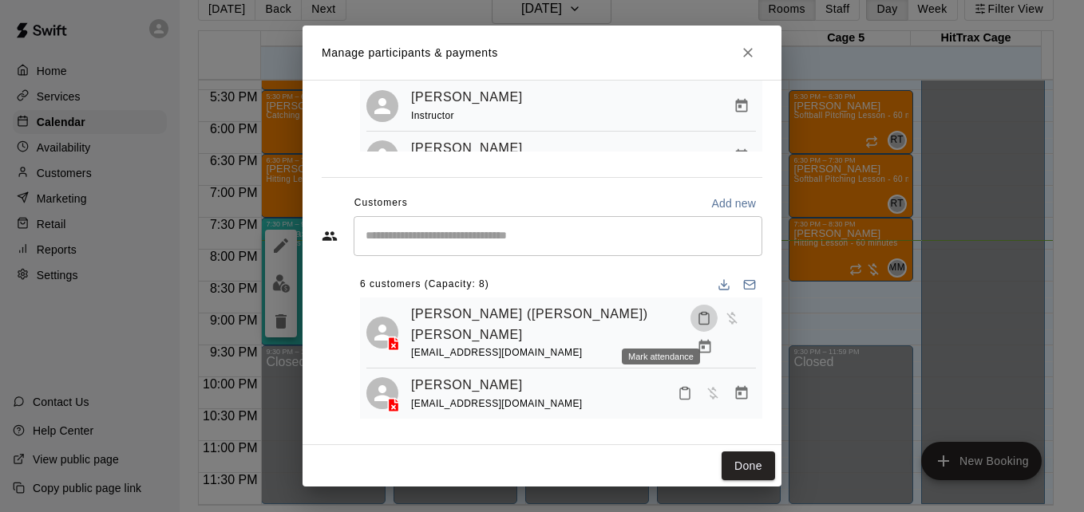
click at [697, 326] on icon "Mark attendance" at bounding box center [704, 318] width 14 height 14
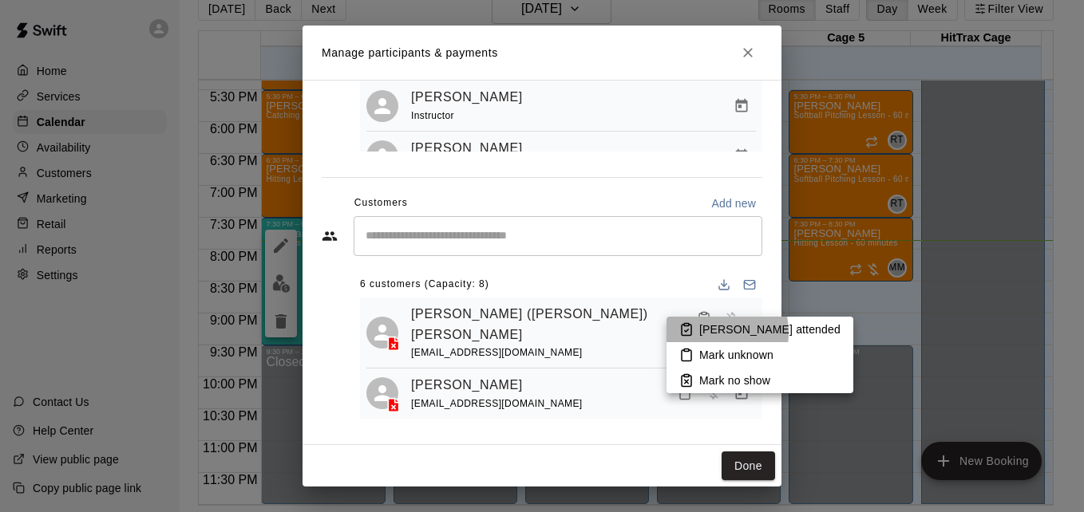
click at [702, 333] on p "[PERSON_NAME] attended" at bounding box center [769, 330] width 141 height 16
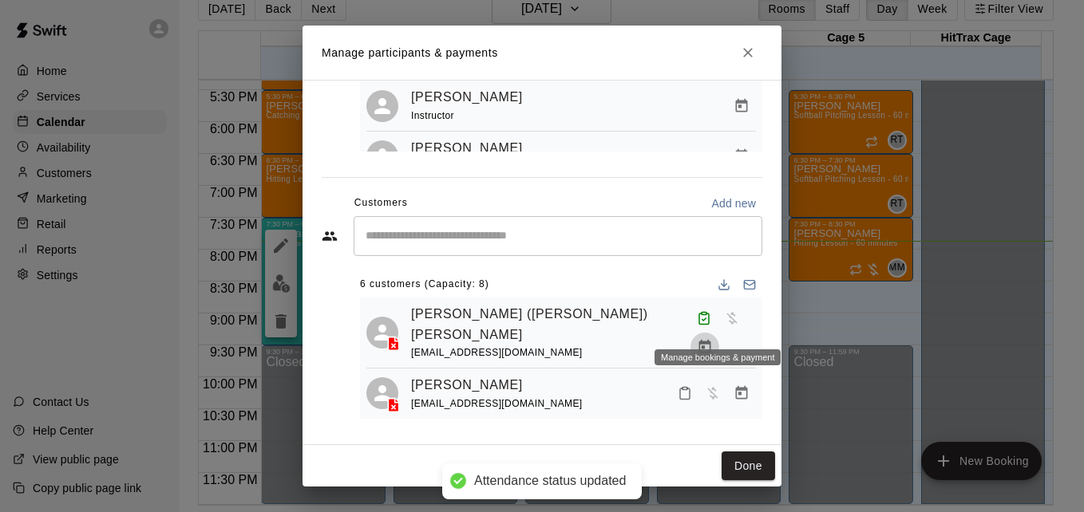
click at [710, 340] on icon "Manage bookings & payment" at bounding box center [704, 347] width 12 height 14
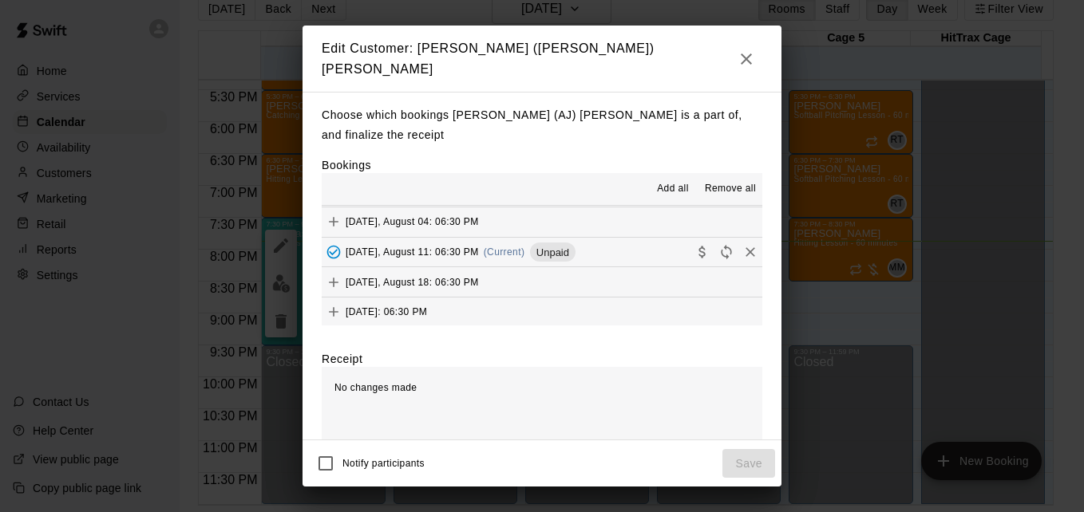
scroll to position [287, 0]
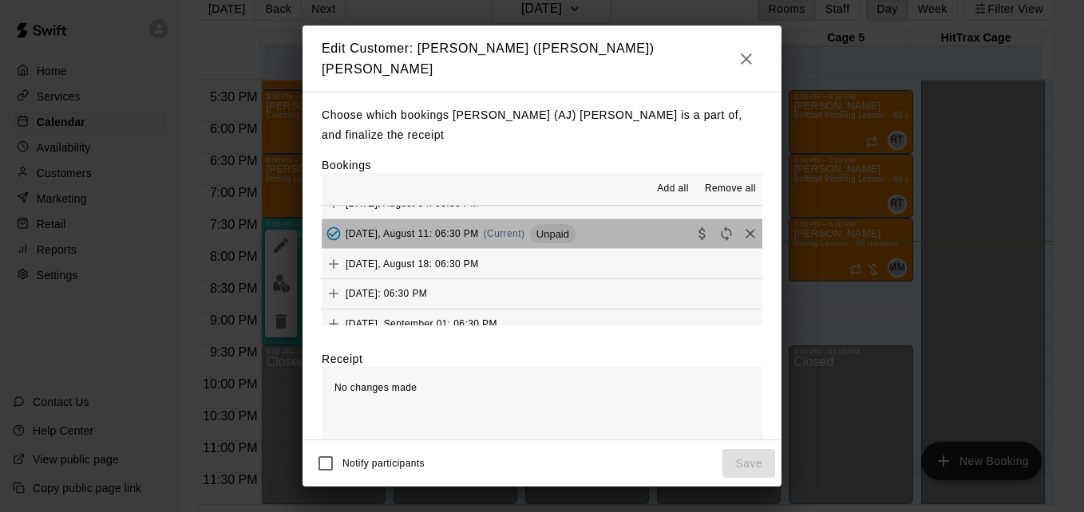
click at [596, 223] on button "[DATE], August 11: 06:30 PM (Current) Unpaid" at bounding box center [542, 235] width 441 height 30
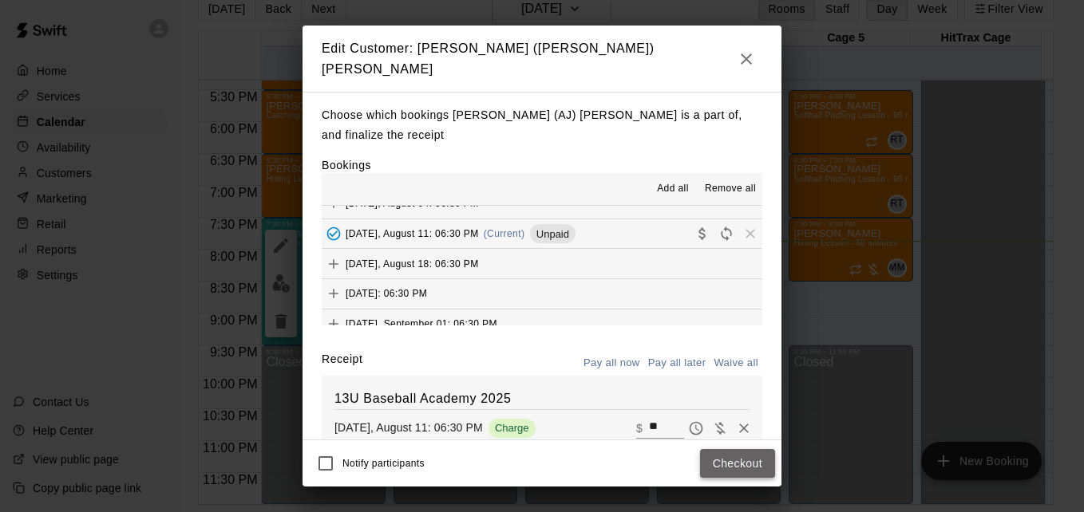
click at [736, 464] on button "Checkout" at bounding box center [737, 464] width 75 height 30
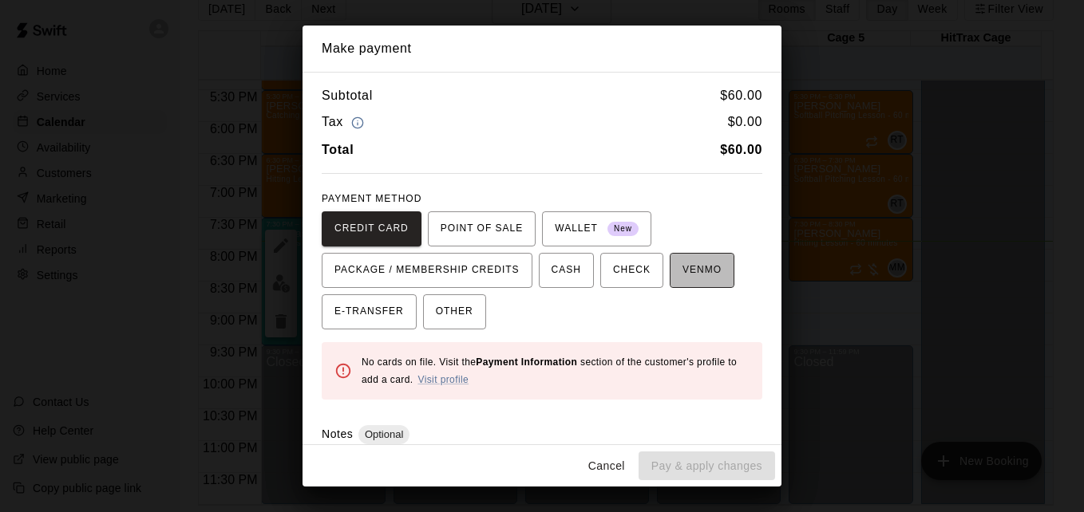
click at [695, 262] on span "VENMO" at bounding box center [701, 271] width 39 height 26
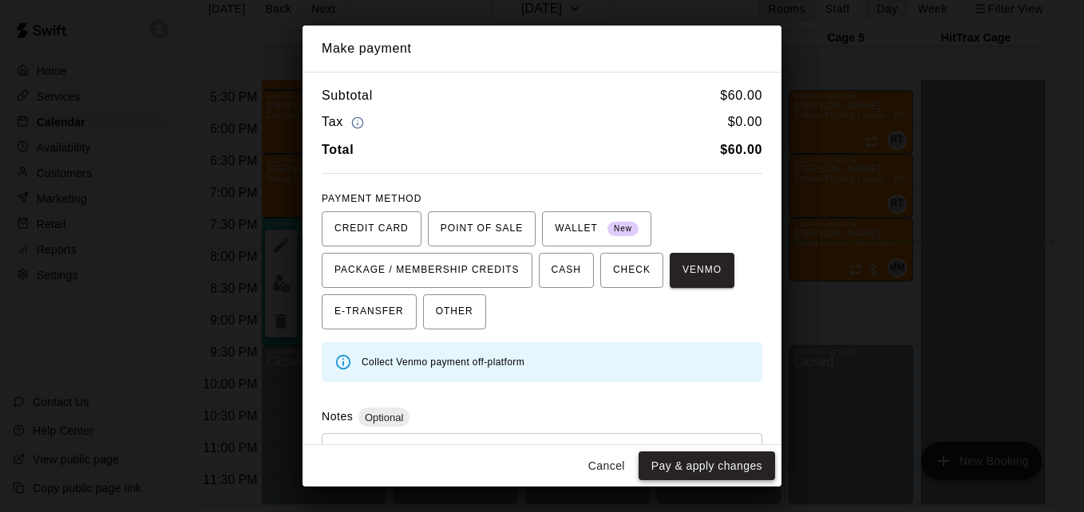
click at [708, 479] on button "Pay & apply changes" at bounding box center [707, 467] width 136 height 30
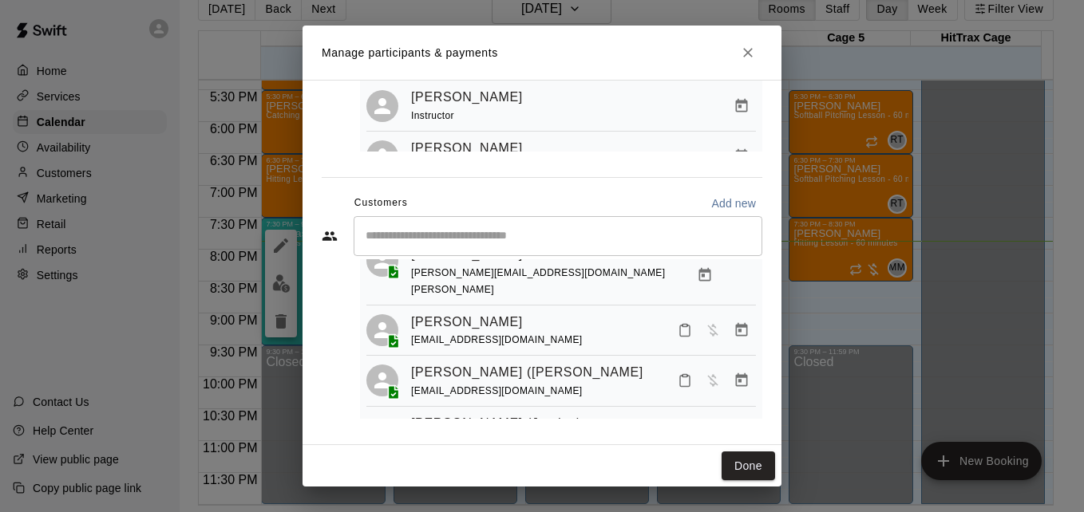
scroll to position [204, 0]
click at [678, 372] on icon "Mark attendance" at bounding box center [685, 379] width 14 height 14
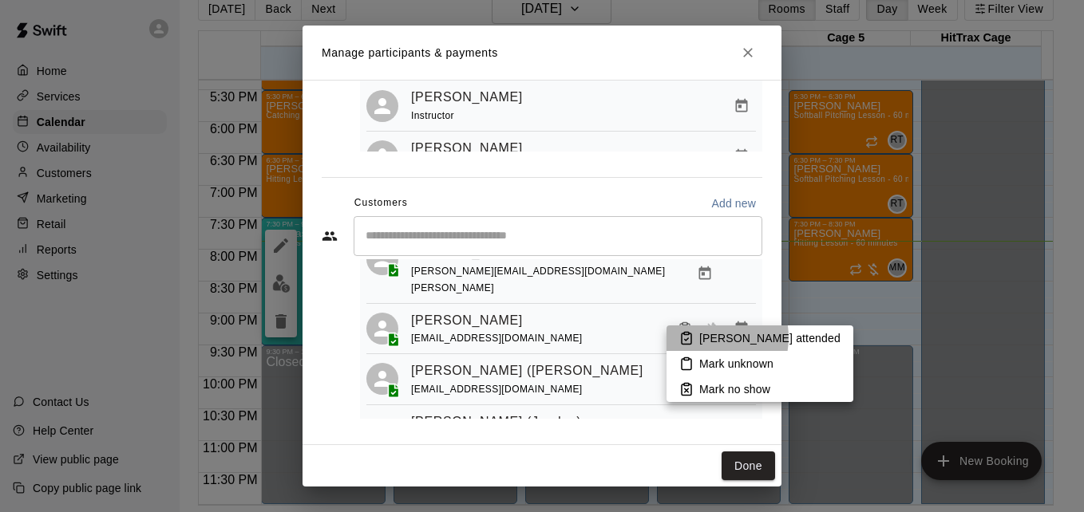
click at [709, 338] on p "[PERSON_NAME] attended" at bounding box center [769, 338] width 141 height 16
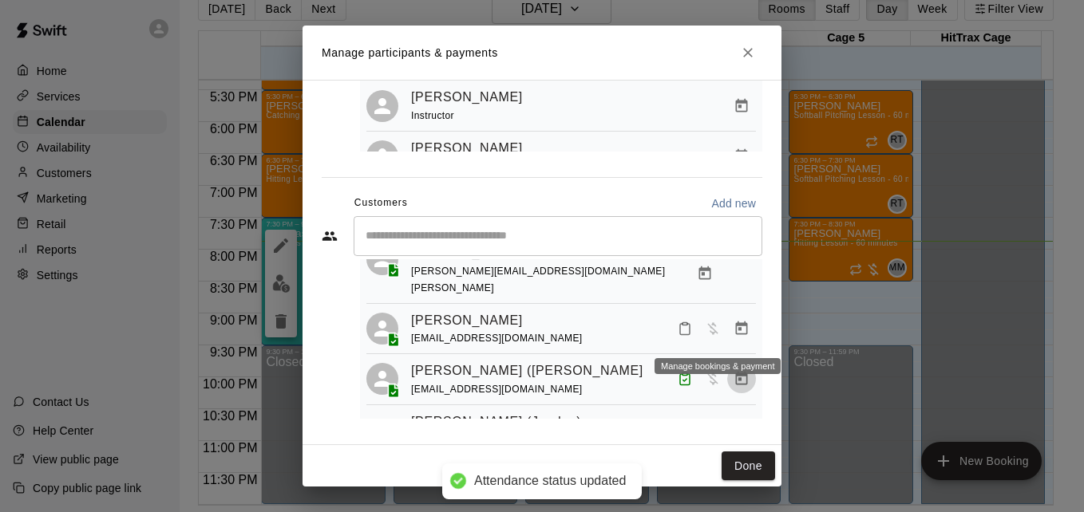
click at [734, 371] on icon "Manage bookings & payment" at bounding box center [742, 379] width 16 height 16
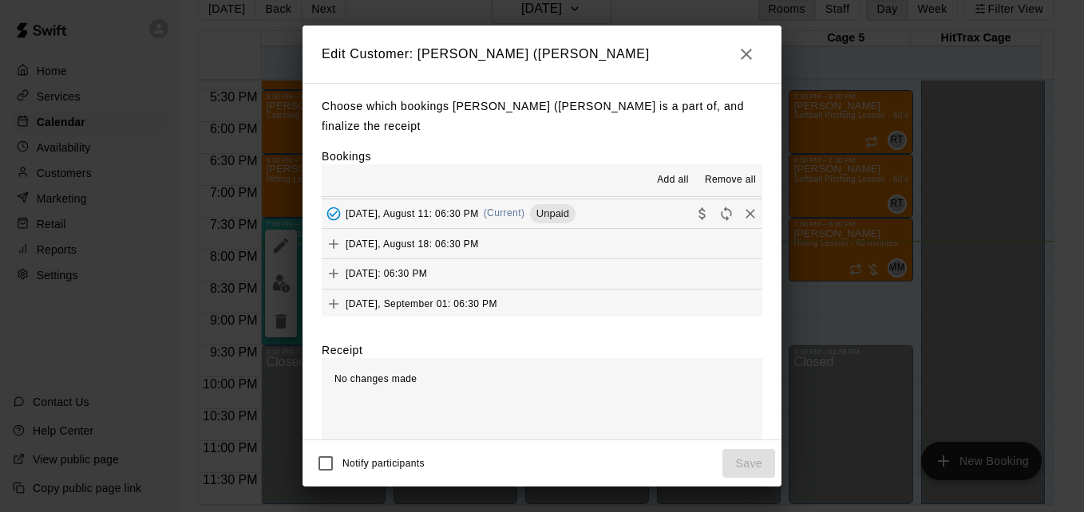
scroll to position [301, 0]
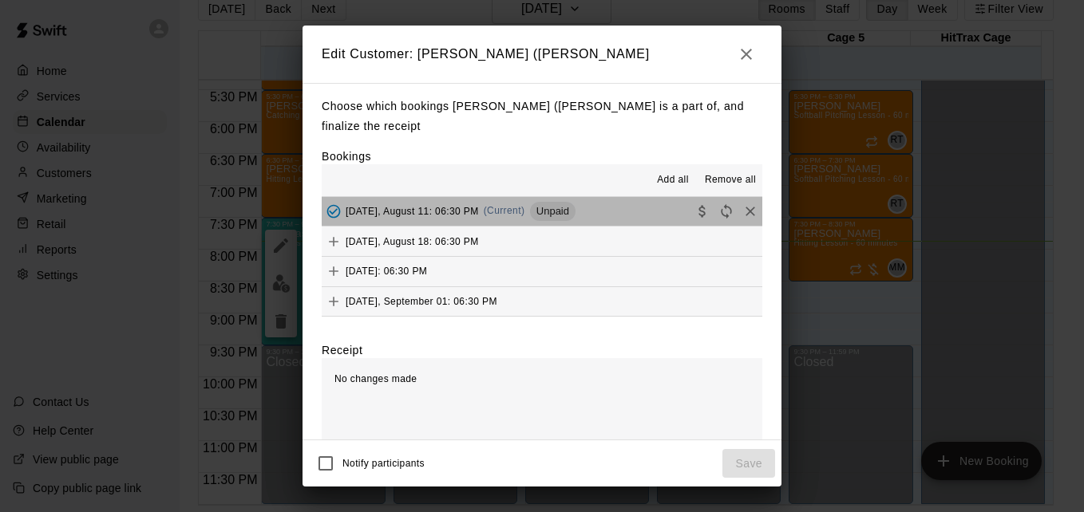
click at [627, 200] on button "[DATE], August 11: 06:30 PM (Current) Unpaid" at bounding box center [542, 212] width 441 height 30
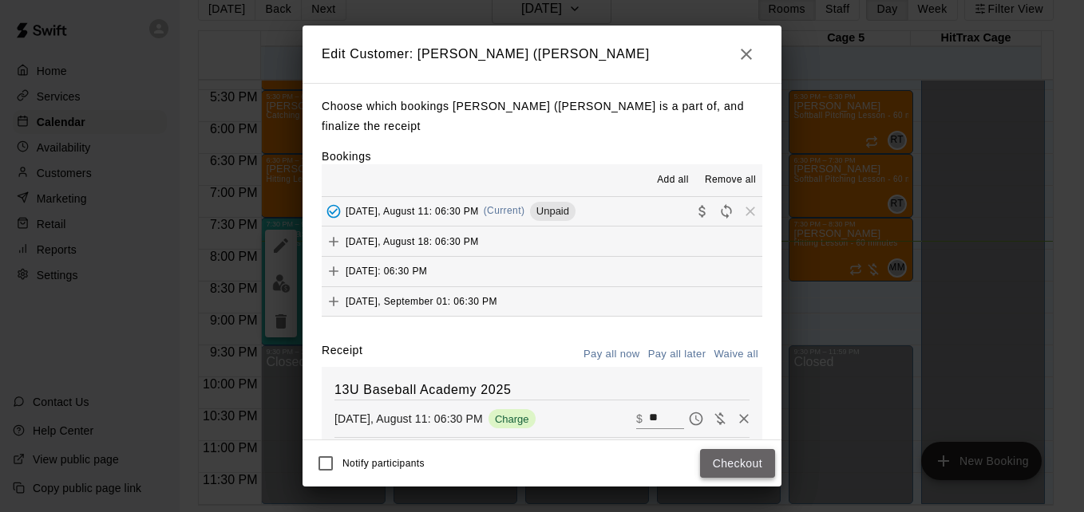
click at [716, 453] on button "Checkout" at bounding box center [737, 464] width 75 height 30
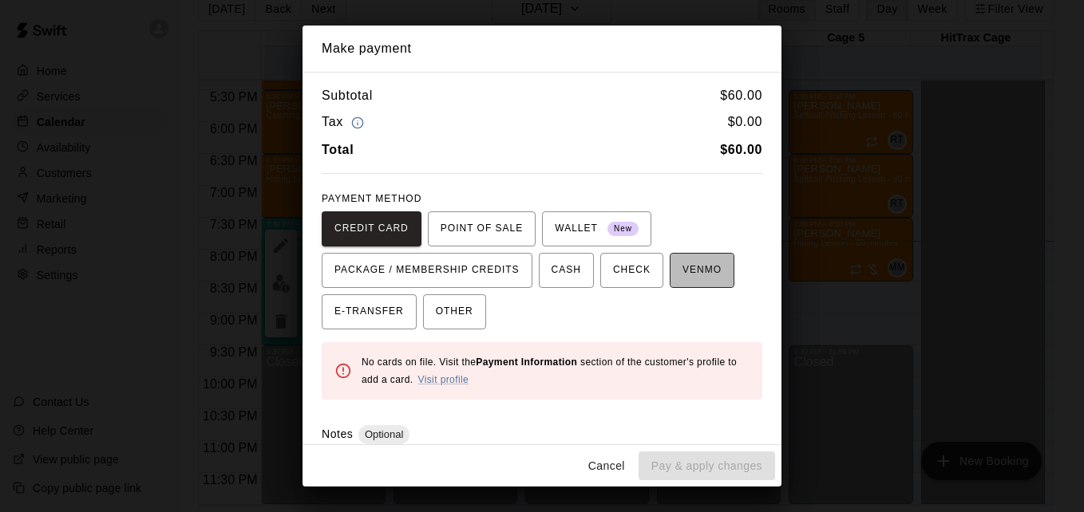
click at [683, 270] on span "VENMO" at bounding box center [701, 271] width 39 height 26
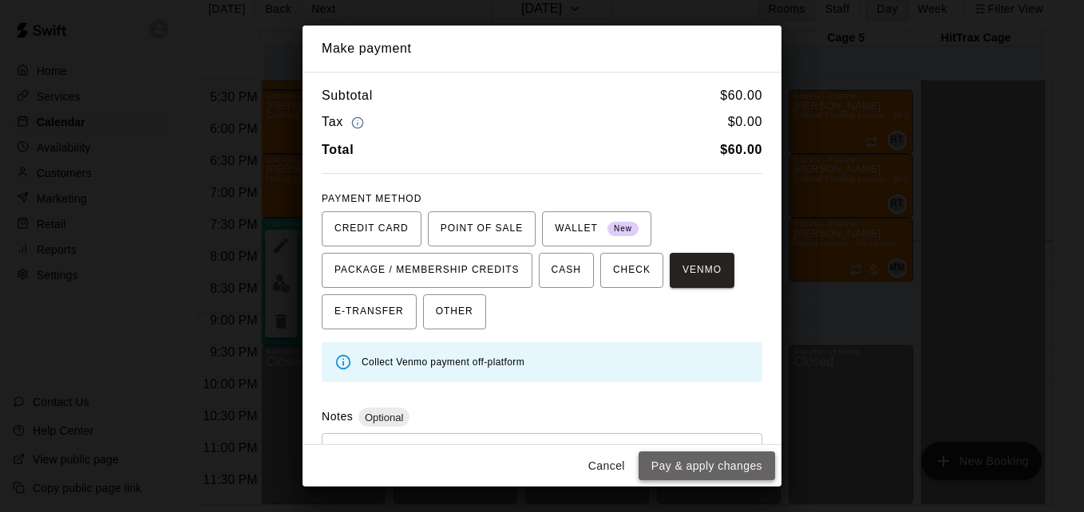
click at [716, 472] on button "Pay & apply changes" at bounding box center [707, 467] width 136 height 30
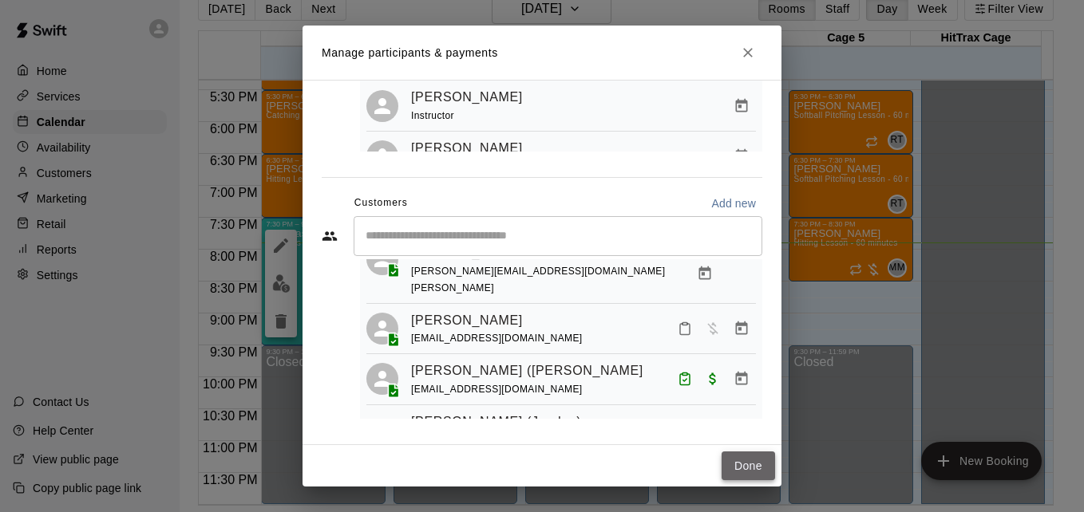
click at [735, 474] on button "Done" at bounding box center [748, 467] width 53 height 30
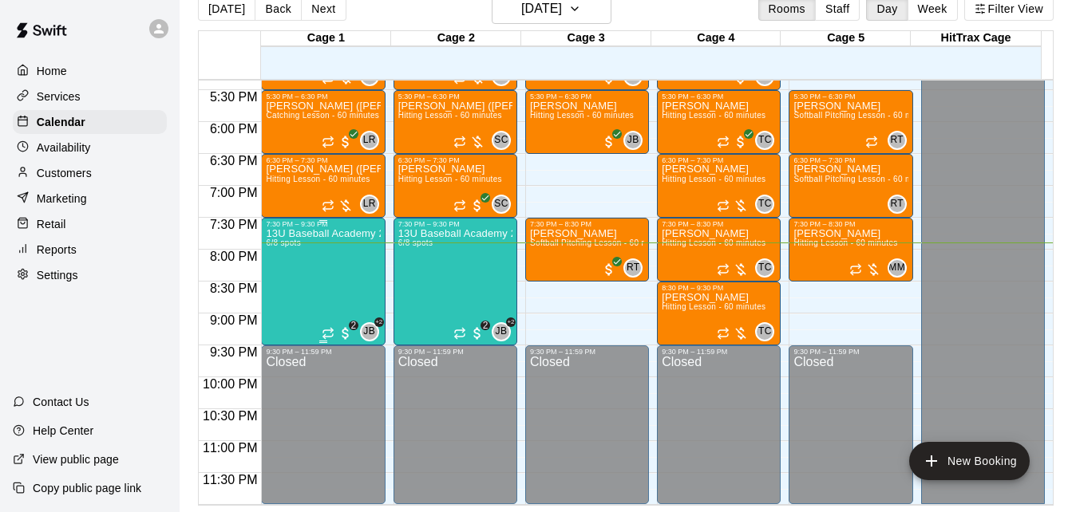
click at [338, 279] on div "13U Baseball Academy 2025 6/8 spots" at bounding box center [323, 484] width 114 height 512
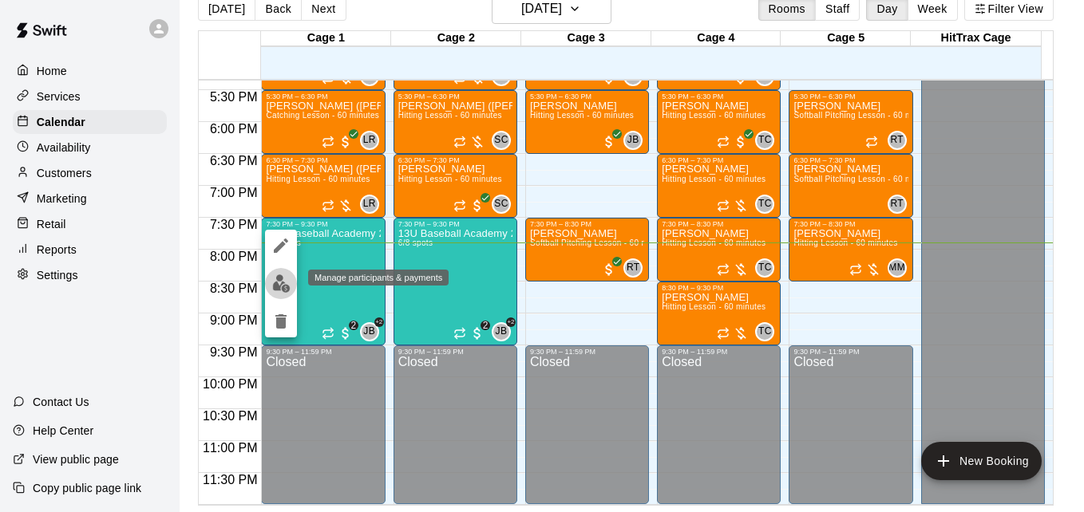
click at [278, 287] on img "edit" at bounding box center [281, 284] width 18 height 18
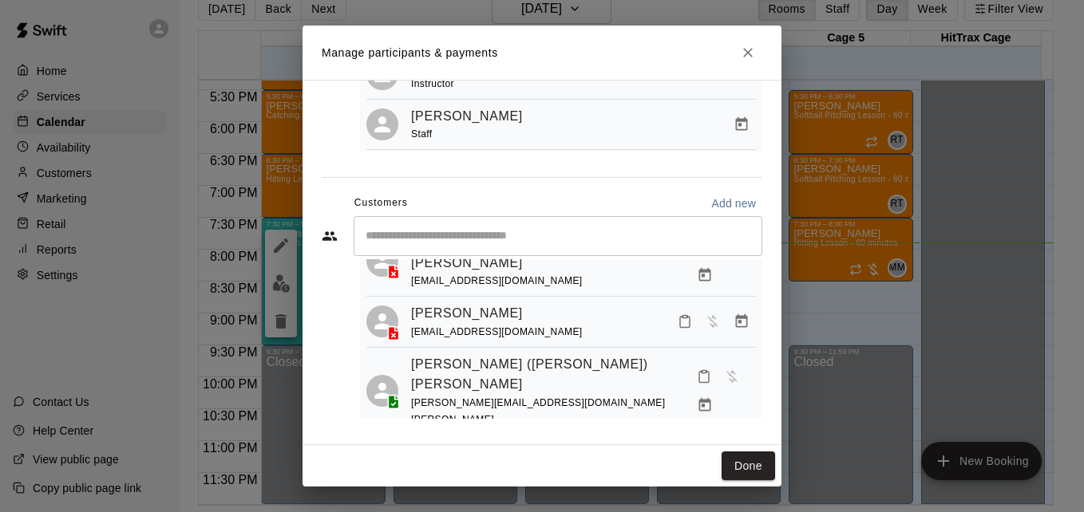
scroll to position [96, 0]
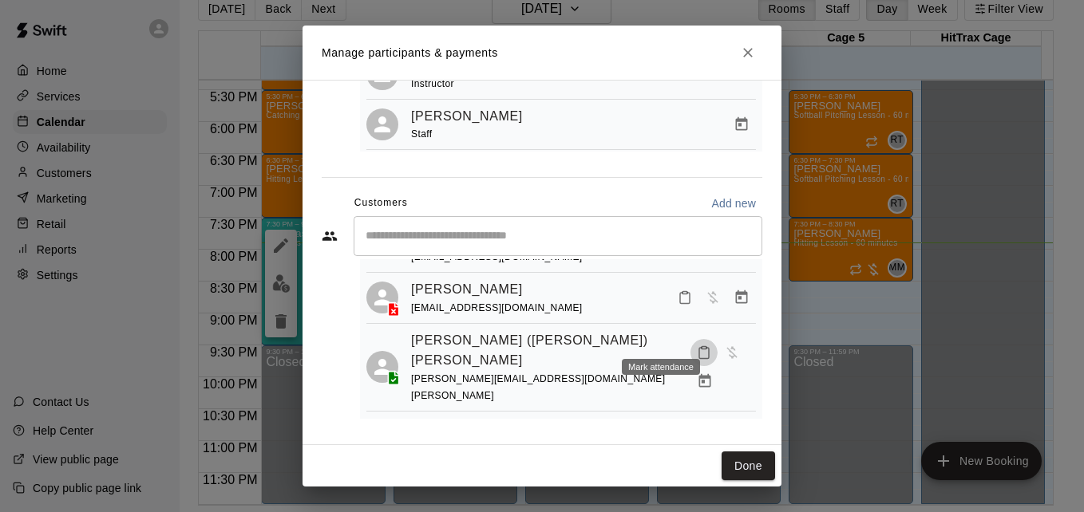
click at [690, 339] on button "Mark attendance" at bounding box center [703, 352] width 27 height 27
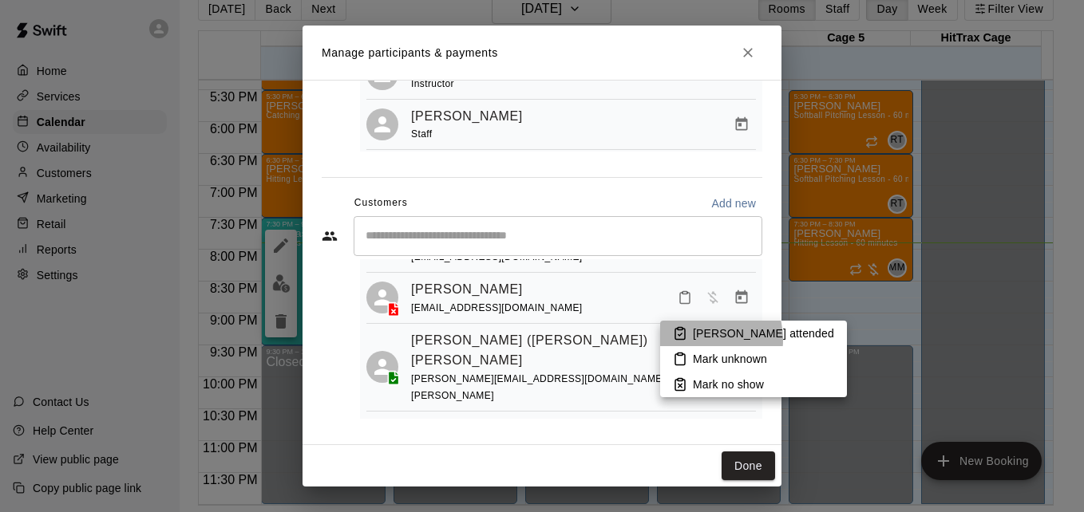
click at [694, 340] on p "[PERSON_NAME] attended" at bounding box center [763, 334] width 141 height 16
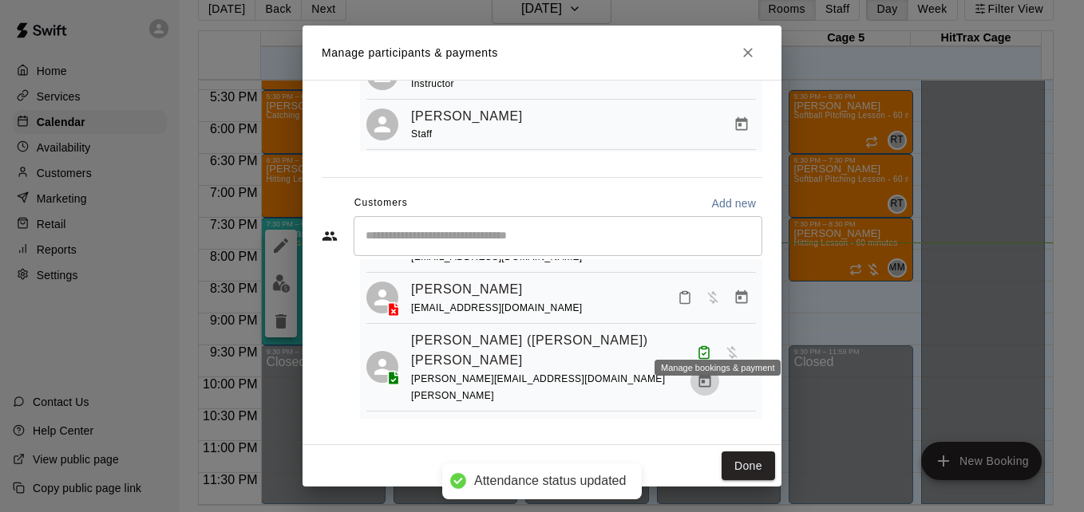
click at [713, 374] on icon "Manage bookings & payment" at bounding box center [705, 382] width 16 height 16
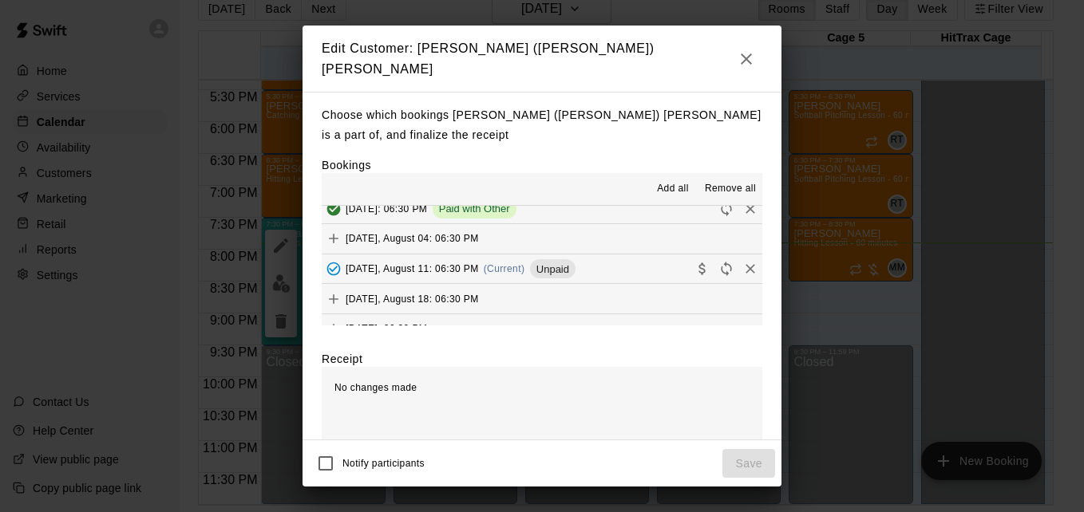
scroll to position [255, 0]
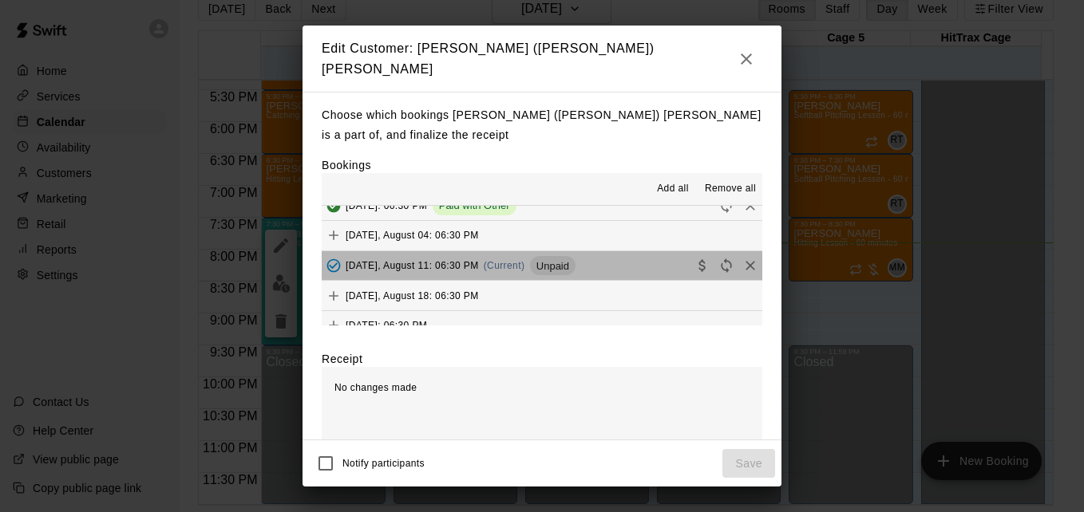
click at [627, 251] on button "[DATE], August 11: 06:30 PM (Current) Unpaid" at bounding box center [542, 266] width 441 height 30
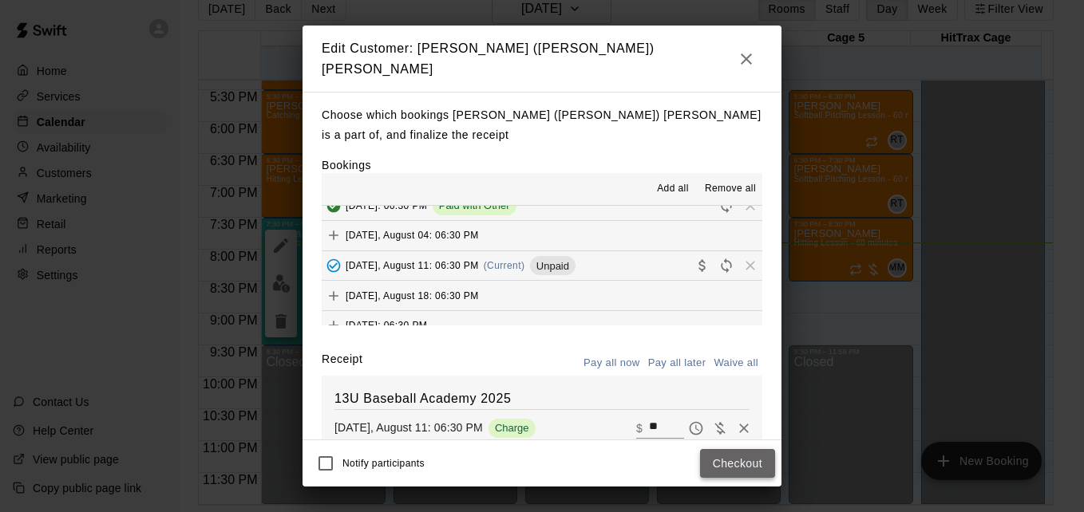
click at [735, 465] on button "Checkout" at bounding box center [737, 464] width 75 height 30
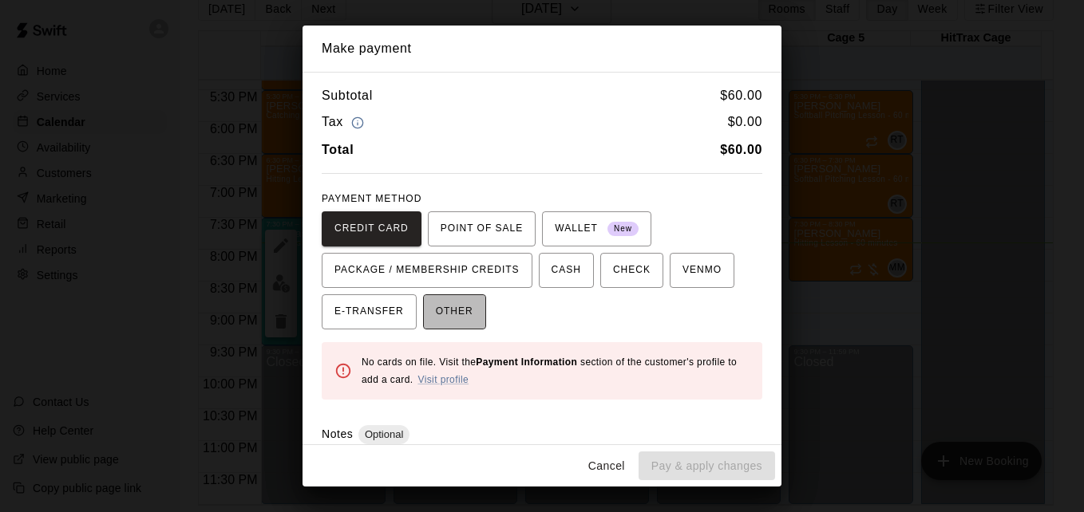
click at [456, 308] on span "OTHER" at bounding box center [455, 312] width 38 height 26
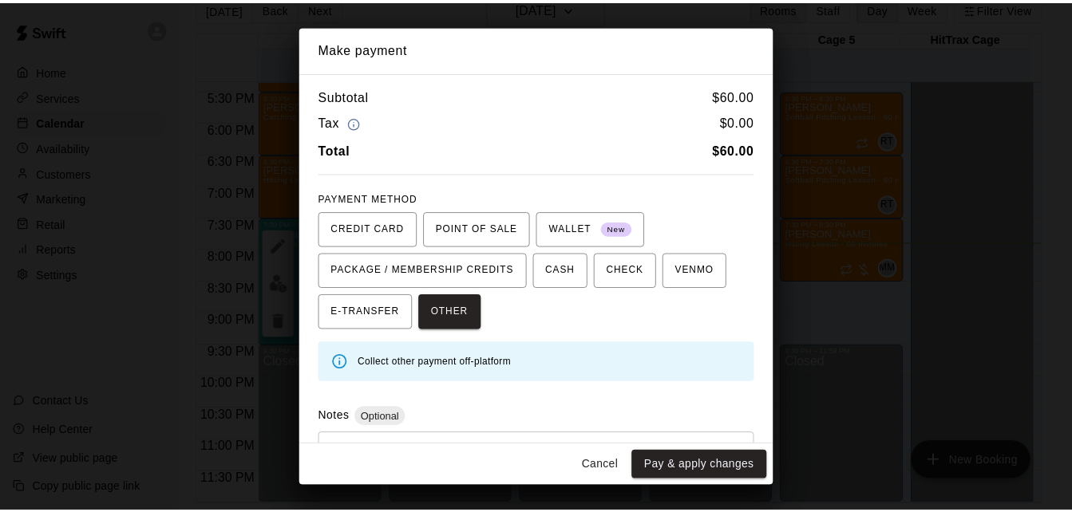
scroll to position [76, 0]
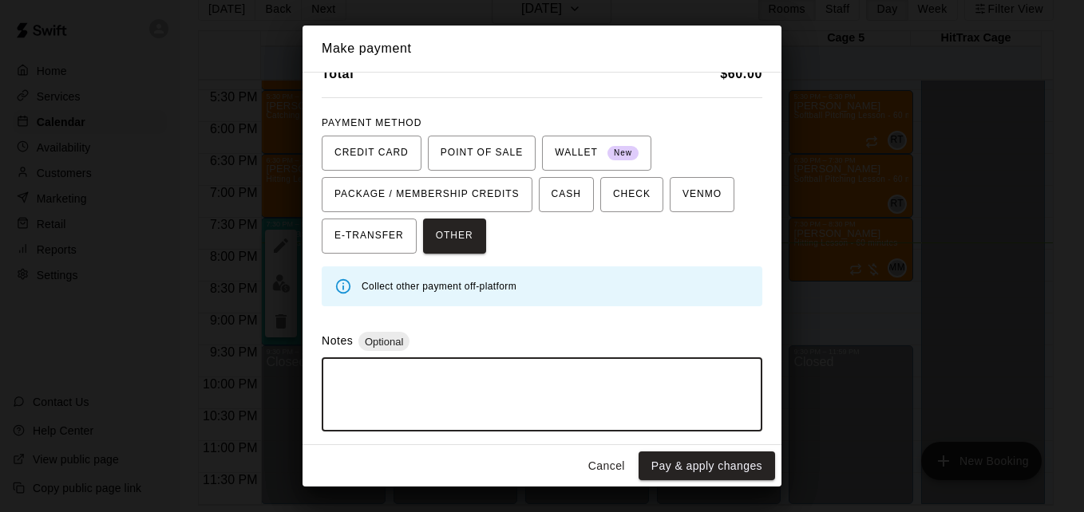
click at [619, 414] on textarea at bounding box center [542, 395] width 418 height 48
type textarea "*****"
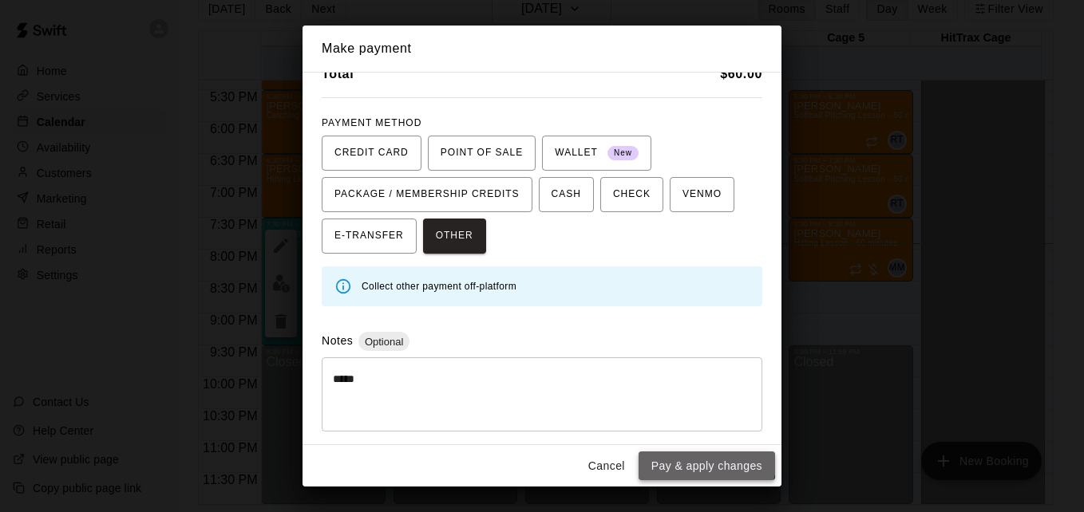
click at [707, 459] on button "Pay & apply changes" at bounding box center [707, 467] width 136 height 30
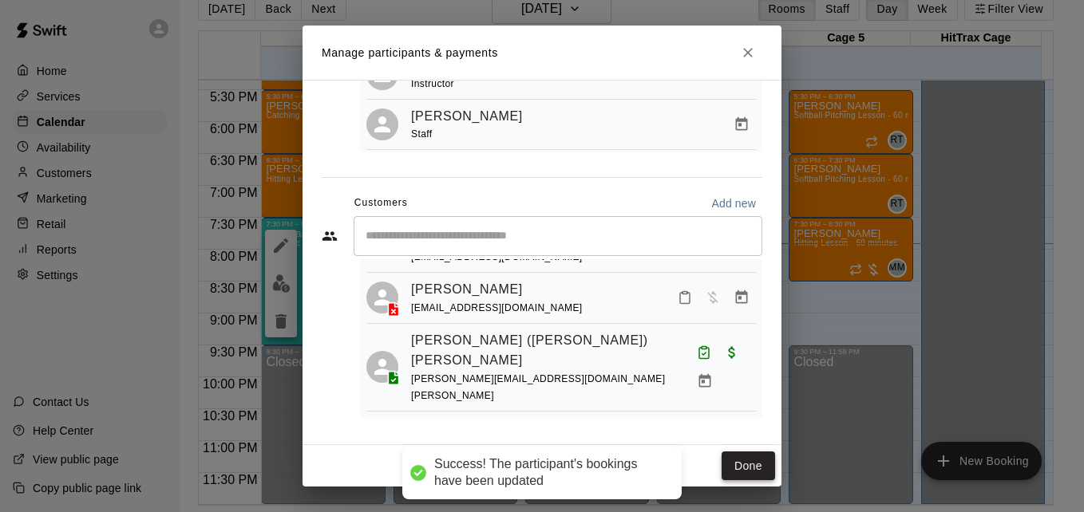
click at [734, 460] on button "Done" at bounding box center [748, 467] width 53 height 30
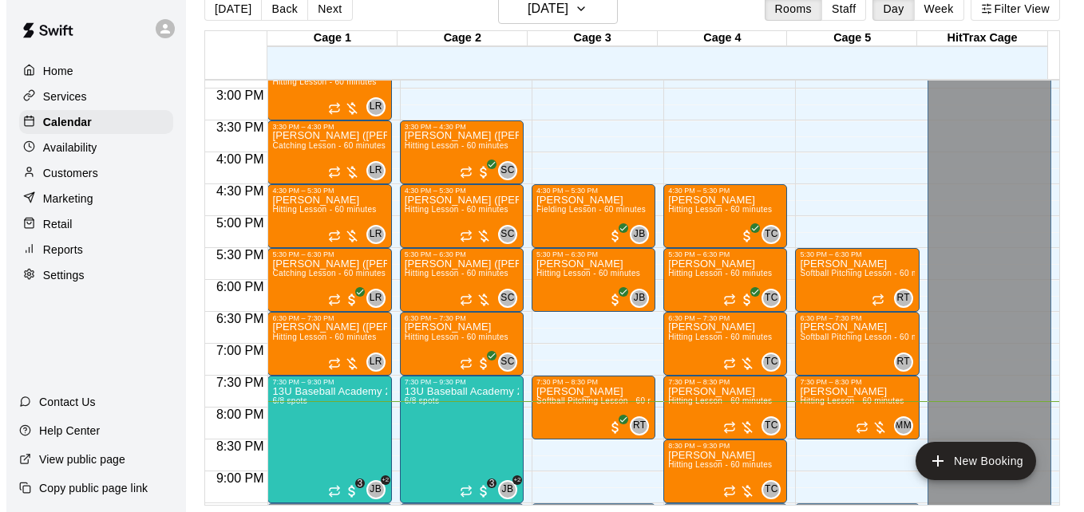
scroll to position [918, 0]
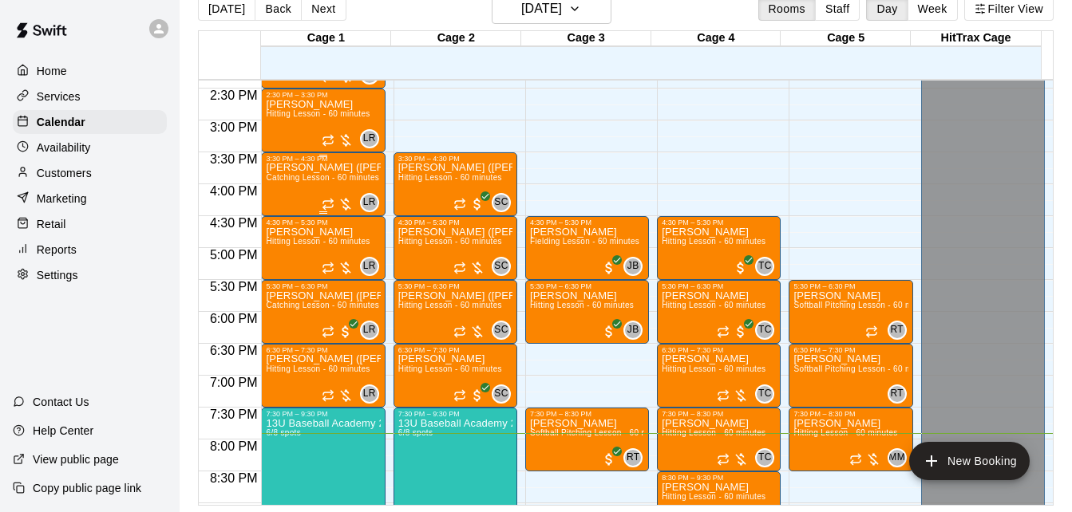
click at [330, 168] on p "[PERSON_NAME] ([PERSON_NAME]) [PERSON_NAME]" at bounding box center [323, 168] width 114 height 0
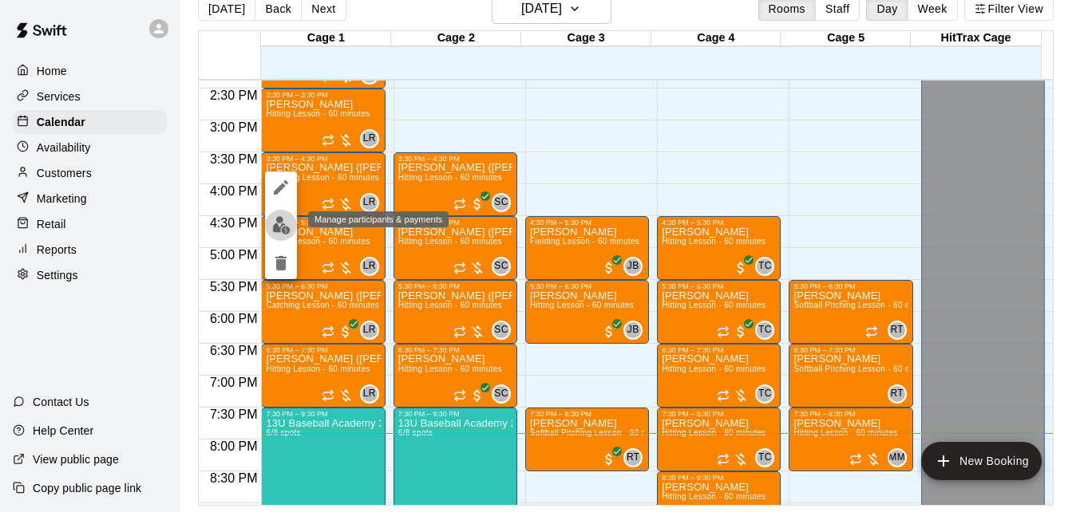
click at [283, 227] on img "edit" at bounding box center [281, 225] width 18 height 18
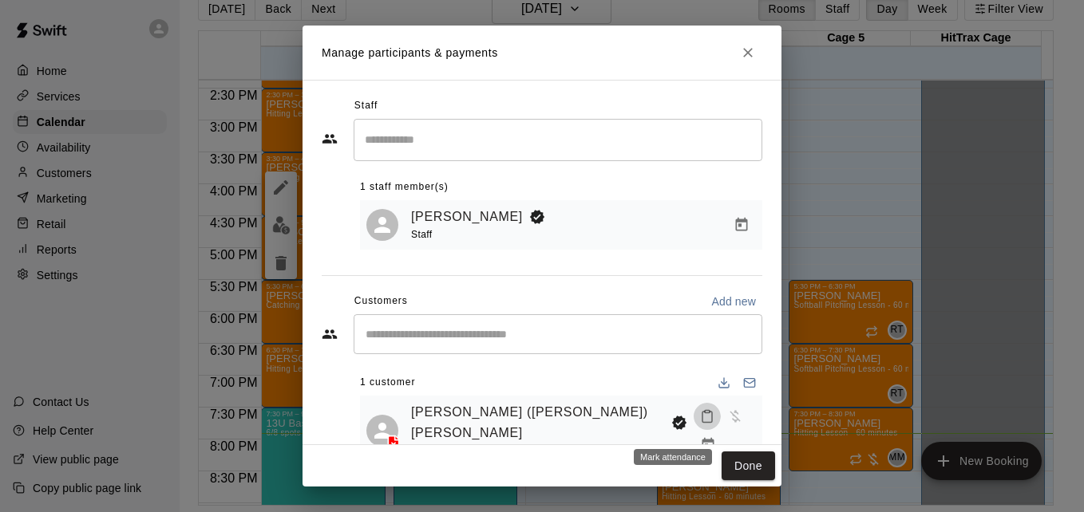
click at [694, 422] on button "Mark attendance" at bounding box center [707, 416] width 27 height 27
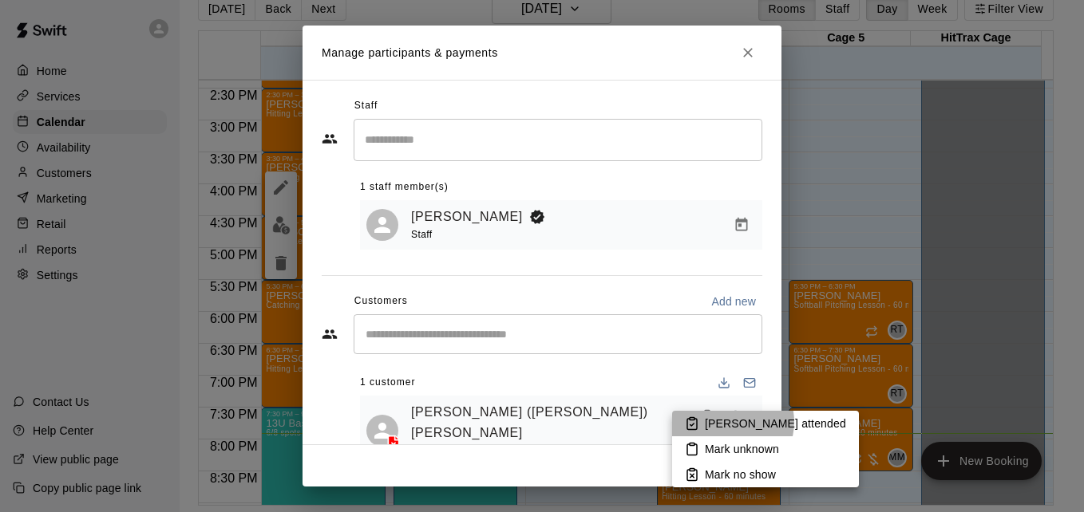
click at [729, 422] on p "[PERSON_NAME] attended" at bounding box center [775, 424] width 141 height 16
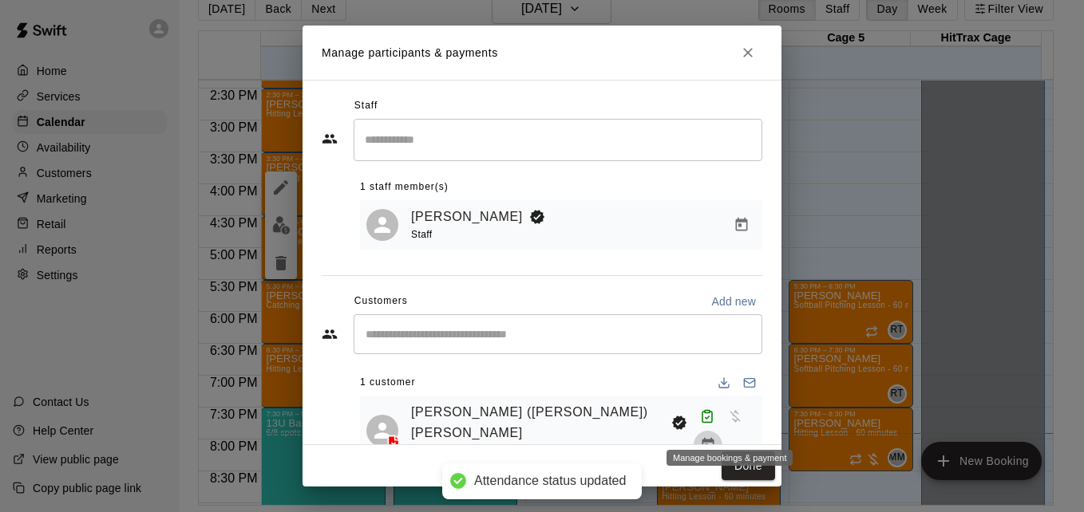
click at [714, 438] on icon "Manage bookings & payment" at bounding box center [708, 445] width 12 height 14
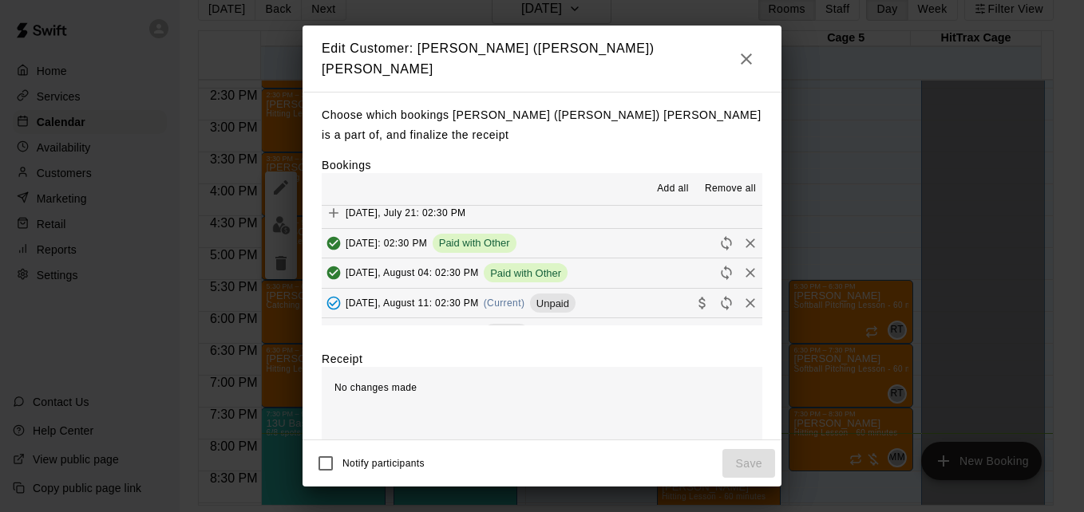
scroll to position [160, 0]
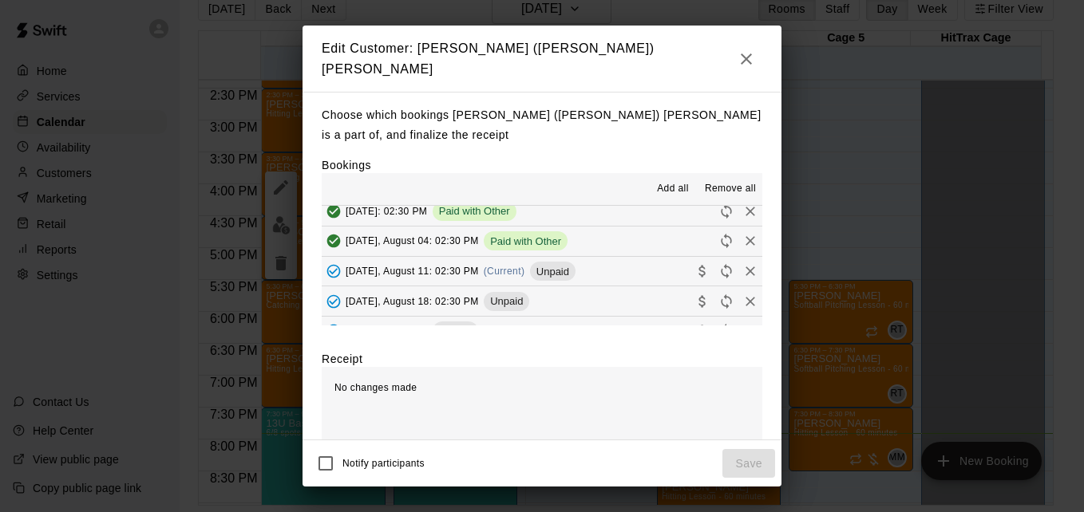
click at [647, 272] on button "[DATE], August 11: 02:30 PM (Current) Unpaid" at bounding box center [542, 272] width 441 height 30
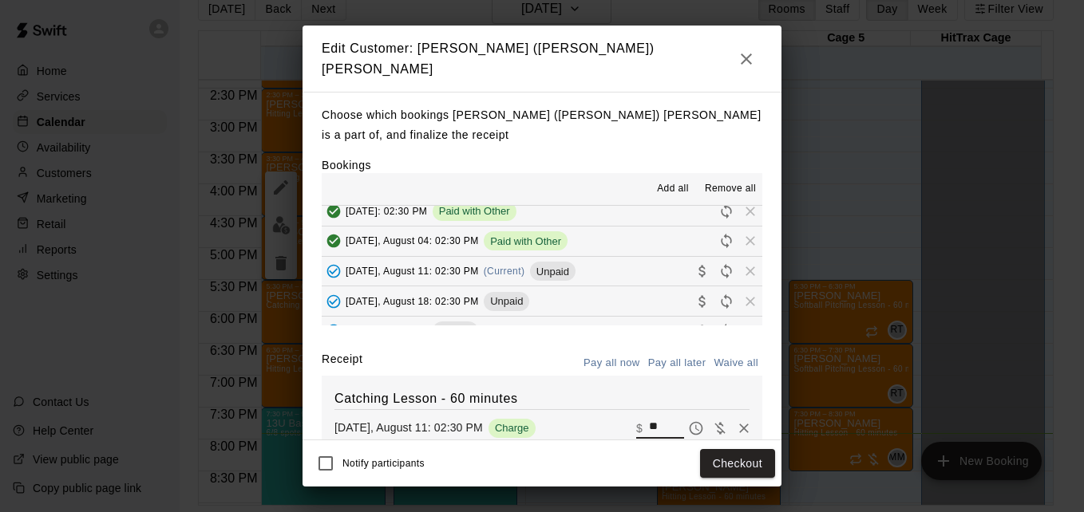
click at [649, 423] on input "**" at bounding box center [666, 428] width 35 height 21
type input "*"
type input "***"
click at [734, 465] on button "Checkout" at bounding box center [737, 464] width 75 height 30
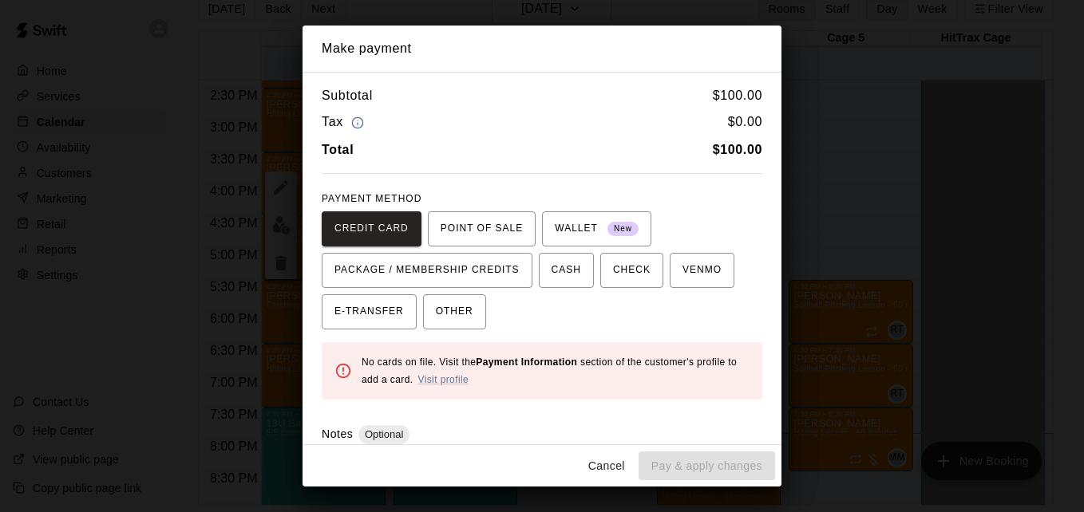
click at [734, 465] on div "Cancel Pay & apply changes" at bounding box center [542, 466] width 479 height 42
click at [473, 321] on button "OTHER" at bounding box center [454, 312] width 63 height 35
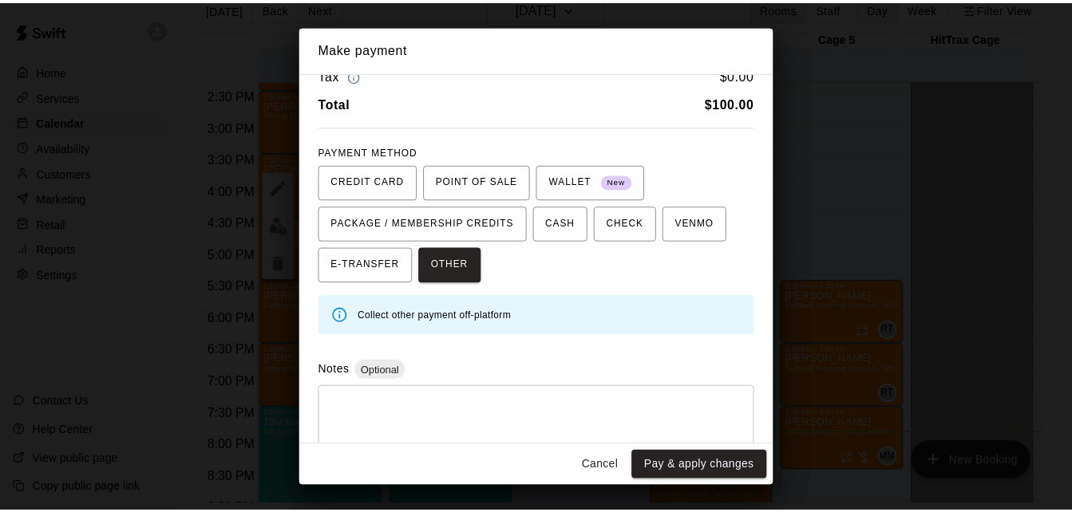
scroll to position [64, 0]
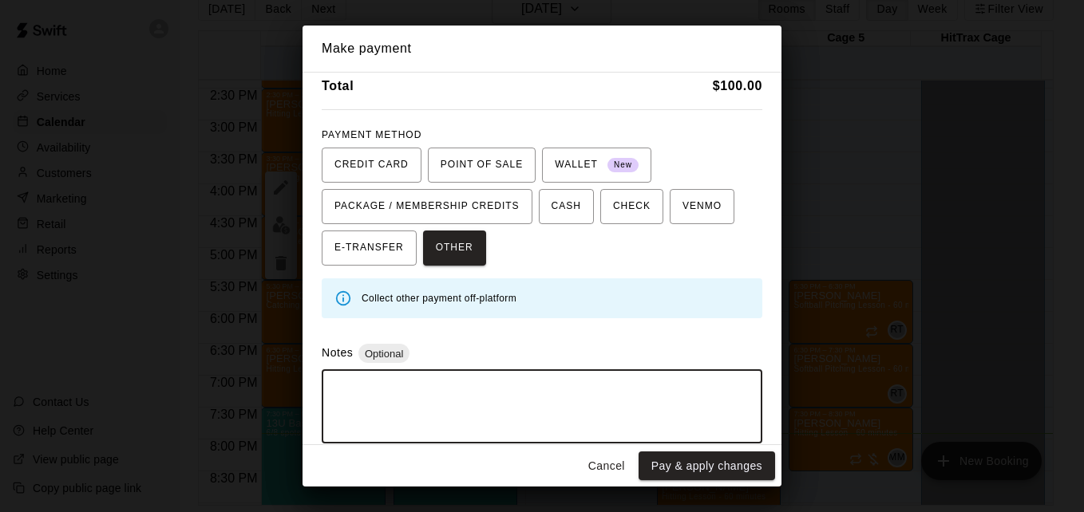
click at [509, 393] on textarea at bounding box center [542, 407] width 418 height 48
type textarea "*****"
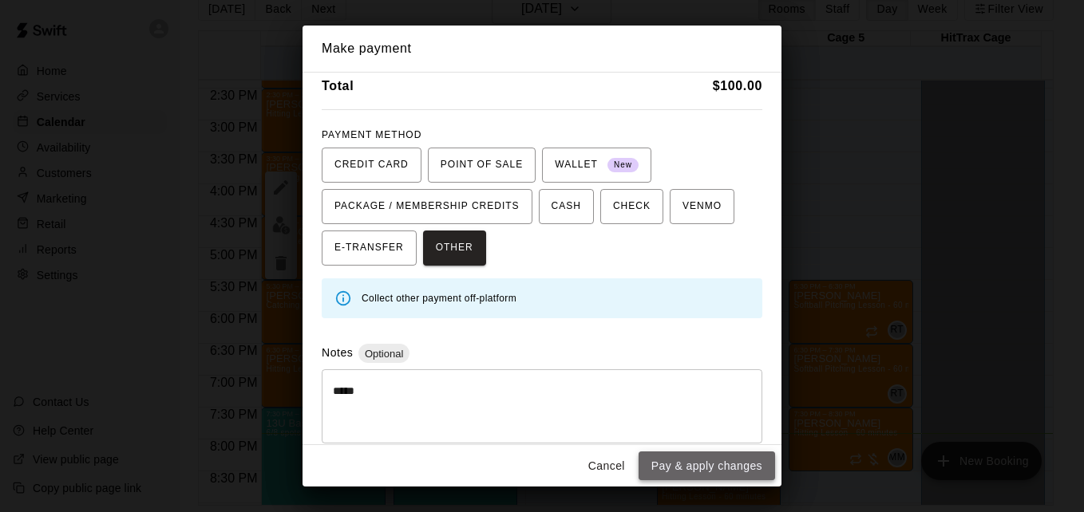
click at [715, 479] on button "Pay & apply changes" at bounding box center [707, 467] width 136 height 30
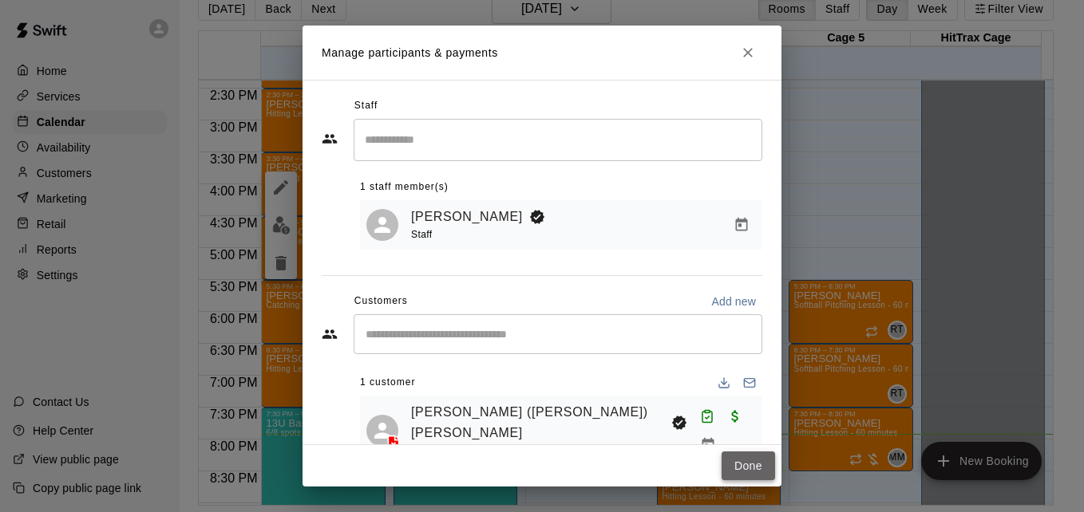
click at [742, 472] on button "Done" at bounding box center [748, 467] width 53 height 30
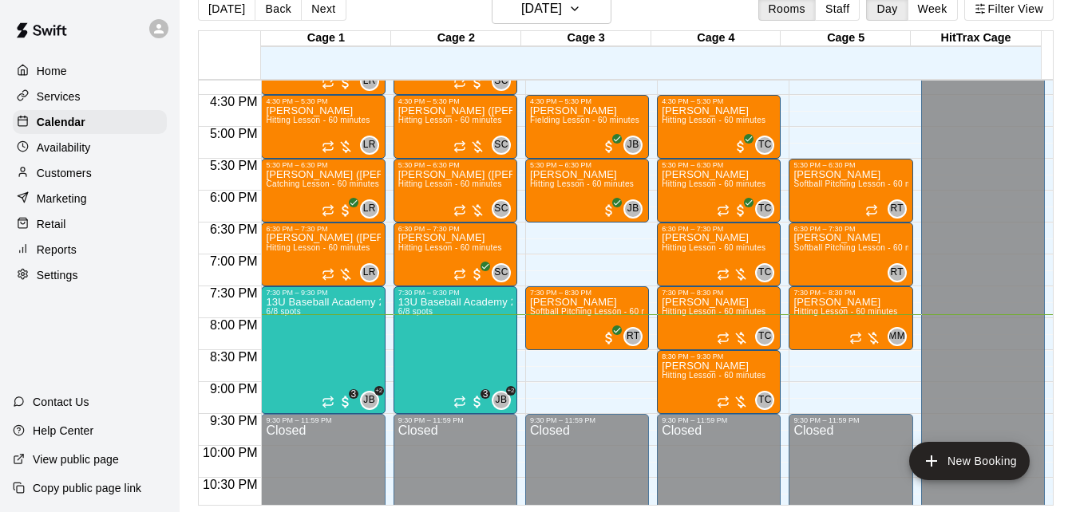
scroll to position [1046, 0]
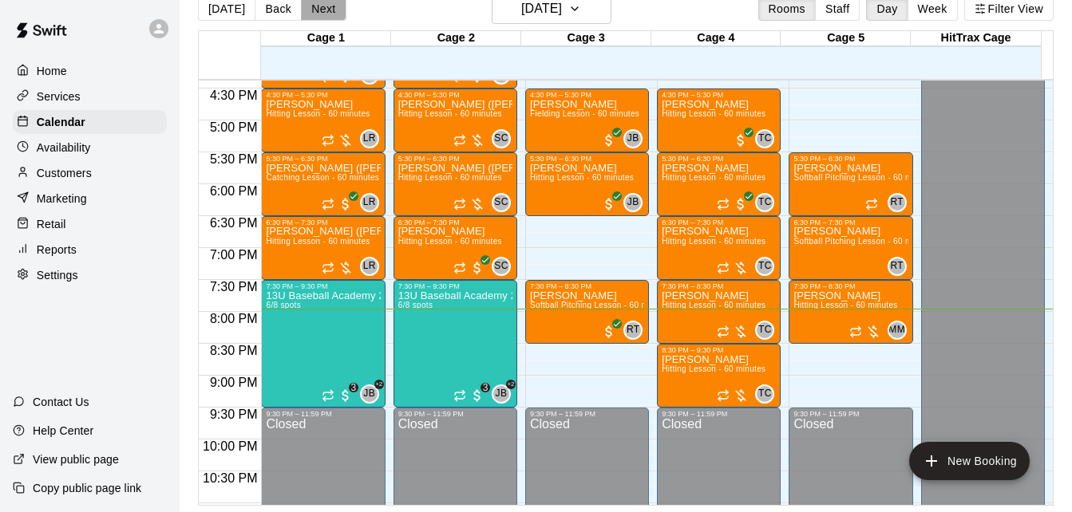
click at [332, 11] on button "Next" at bounding box center [323, 9] width 45 height 24
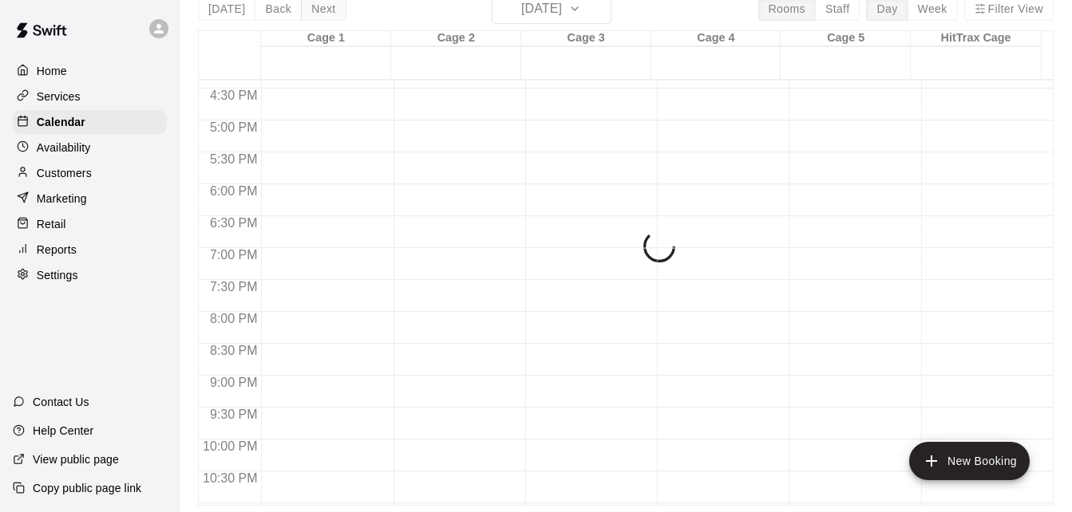
click at [332, 11] on div "[DATE] Back [DATE][DATE] Rooms Staff Day Week Filter View Cage 1 12 Tue Cage 2 …" at bounding box center [626, 250] width 856 height 512
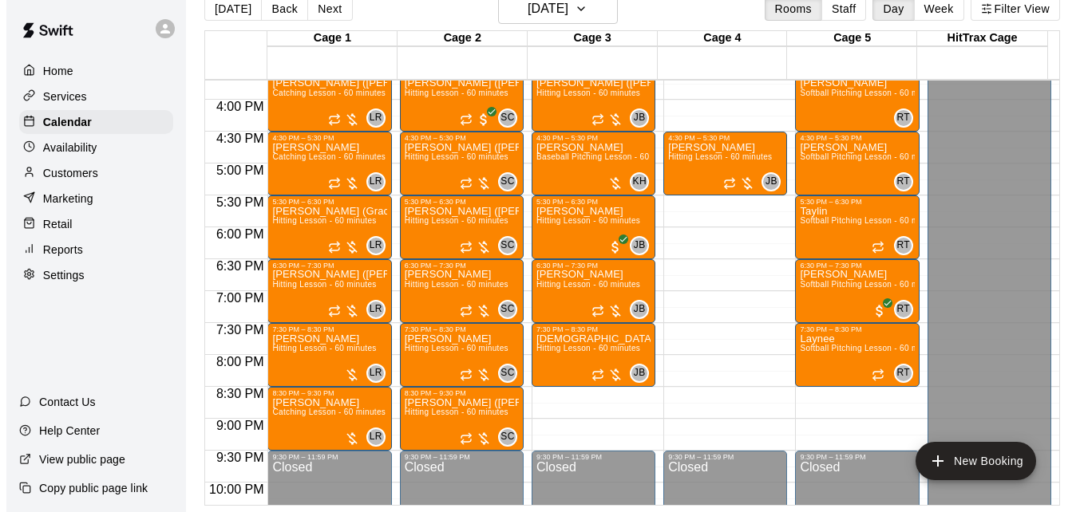
scroll to position [1014, 0]
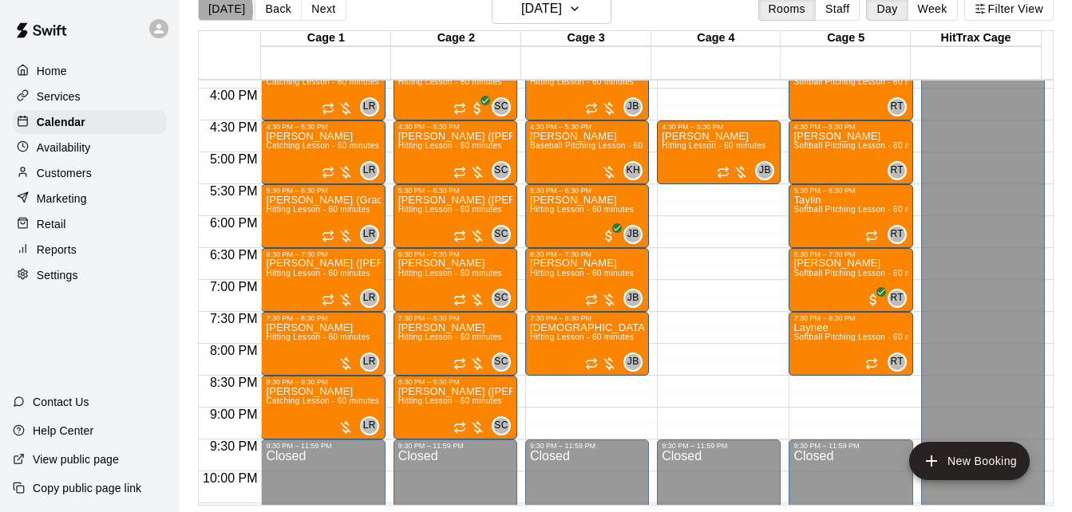
click at [208, 10] on button "[DATE]" at bounding box center [226, 9] width 57 height 24
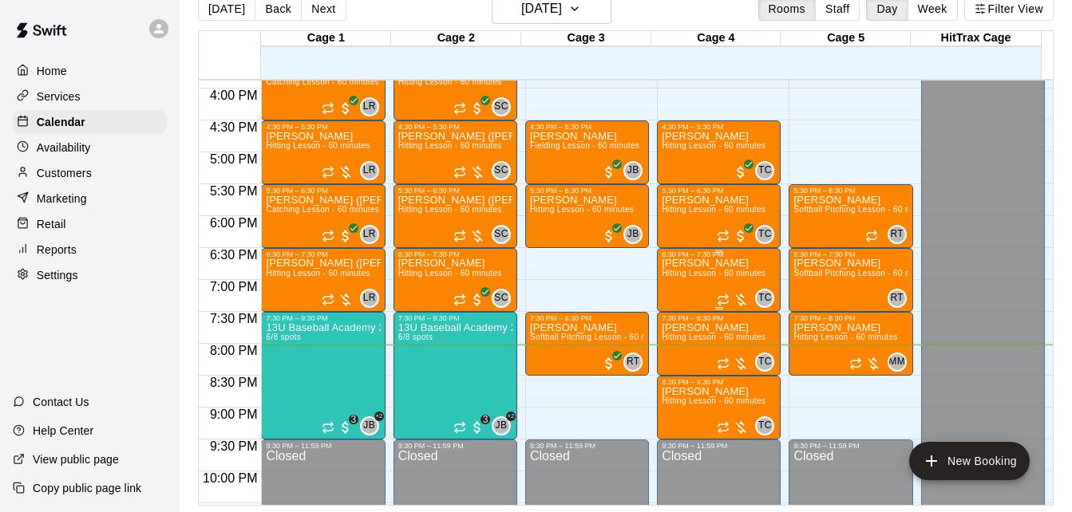
click at [683, 278] on span "Hitting Lesson - 60 minutes" at bounding box center [714, 273] width 104 height 9
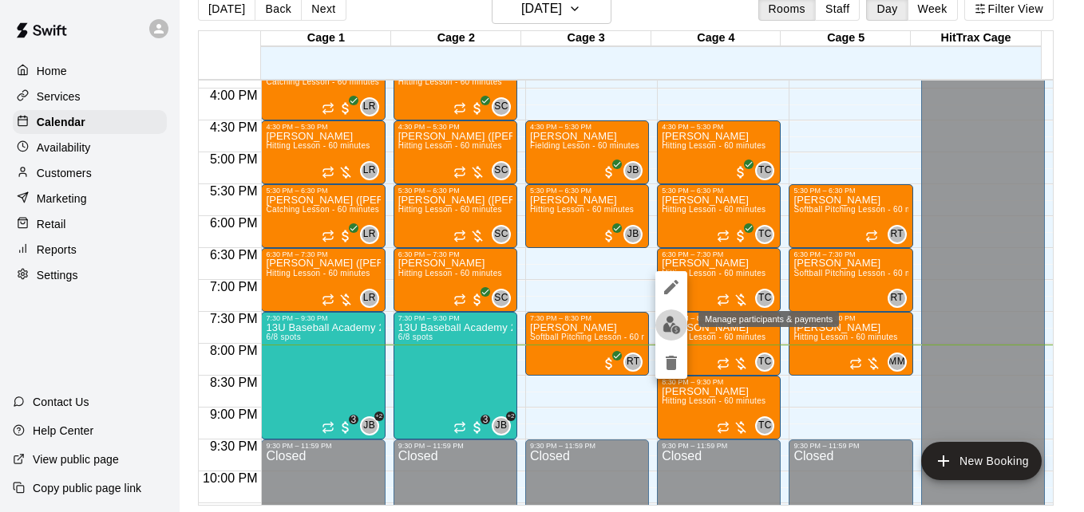
click at [663, 323] on img "edit" at bounding box center [672, 325] width 18 height 18
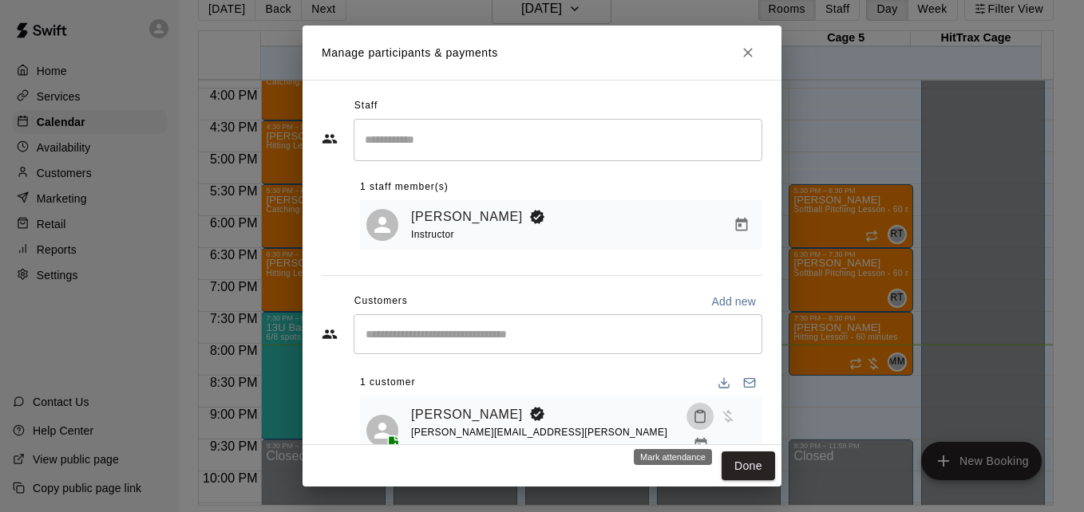
click at [693, 421] on icon "Mark attendance" at bounding box center [700, 416] width 14 height 14
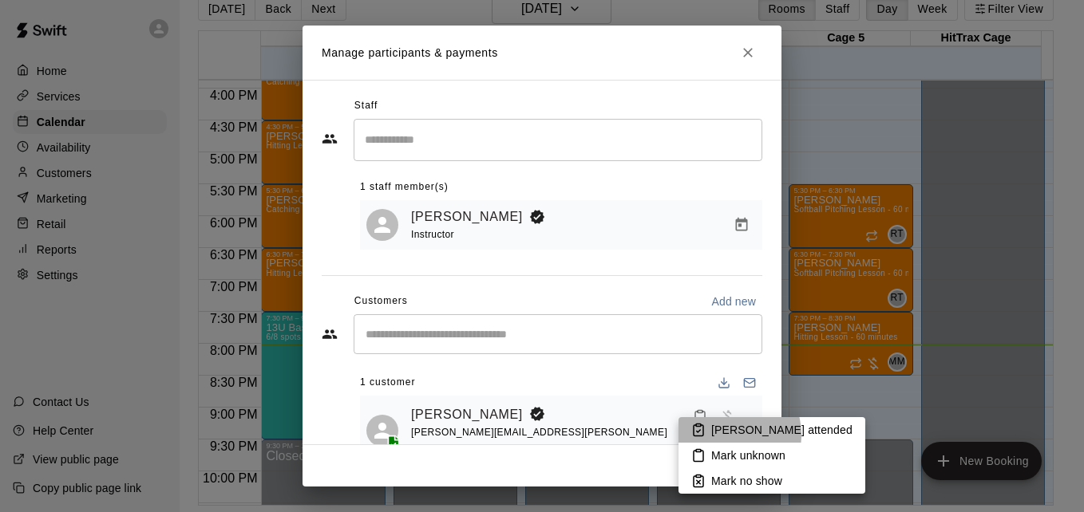
click at [726, 435] on p "[PERSON_NAME] attended" at bounding box center [781, 430] width 141 height 16
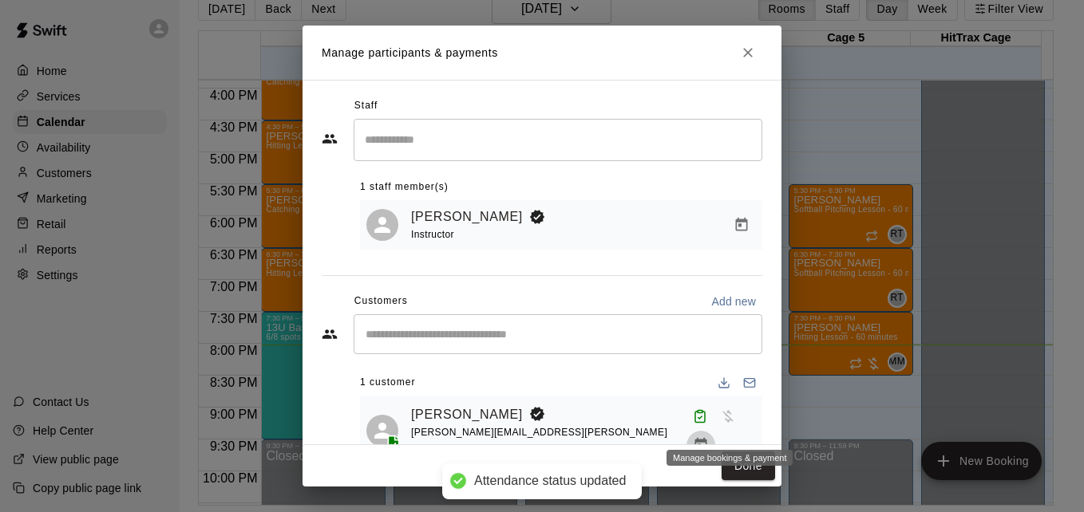
click at [707, 438] on icon "Manage bookings & payment" at bounding box center [701, 445] width 12 height 14
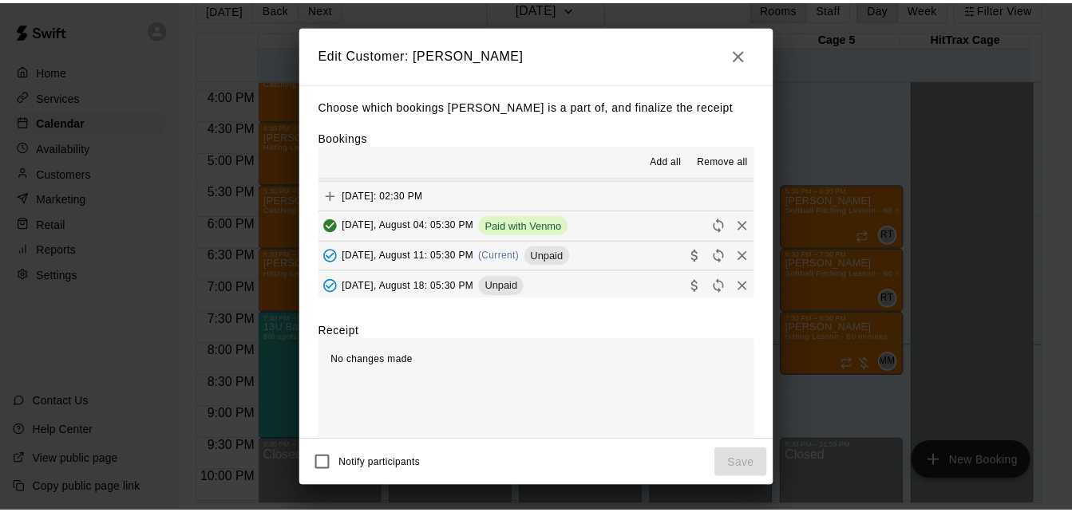
scroll to position [181, 0]
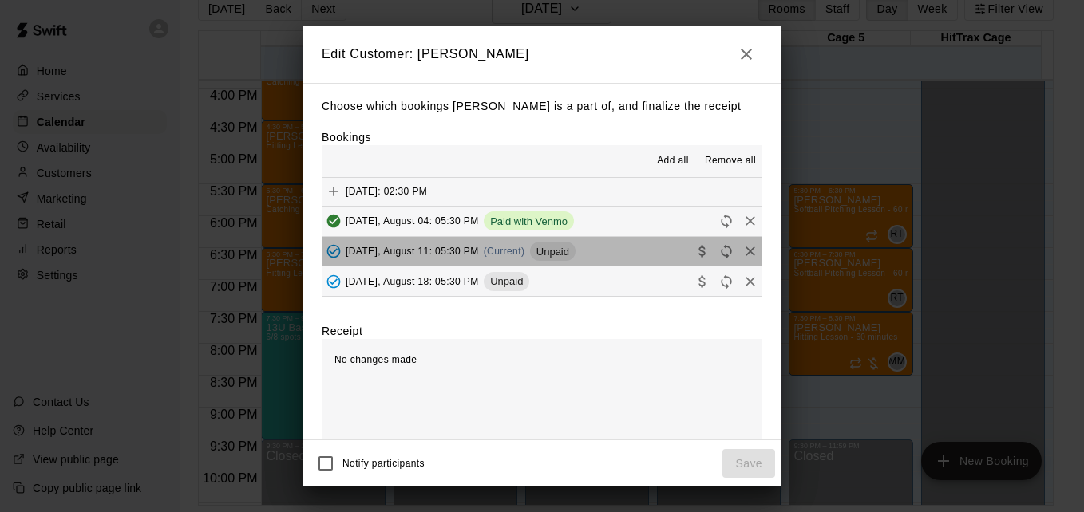
click at [627, 251] on button "[DATE], August 11: 05:30 PM (Current) Unpaid" at bounding box center [542, 252] width 441 height 30
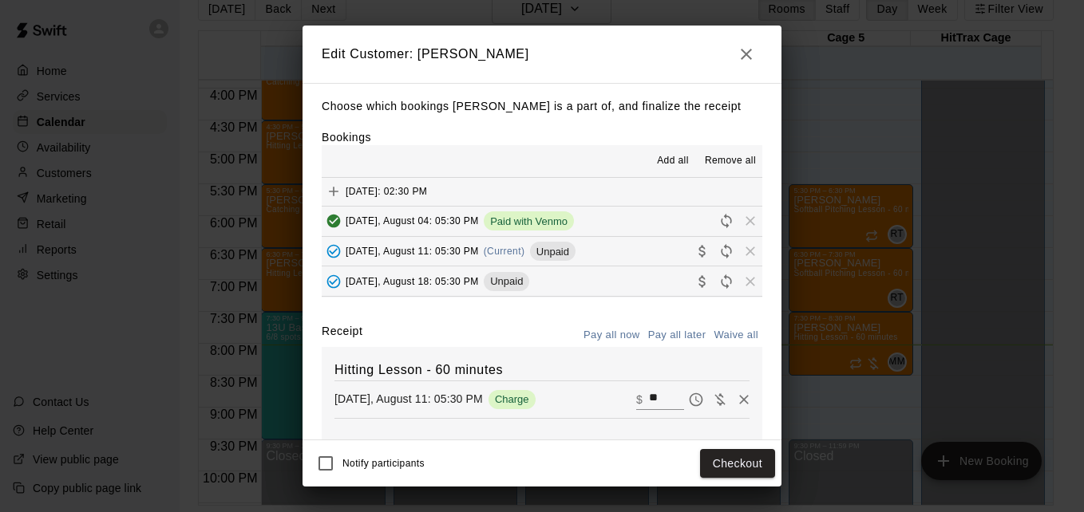
click at [649, 407] on input "**" at bounding box center [666, 400] width 35 height 21
type input "**"
click at [716, 461] on button "Checkout" at bounding box center [737, 464] width 75 height 30
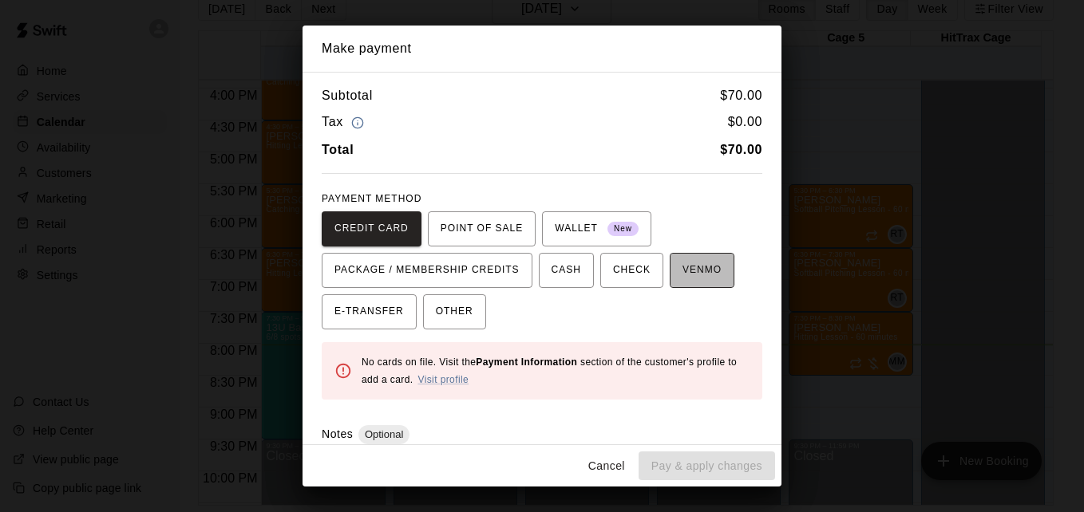
click at [682, 267] on span "VENMO" at bounding box center [701, 271] width 39 height 26
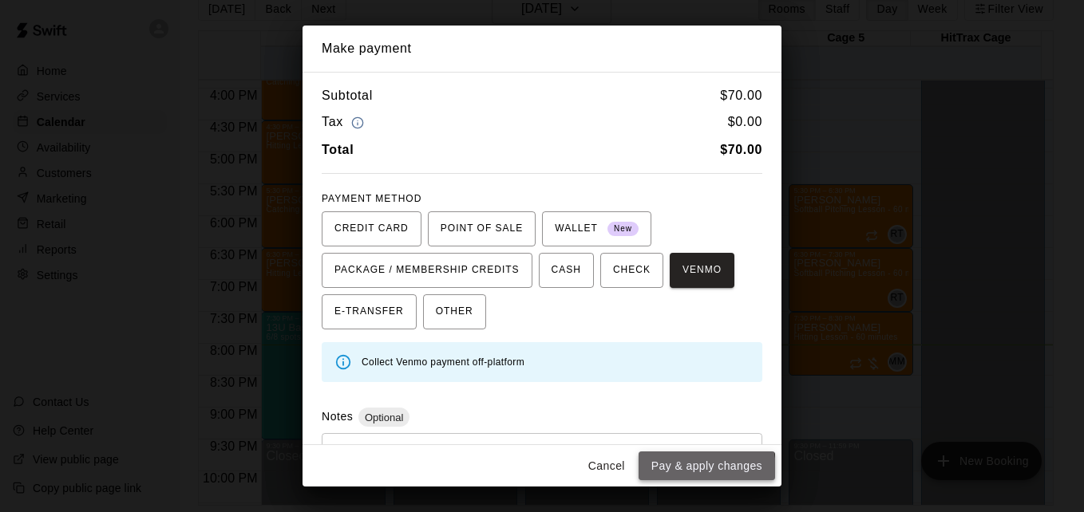
click at [670, 472] on button "Pay & apply changes" at bounding box center [707, 467] width 136 height 30
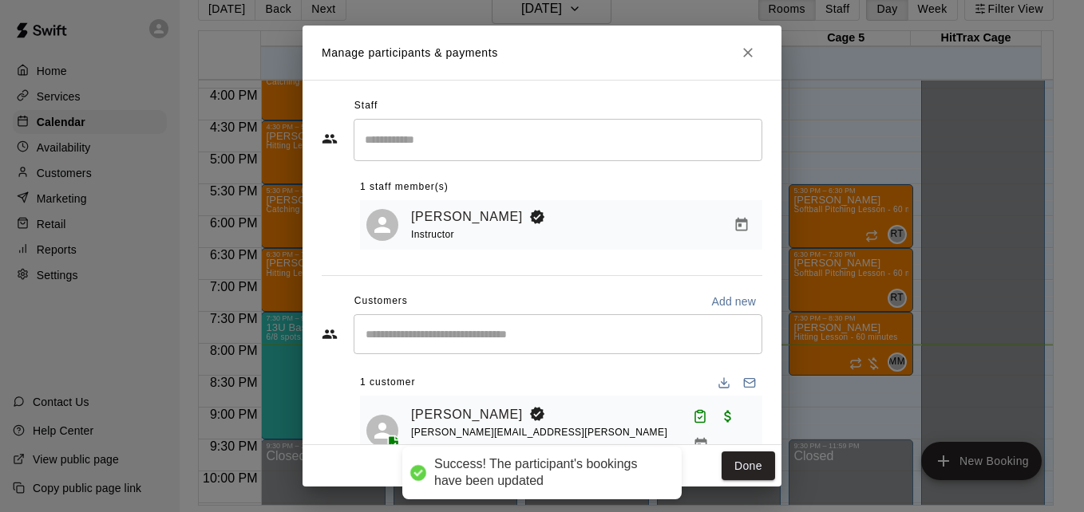
click at [744, 461] on body "Success! The participant's bookings have been updated Home Services Calendar Av…" at bounding box center [542, 243] width 1084 height 538
click at [744, 461] on button "Done" at bounding box center [748, 467] width 53 height 30
